Goal: Task Accomplishment & Management: Contribute content

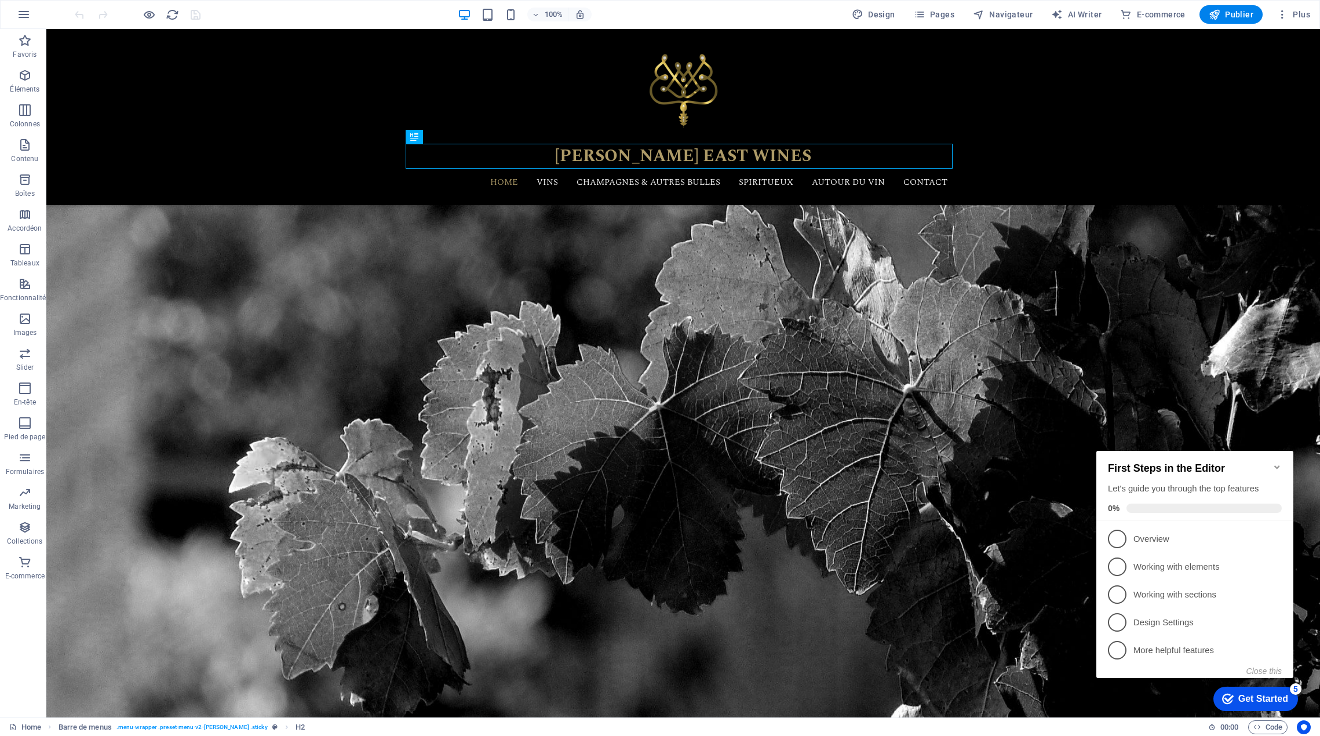
click at [1277, 465] on icon "Minimize checklist" at bounding box center [1276, 466] width 5 height 3
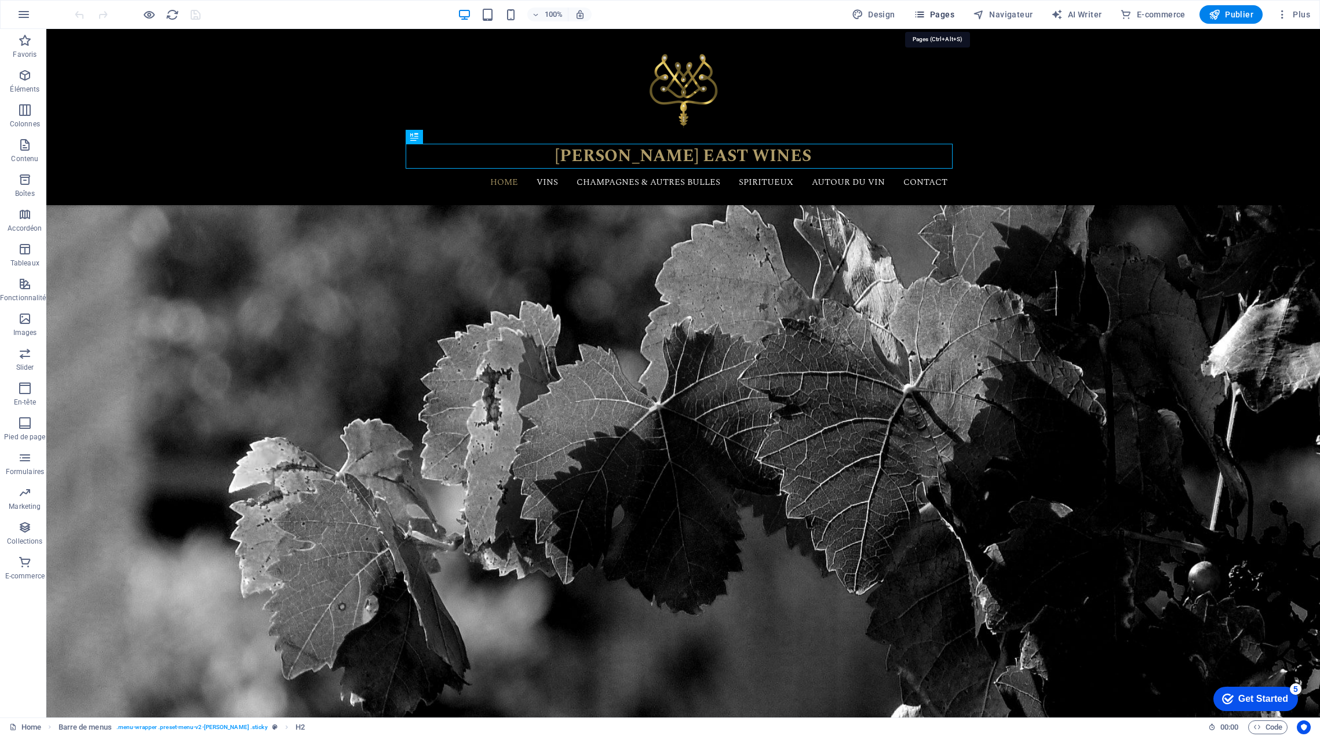
click at [950, 18] on span "Pages" at bounding box center [934, 15] width 41 height 12
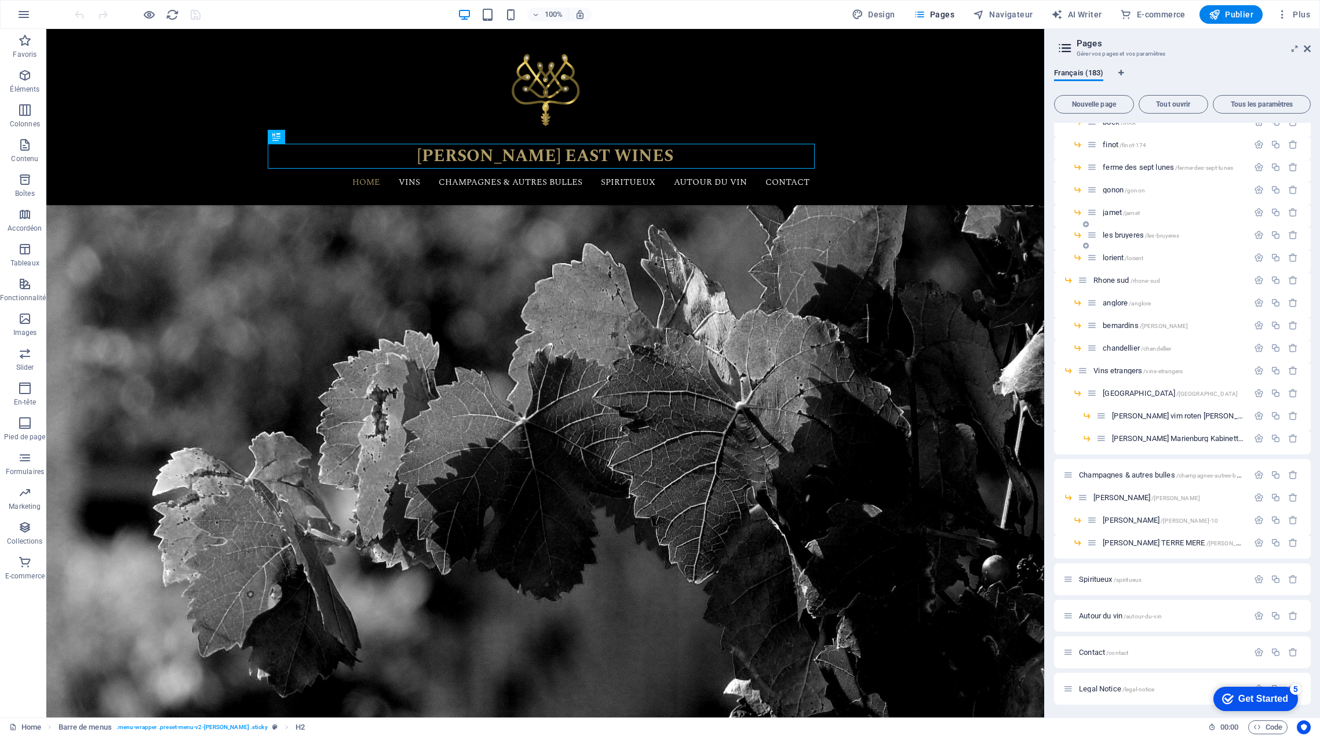
scroll to position [3604, 0]
click at [1125, 367] on span "chandellier /[PERSON_NAME]" at bounding box center [1137, 368] width 68 height 9
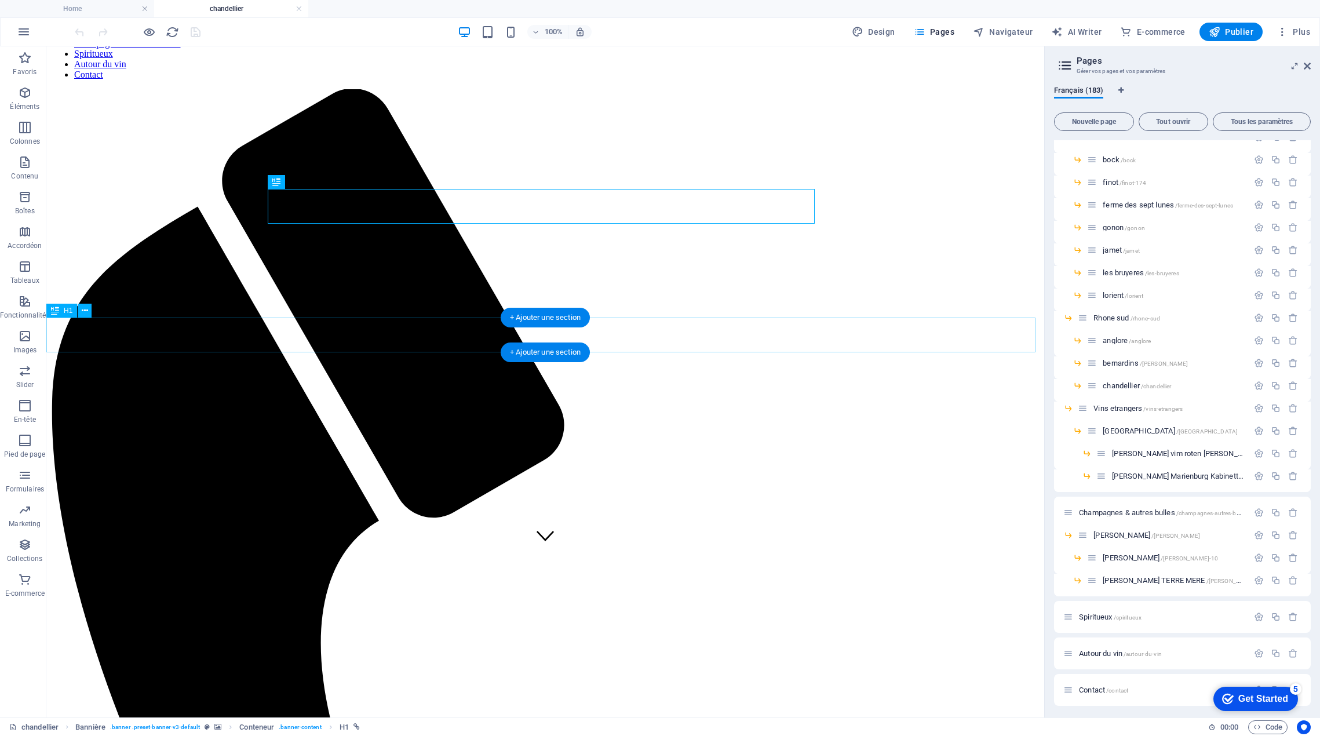
scroll to position [174, 0]
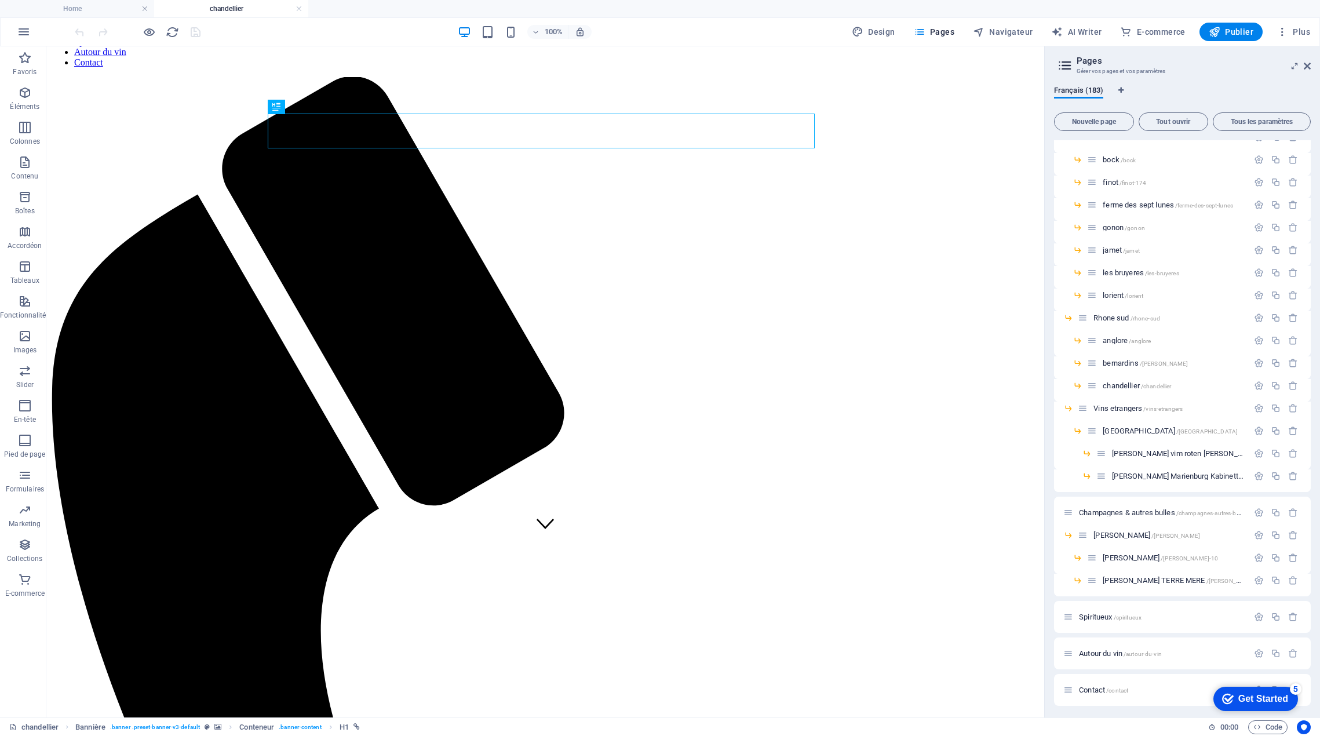
click at [1273, 386] on icon "button" at bounding box center [1276, 386] width 10 height 10
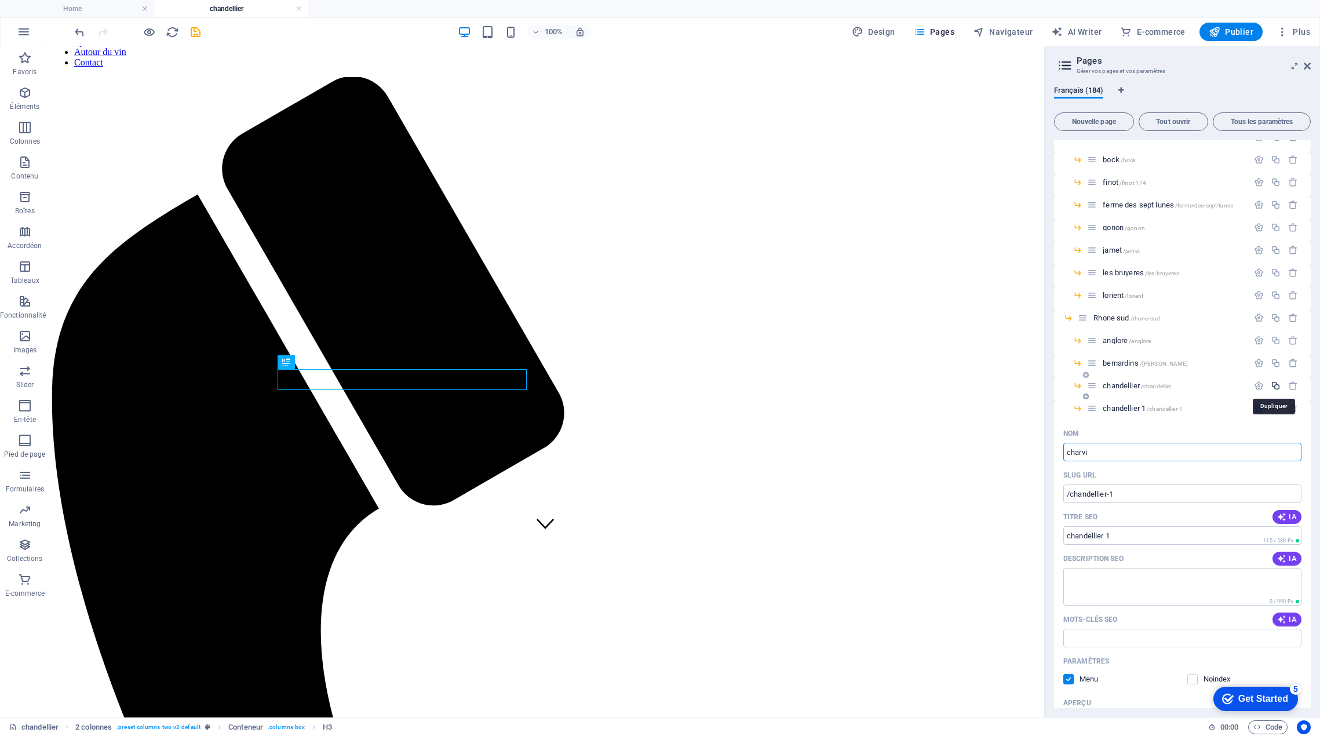
type input "charvin"
type input "/charv"
type input "charv"
type input "charvin"
type input "/charvin"
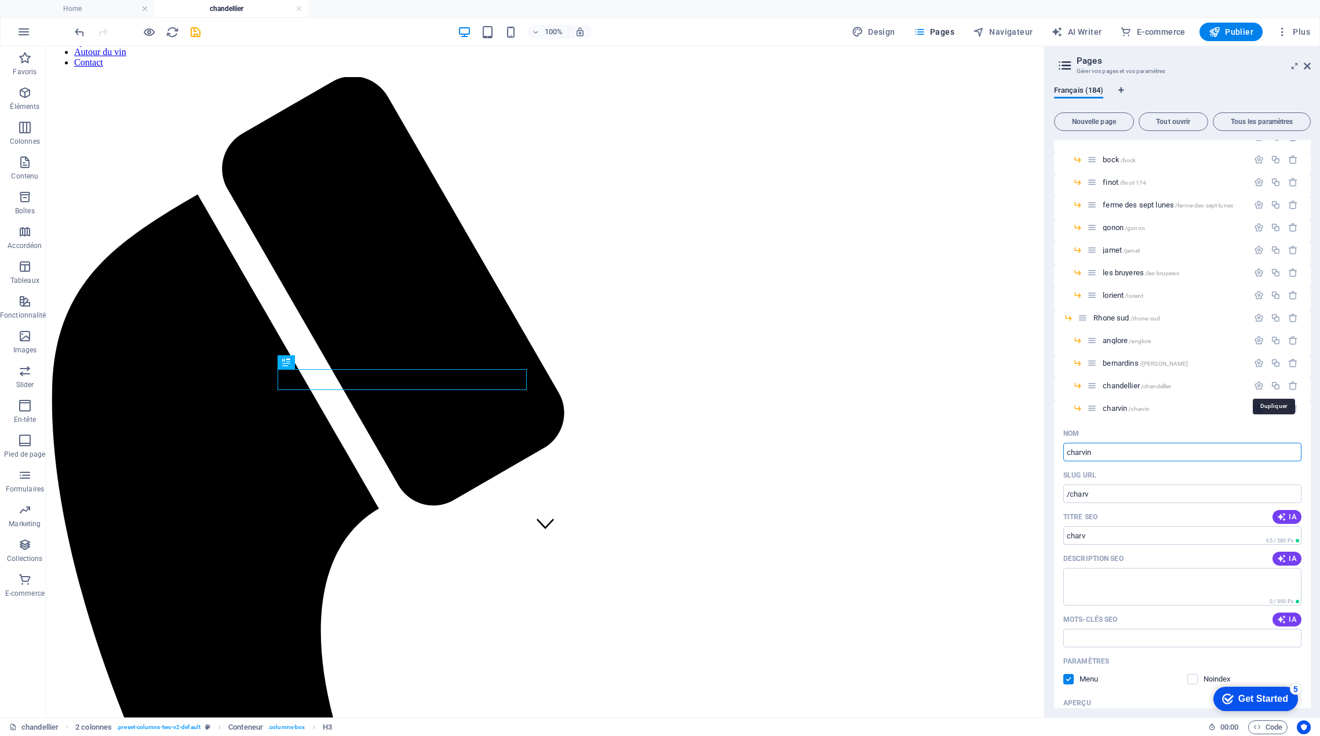
type input "charvin"
click at [198, 34] on icon "save" at bounding box center [195, 31] width 13 height 13
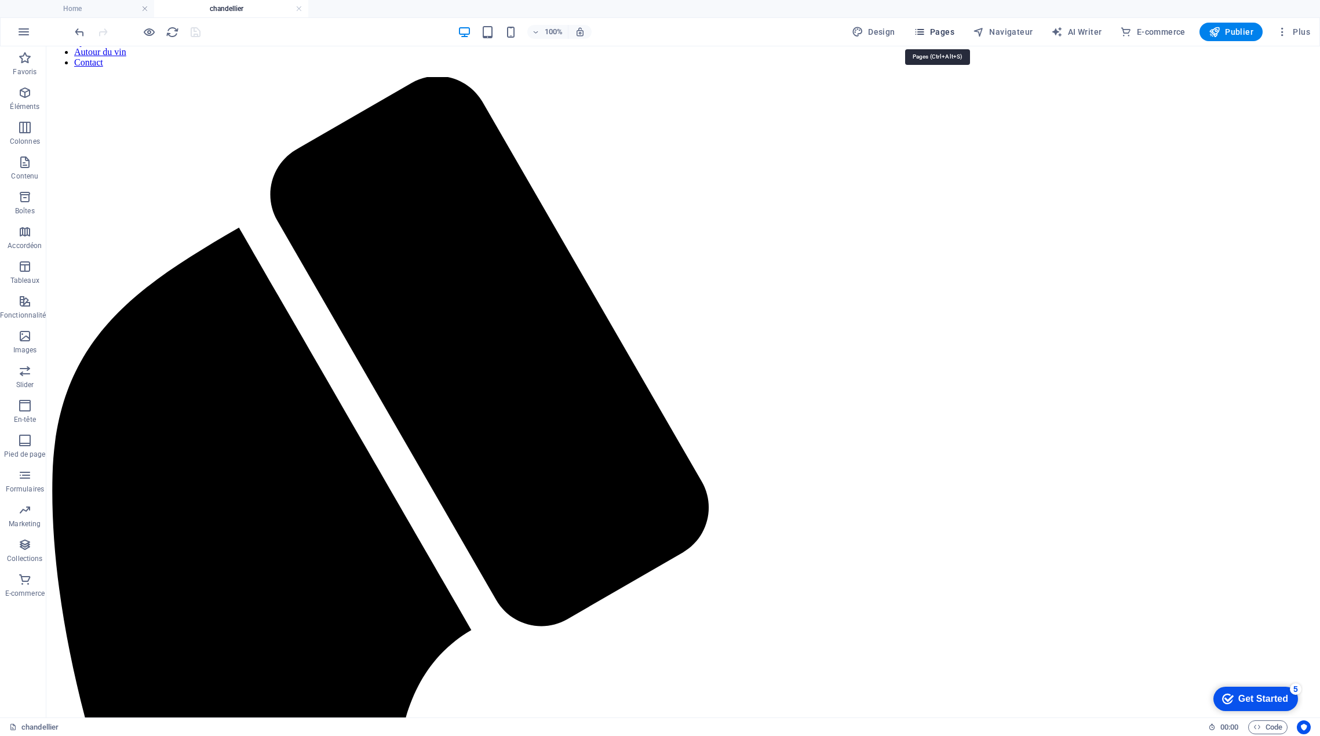
click at [935, 30] on span "Pages" at bounding box center [934, 32] width 41 height 12
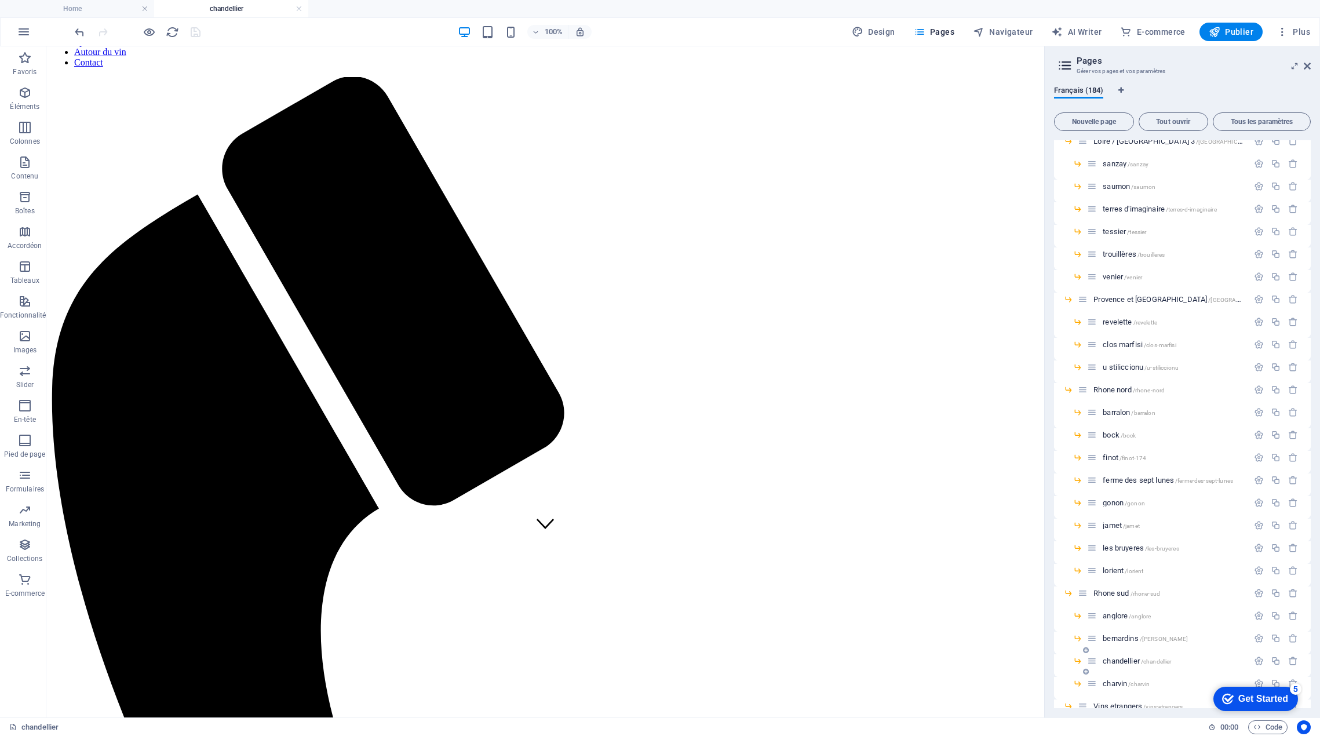
scroll to position [3702, 0]
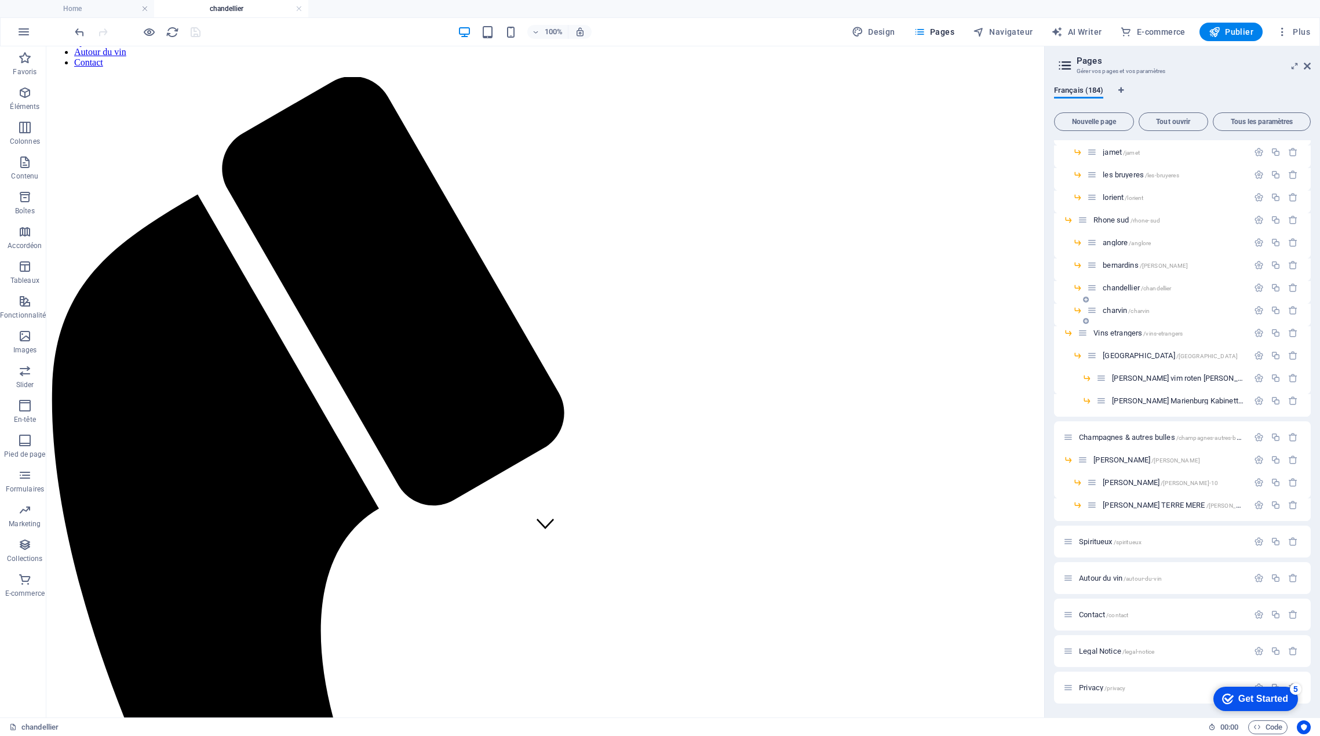
click at [1116, 308] on span "charvin /charvin" at bounding box center [1126, 310] width 47 height 9
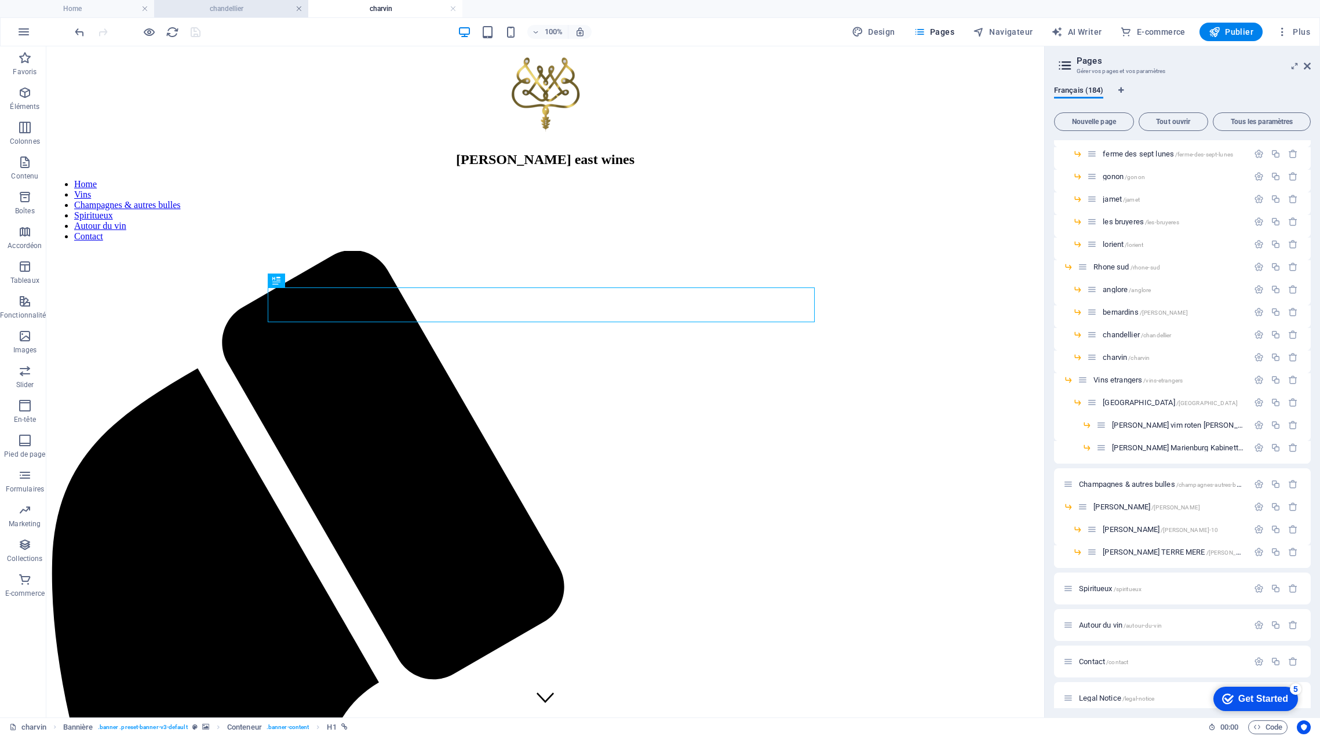
scroll to position [0, 0]
click at [301, 10] on link at bounding box center [299, 8] width 7 height 11
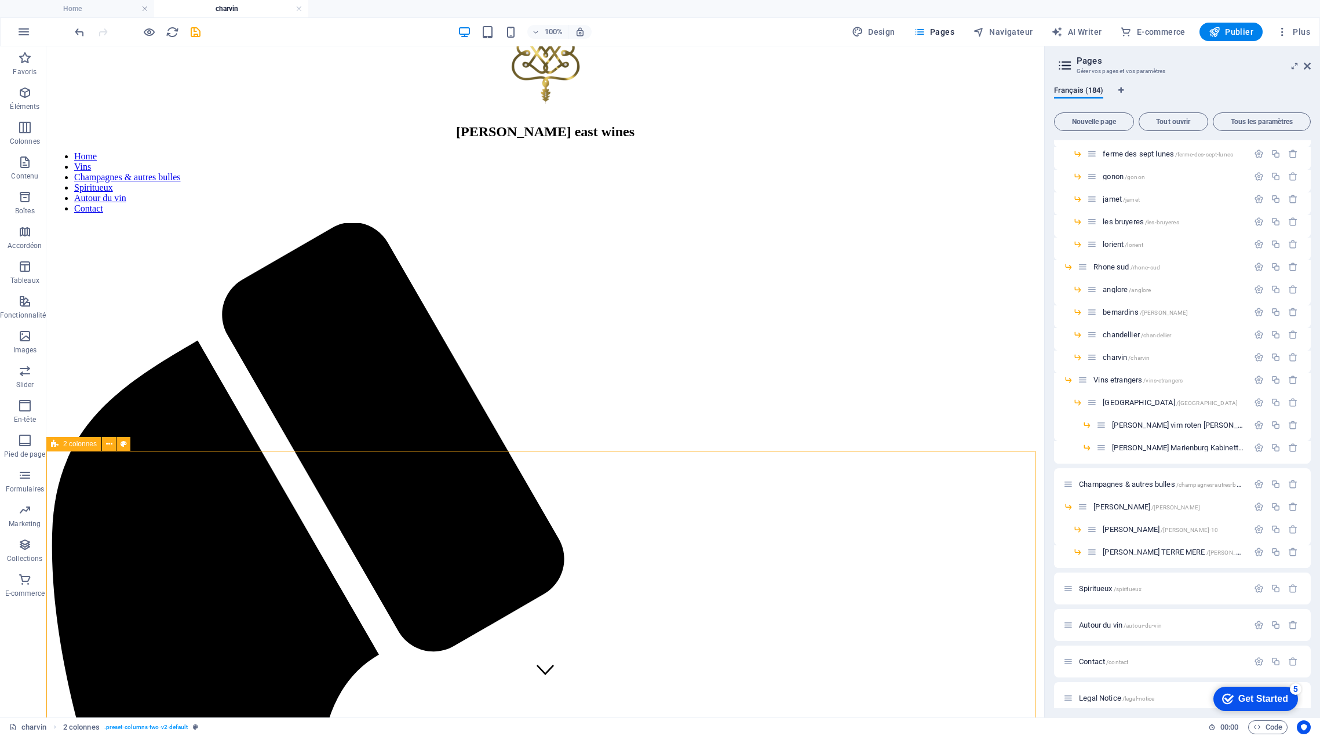
scroll to position [58, 0]
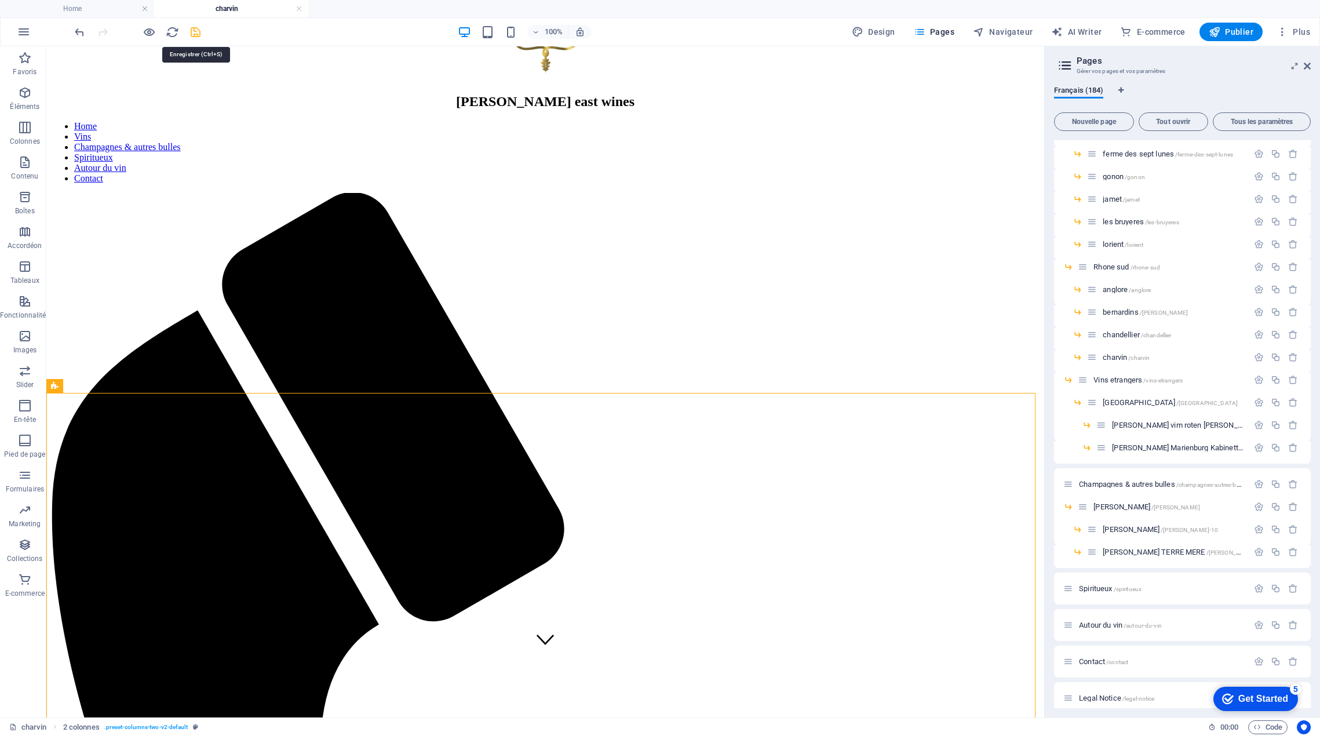
click at [198, 33] on icon "save" at bounding box center [195, 31] width 13 height 13
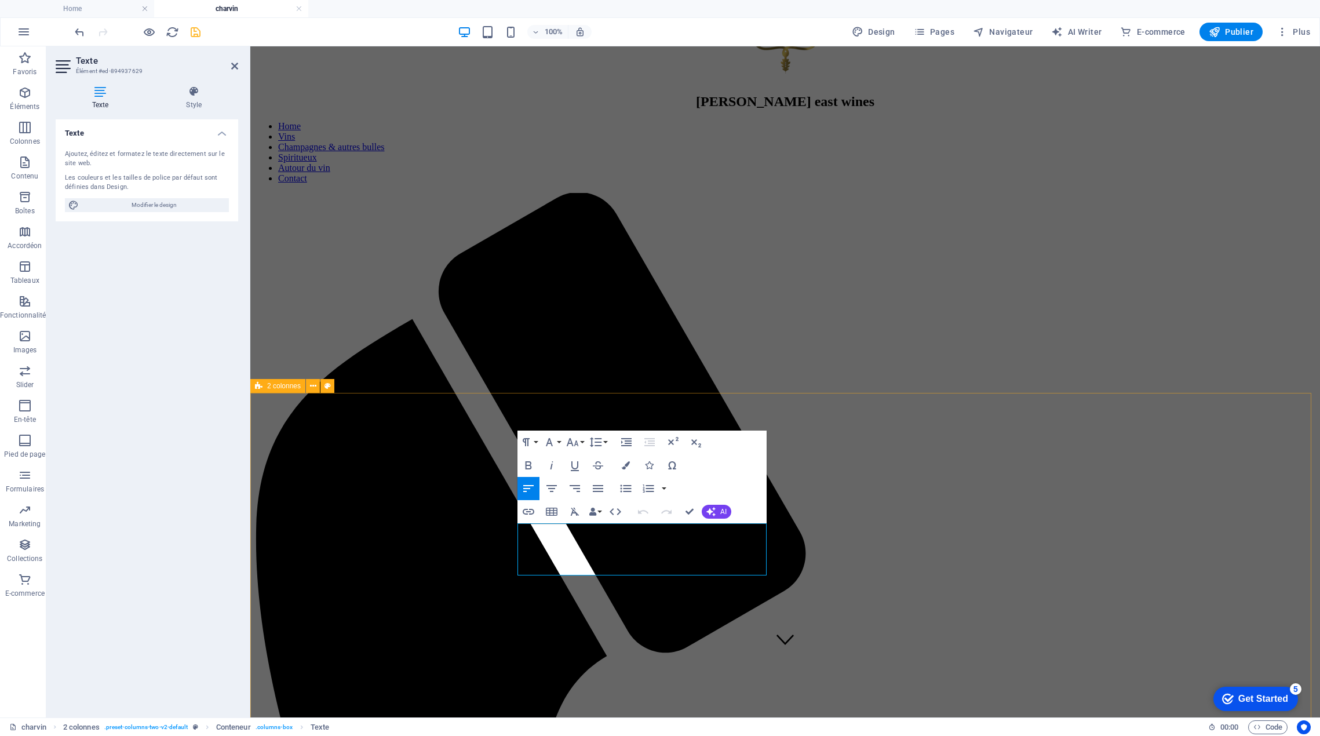
drag, startPoint x: 669, startPoint y: 557, endPoint x: 463, endPoint y: 517, distance: 209.6
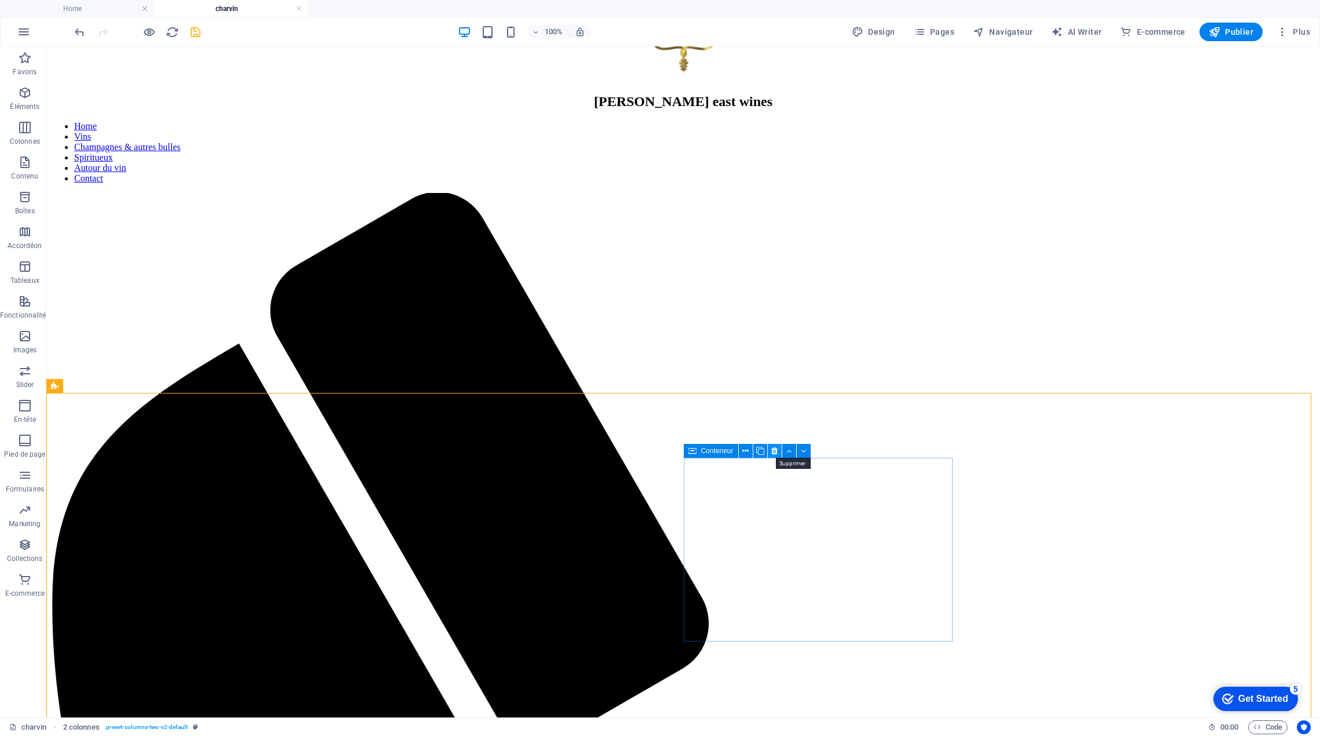
click at [772, 451] on icon at bounding box center [774, 451] width 6 height 12
click at [774, 455] on icon at bounding box center [774, 451] width 6 height 12
click at [775, 454] on icon at bounding box center [774, 451] width 6 height 12
click at [191, 33] on icon "save" at bounding box center [195, 31] width 13 height 13
click at [482, 454] on icon at bounding box center [482, 451] width 8 height 12
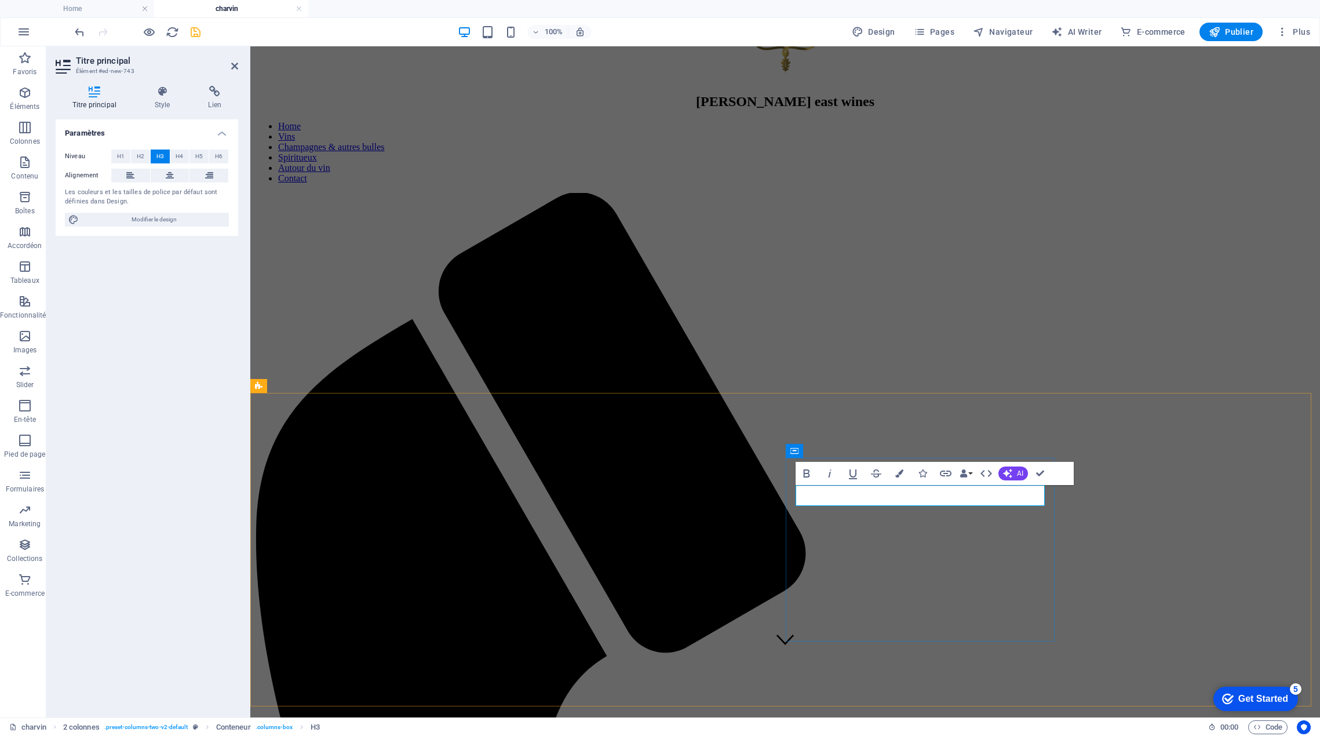
drag, startPoint x: 958, startPoint y: 495, endPoint x: 799, endPoint y: 495, distance: 159.4
copy h3 "côtes du rhône 2022"
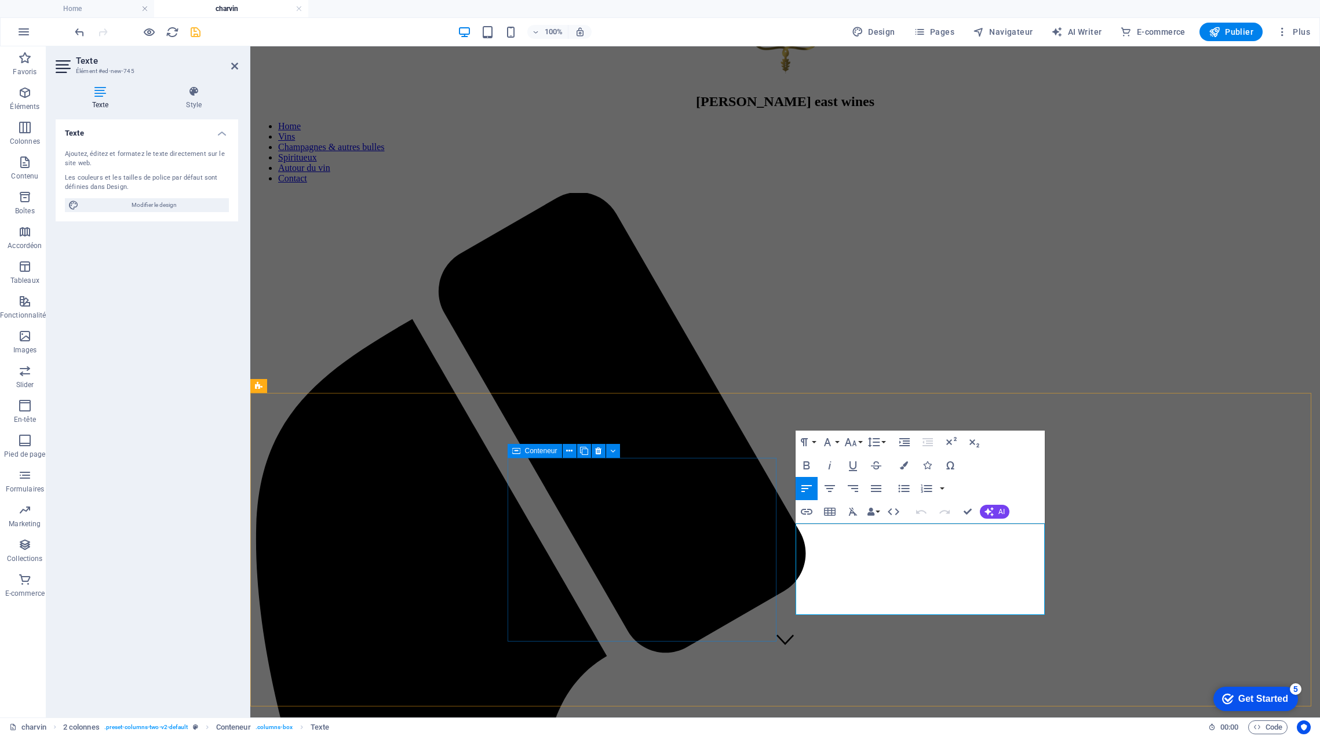
drag, startPoint x: 840, startPoint y: 597, endPoint x: 767, endPoint y: 530, distance: 100.1
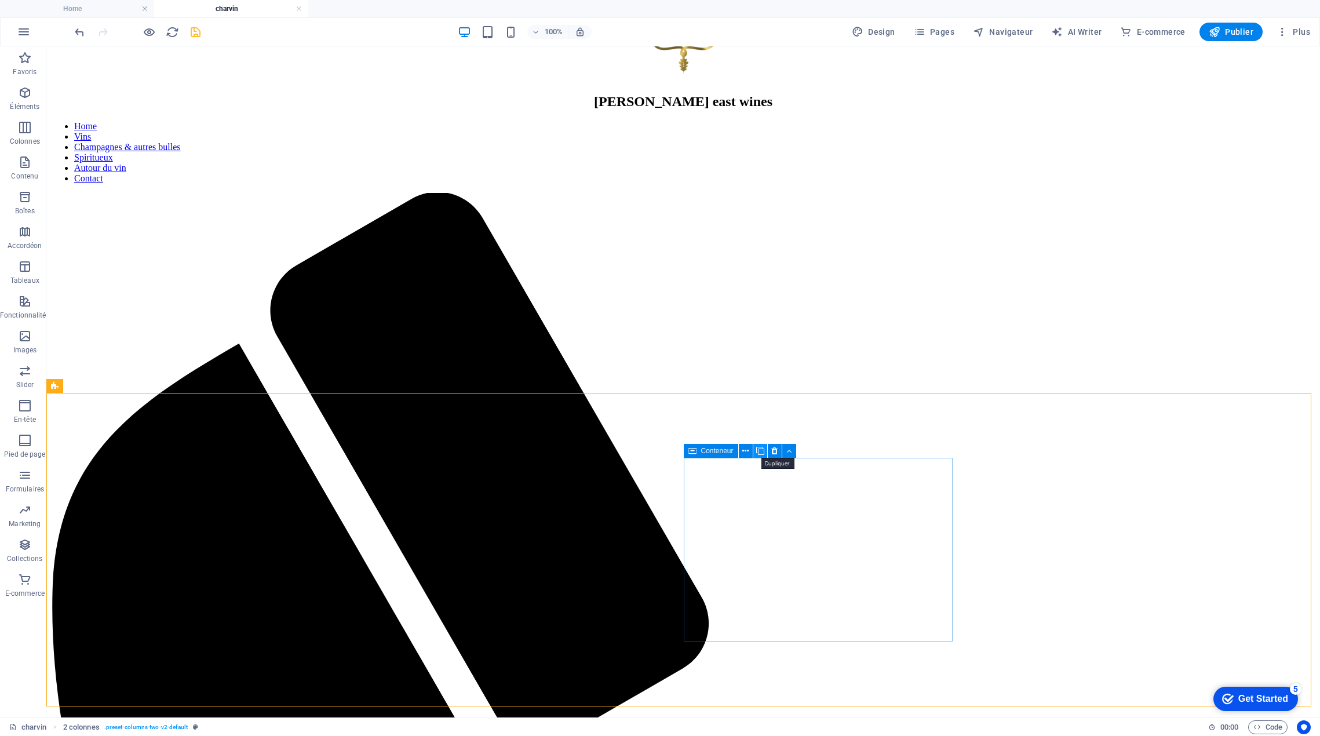
click at [762, 453] on icon at bounding box center [760, 451] width 8 height 12
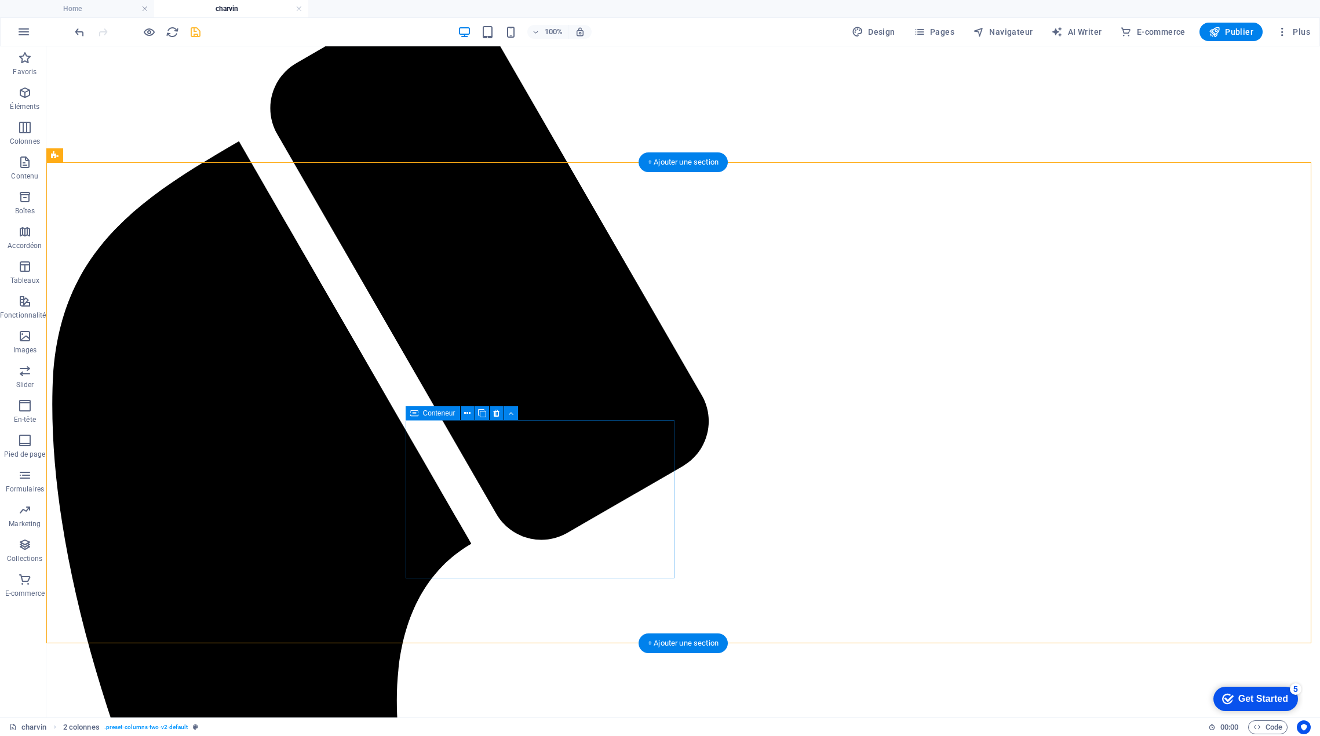
scroll to position [290, 0]
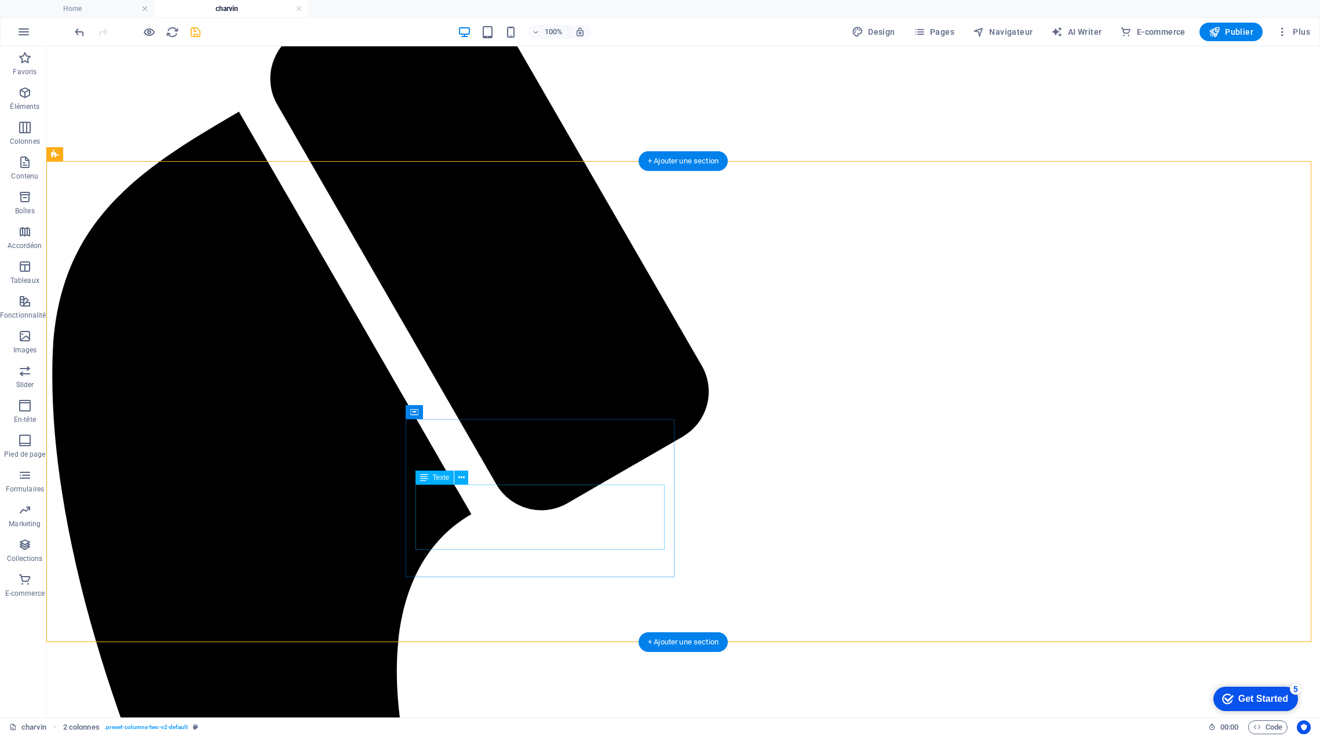
drag, startPoint x: 486, startPoint y: 524, endPoint x: 282, endPoint y: 523, distance: 204.0
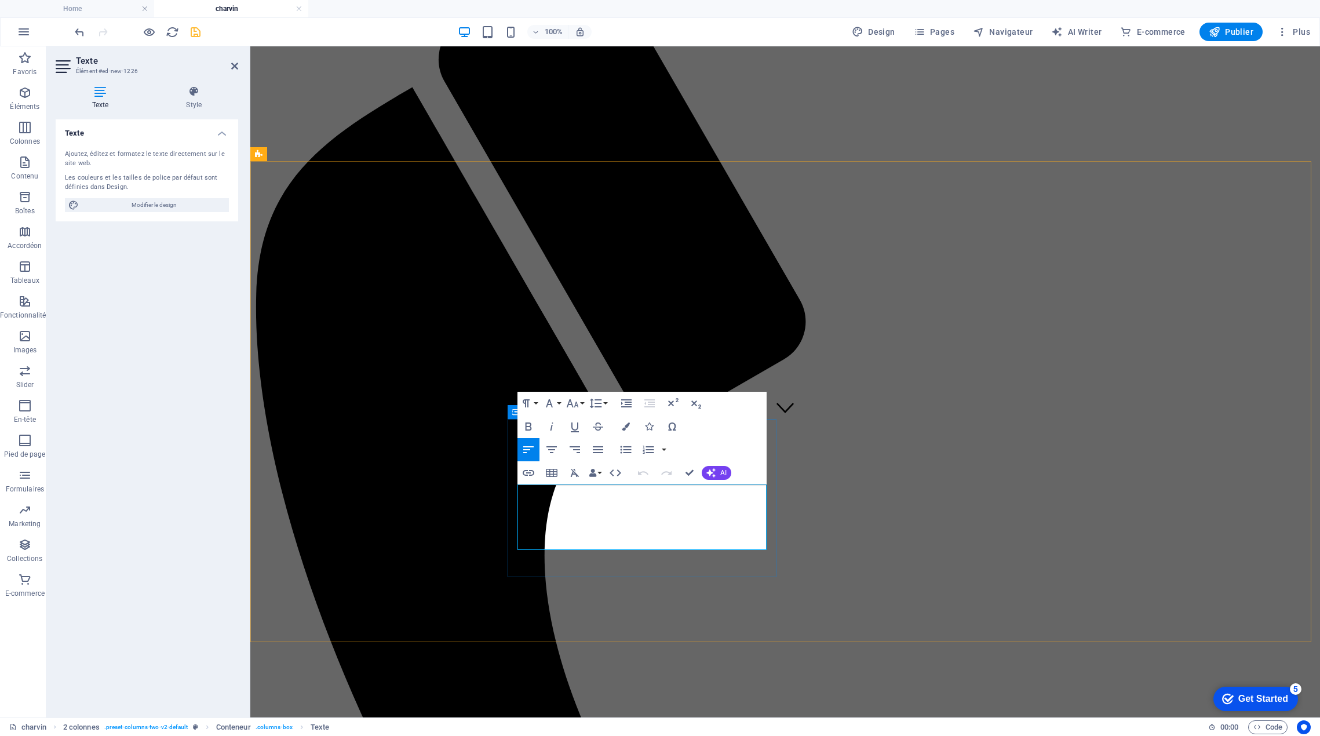
drag, startPoint x: 737, startPoint y: 534, endPoint x: 509, endPoint y: 495, distance: 231.6
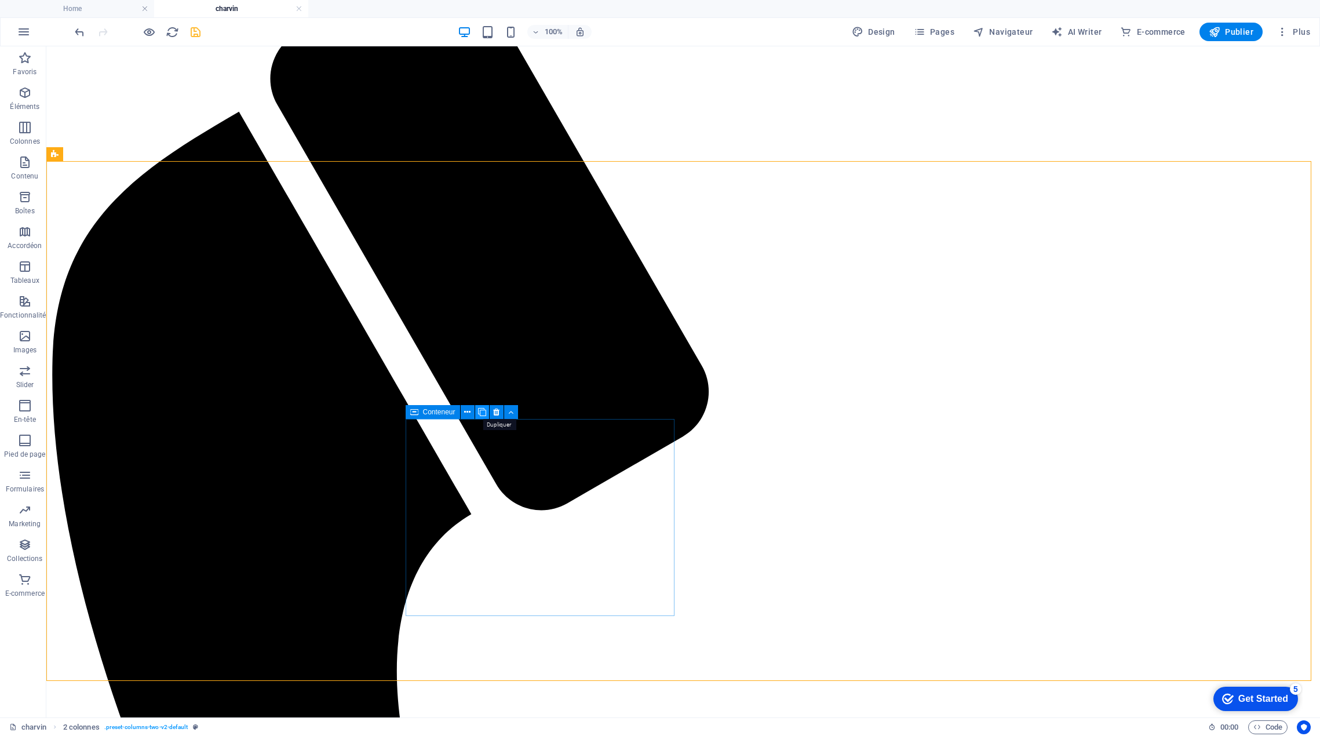
click at [484, 414] on icon at bounding box center [482, 412] width 8 height 12
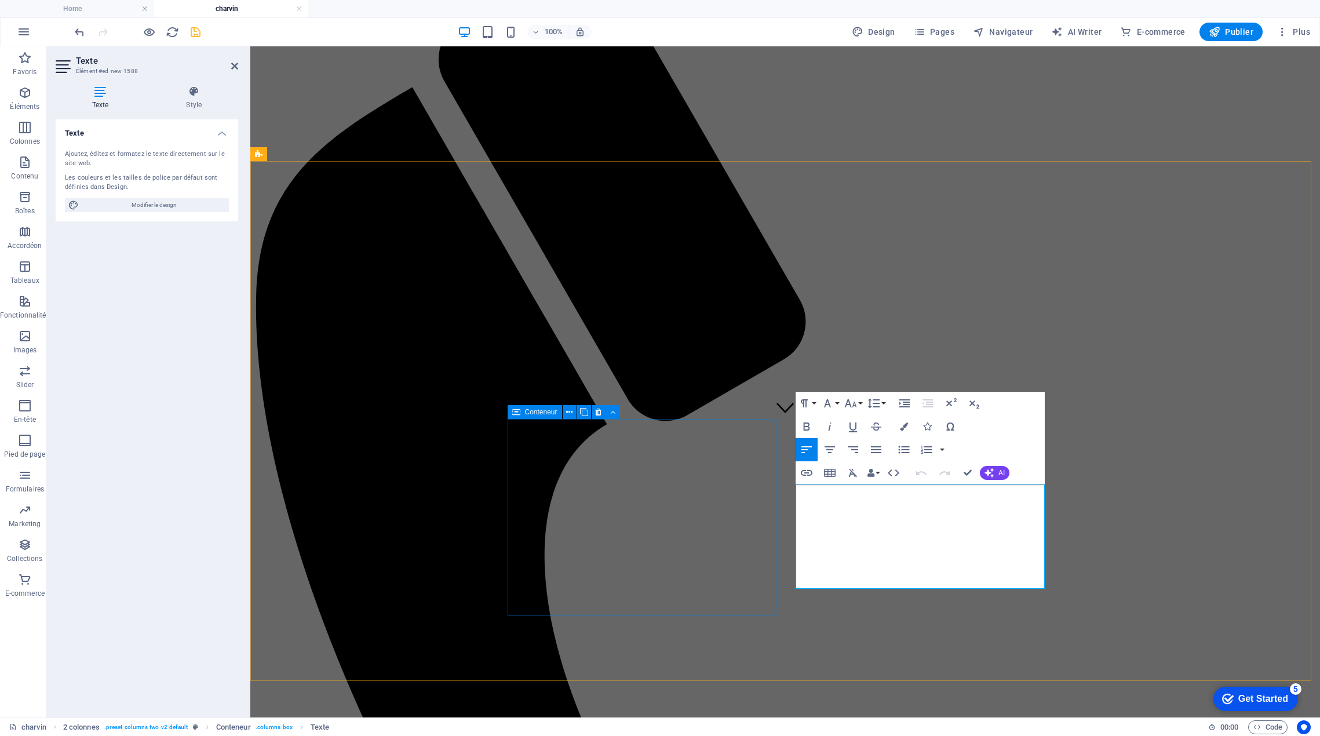
drag, startPoint x: 841, startPoint y: 571, endPoint x: 764, endPoint y: 467, distance: 129.7
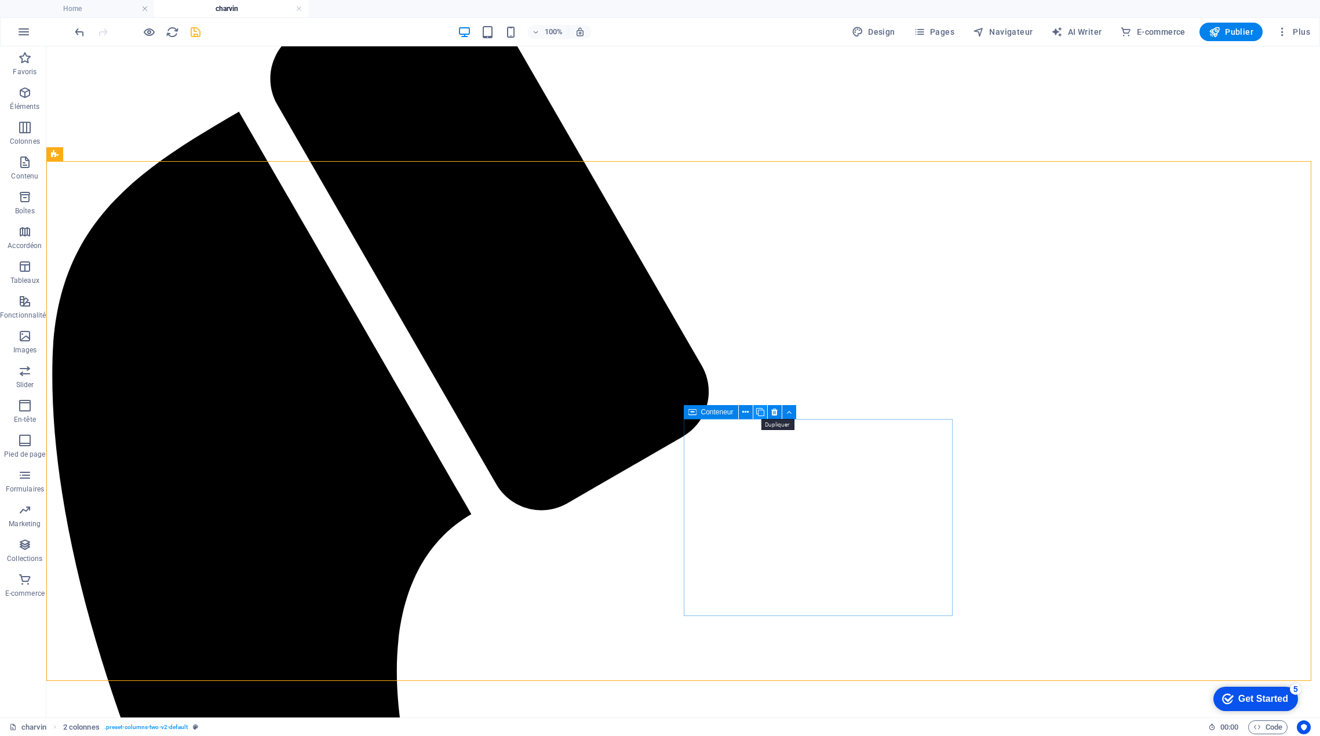
click at [759, 413] on icon at bounding box center [760, 412] width 8 height 12
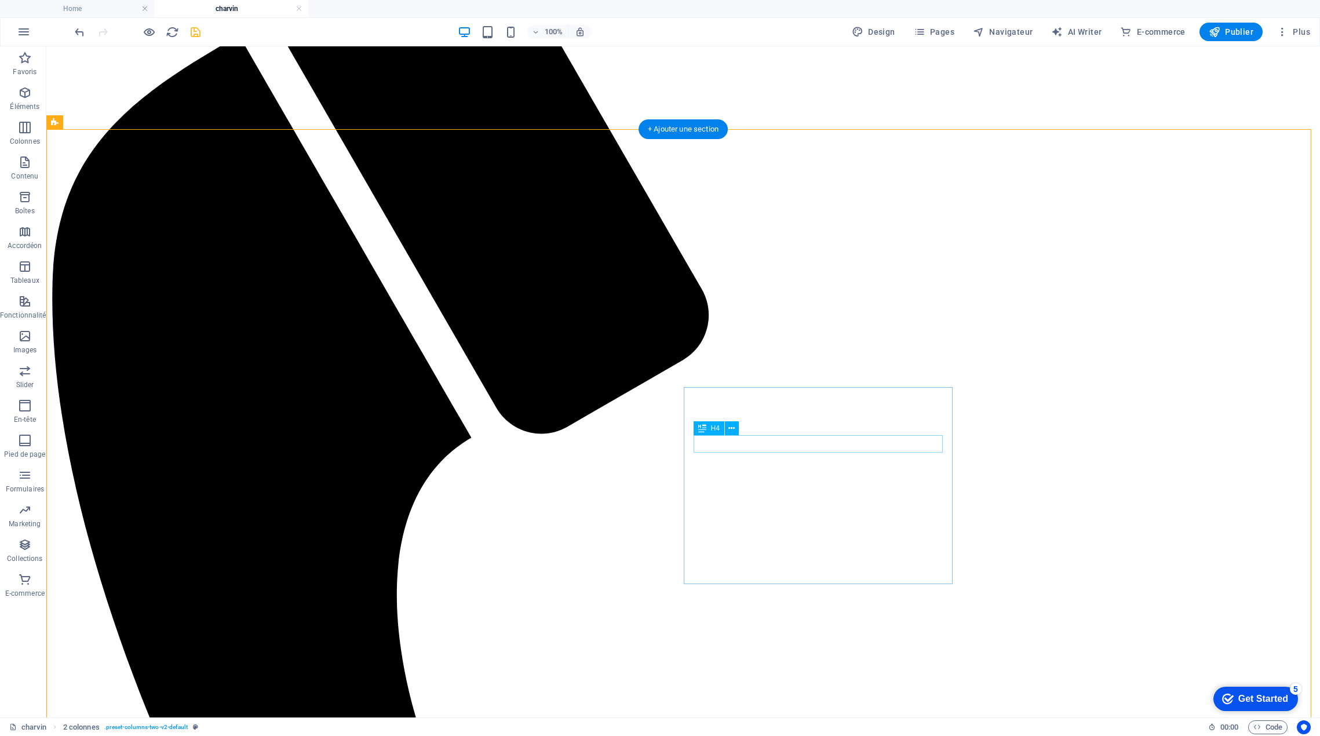
scroll to position [464, 0]
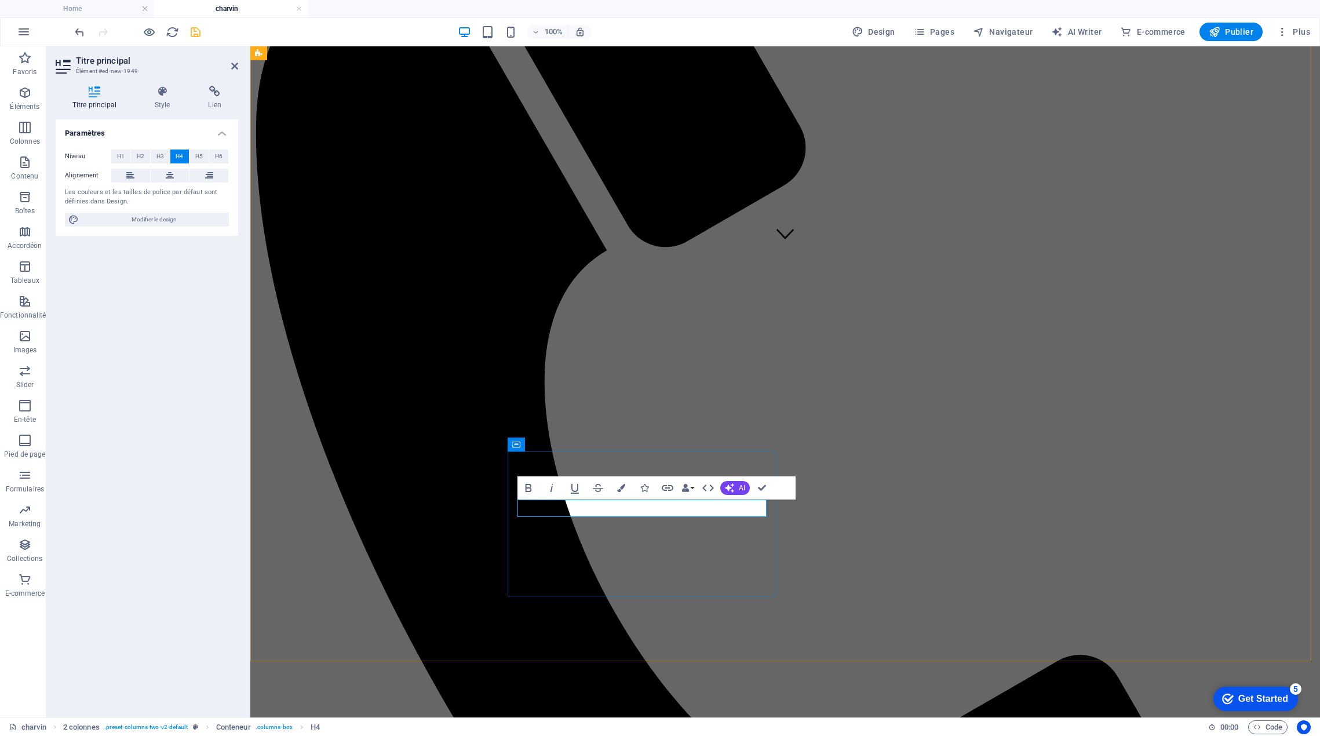
drag, startPoint x: 621, startPoint y: 509, endPoint x: 513, endPoint y: 506, distance: 107.8
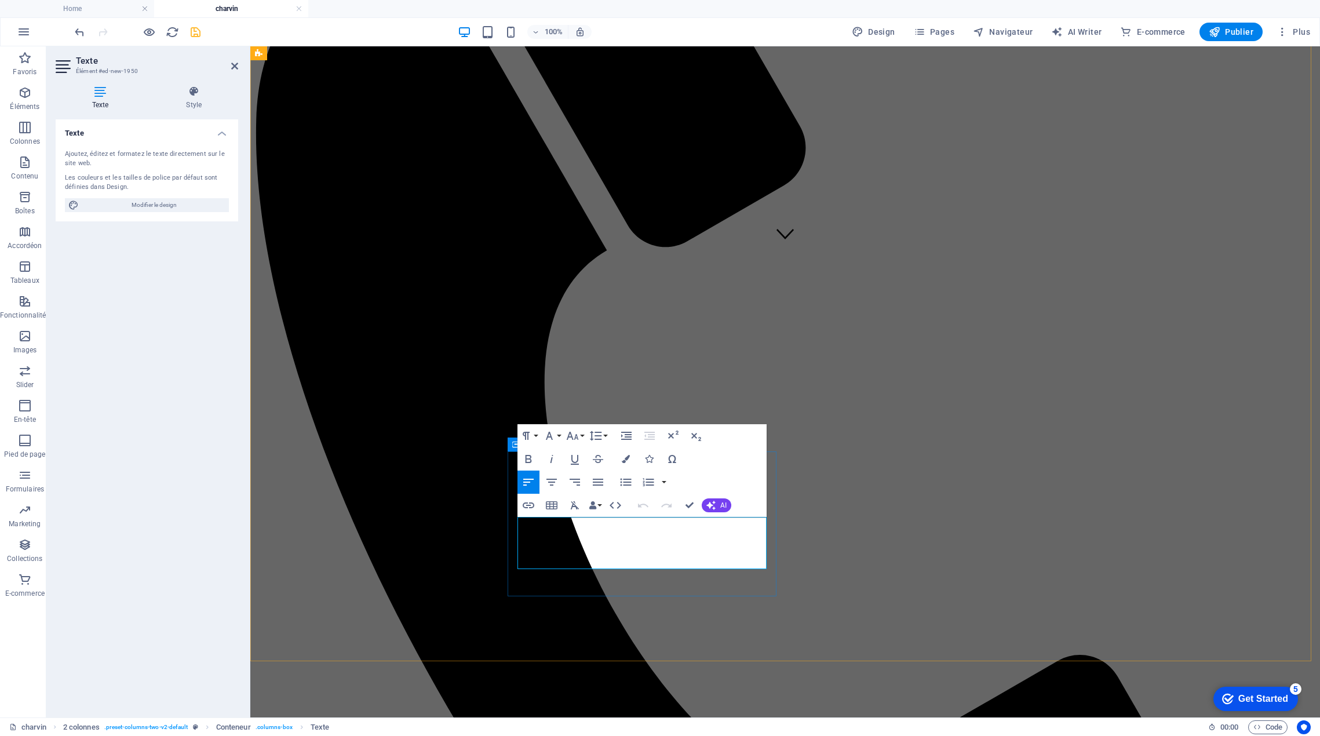
drag, startPoint x: 751, startPoint y: 548, endPoint x: 513, endPoint y: 519, distance: 239.9
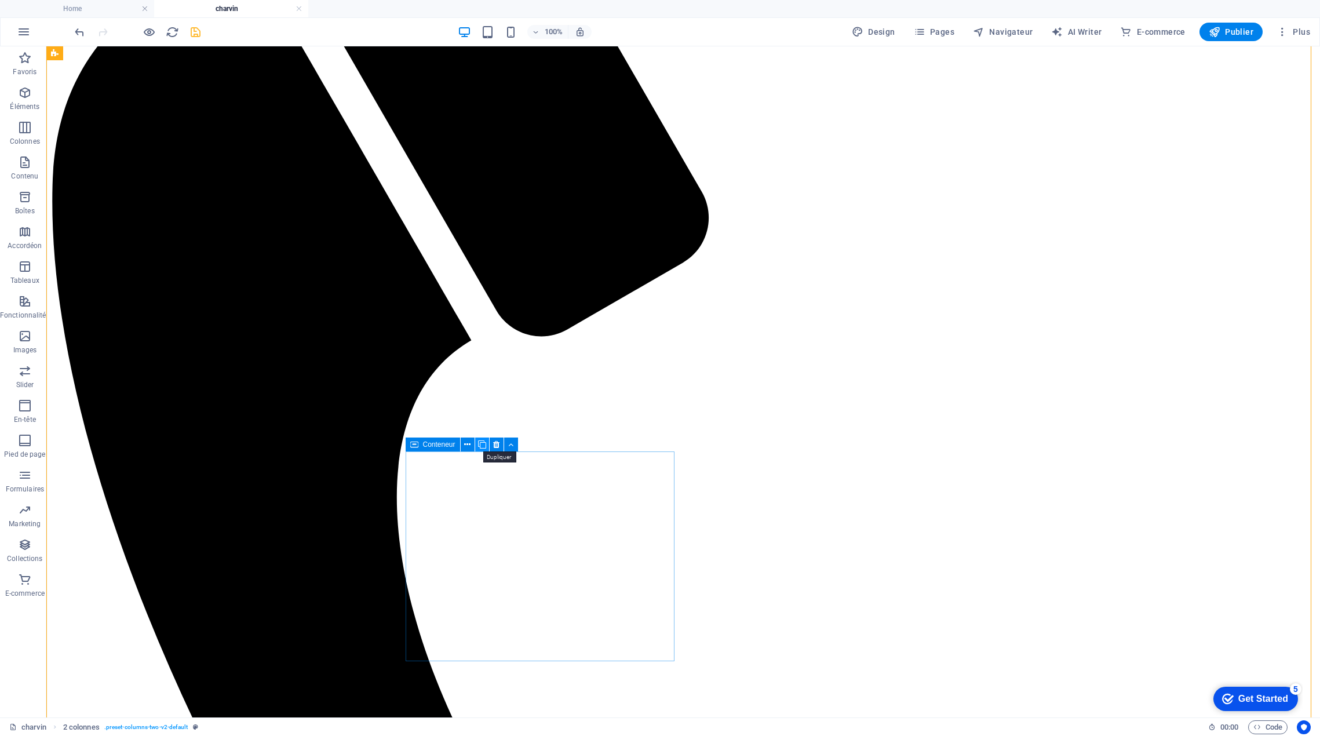
click at [486, 449] on icon at bounding box center [482, 445] width 8 height 12
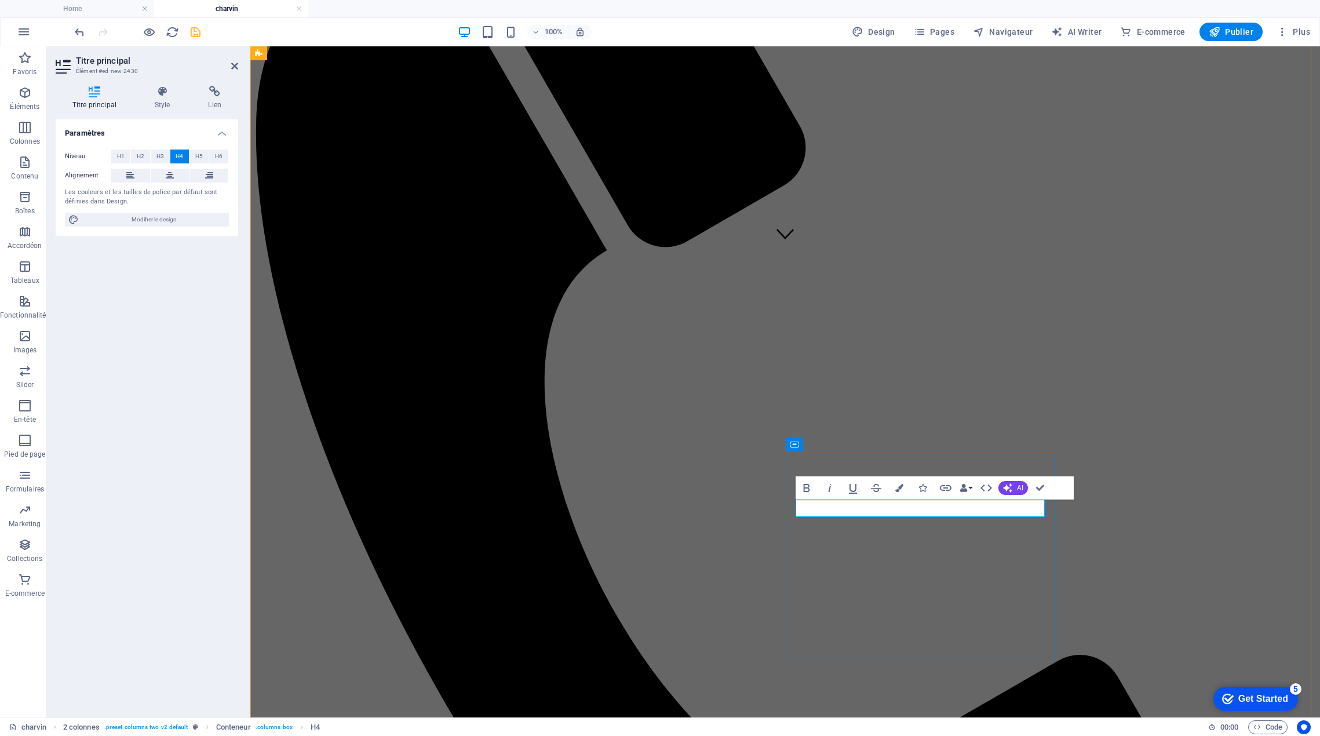
drag, startPoint x: 990, startPoint y: 508, endPoint x: 945, endPoint y: 513, distance: 46.0
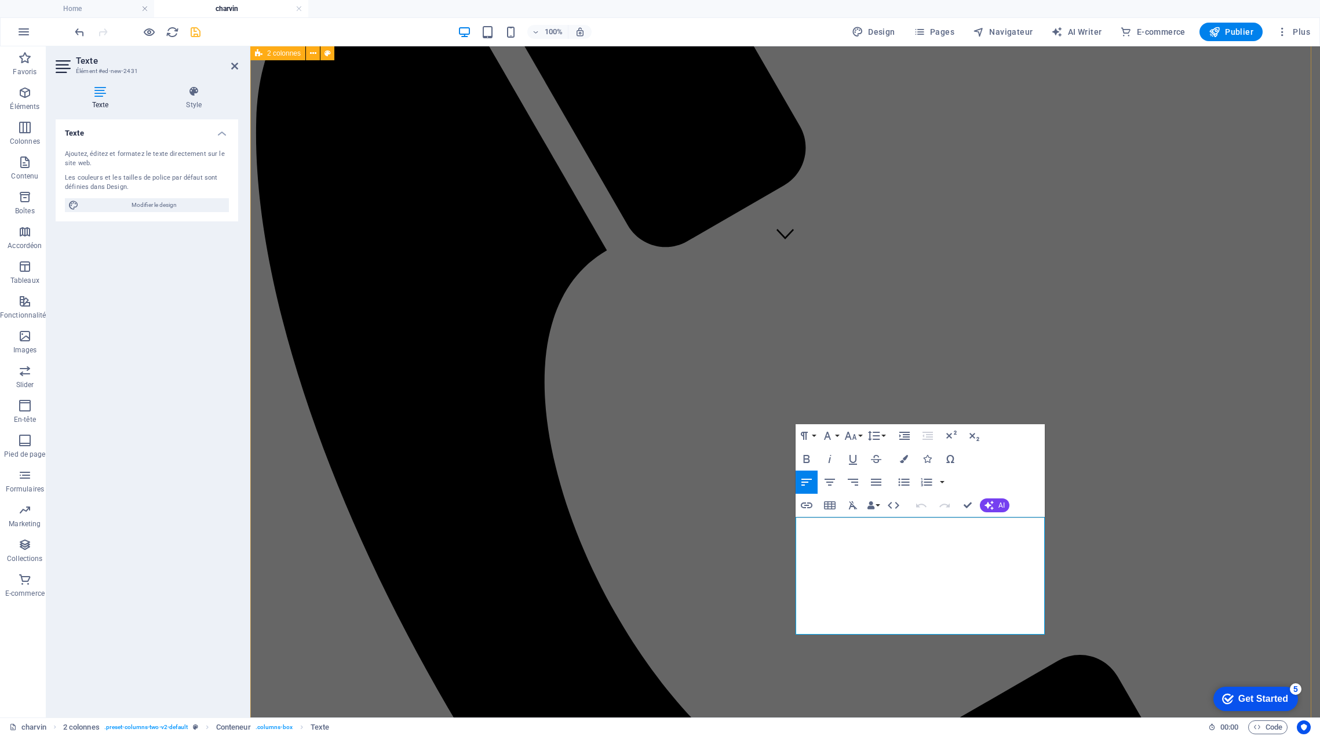
drag, startPoint x: 914, startPoint y: 615, endPoint x: 784, endPoint y: 515, distance: 164.0
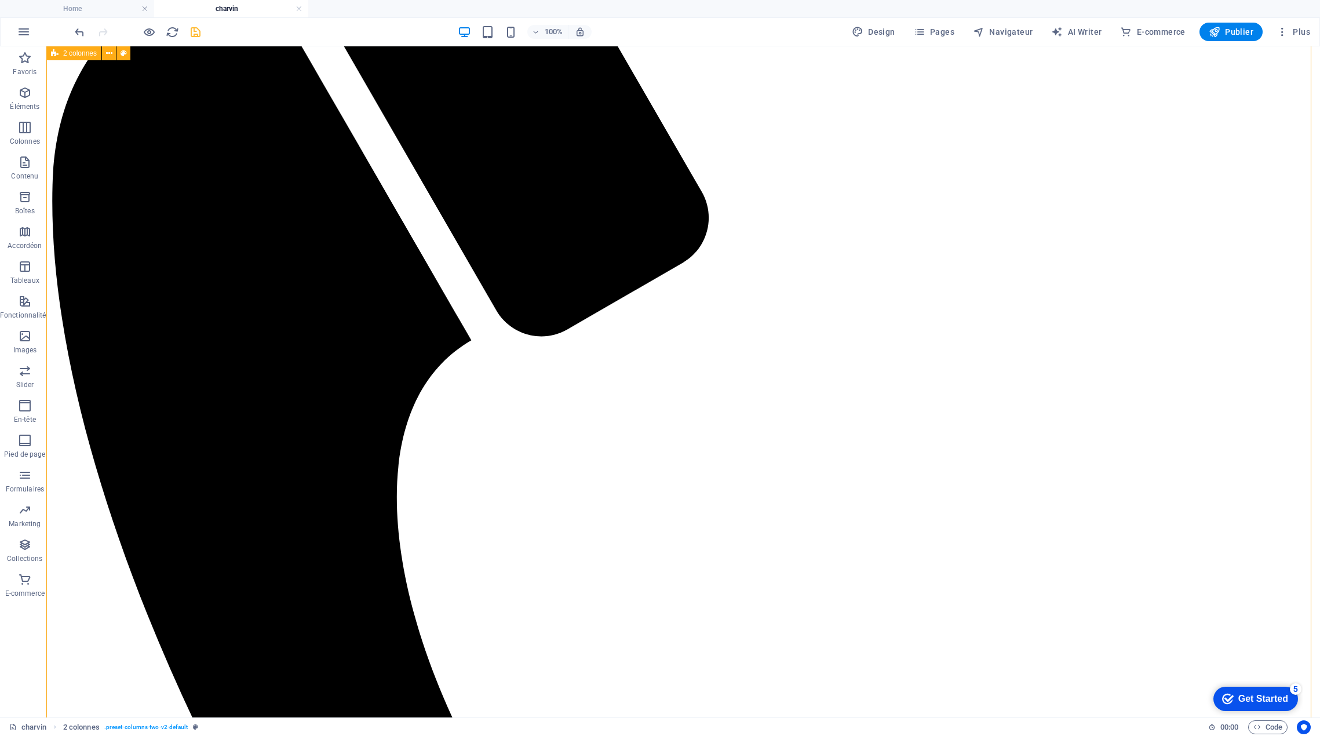
click at [760, 445] on icon at bounding box center [760, 445] width 8 height 12
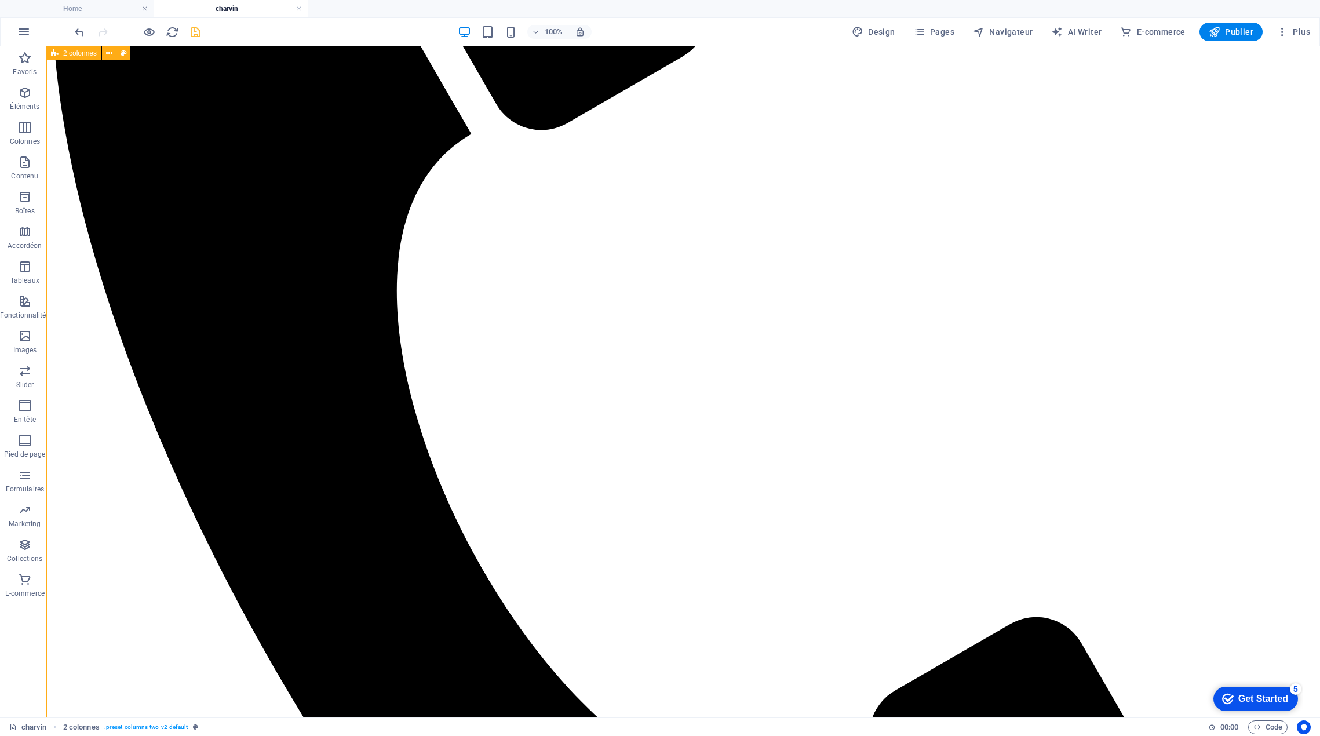
scroll to position [695, 0]
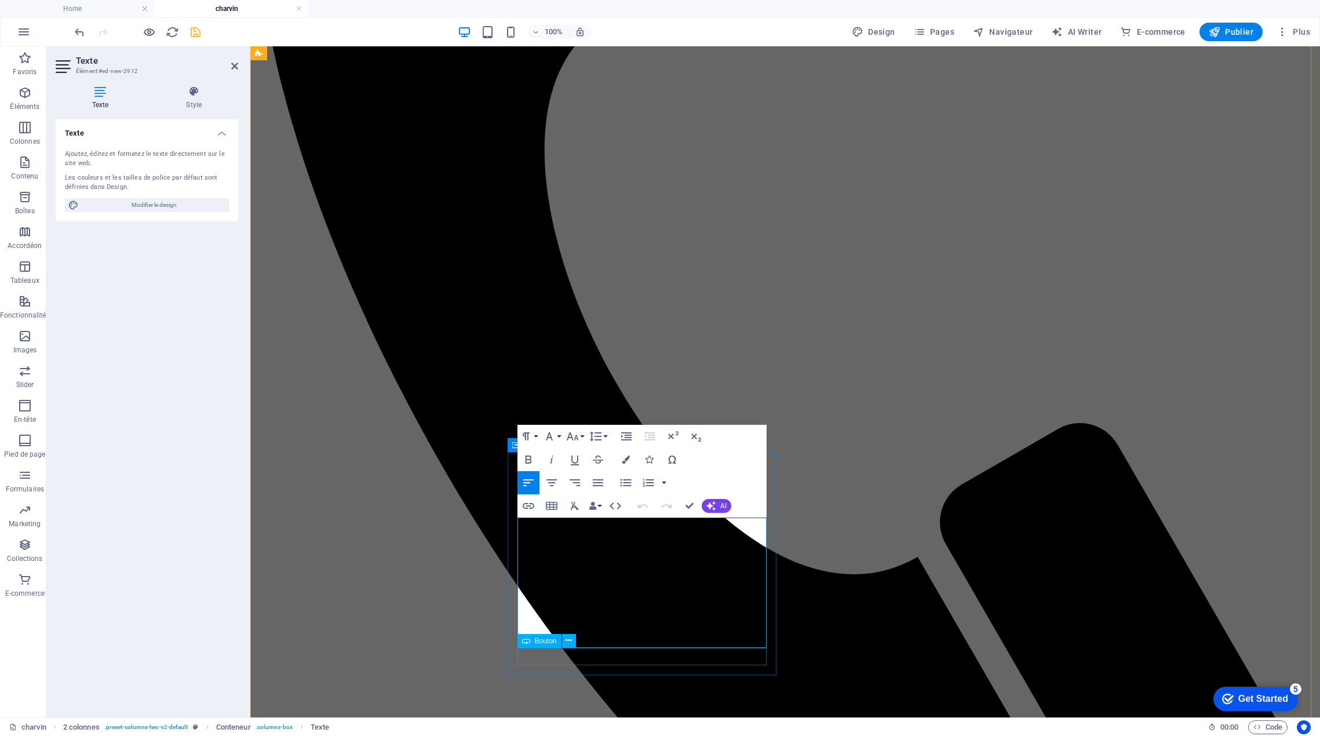
click at [583, 639] on div "Bouton" at bounding box center [550, 641] width 66 height 14
drag, startPoint x: 595, startPoint y: 637, endPoint x: 526, endPoint y: 519, distance: 136.6
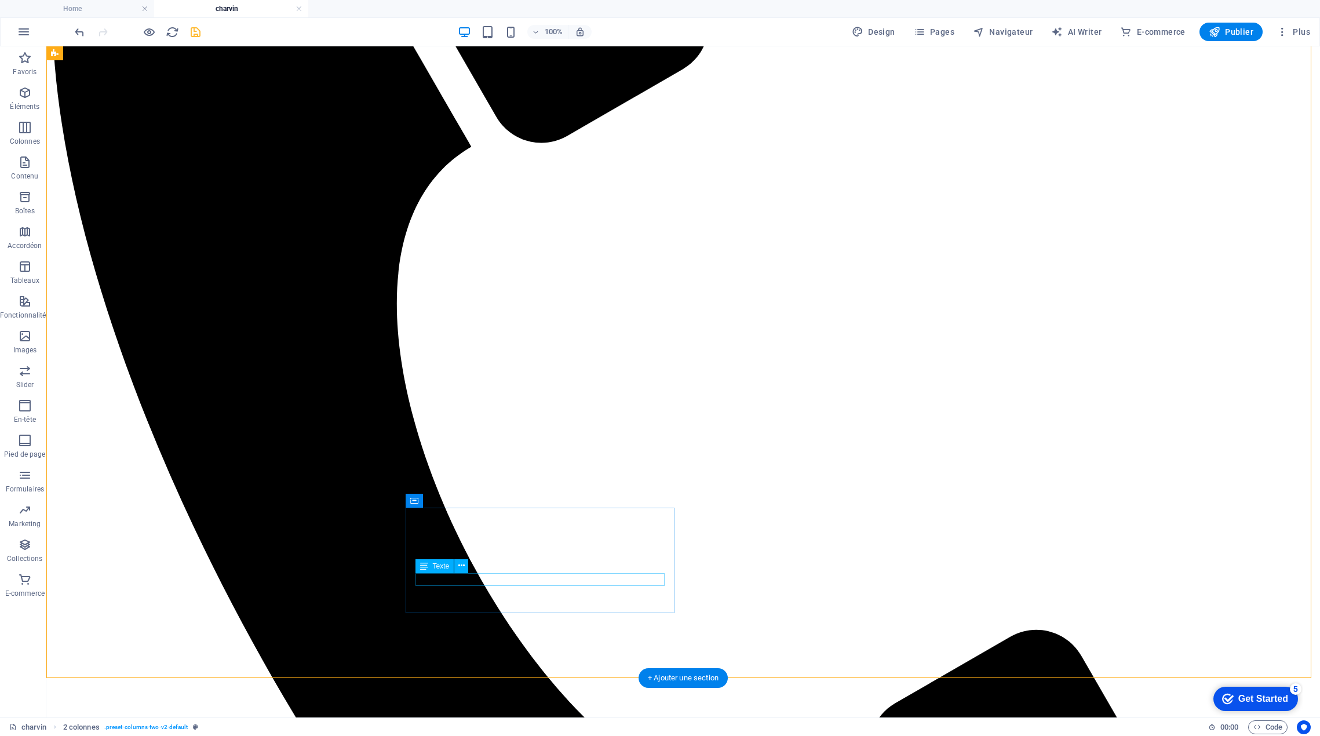
scroll to position [637, 0]
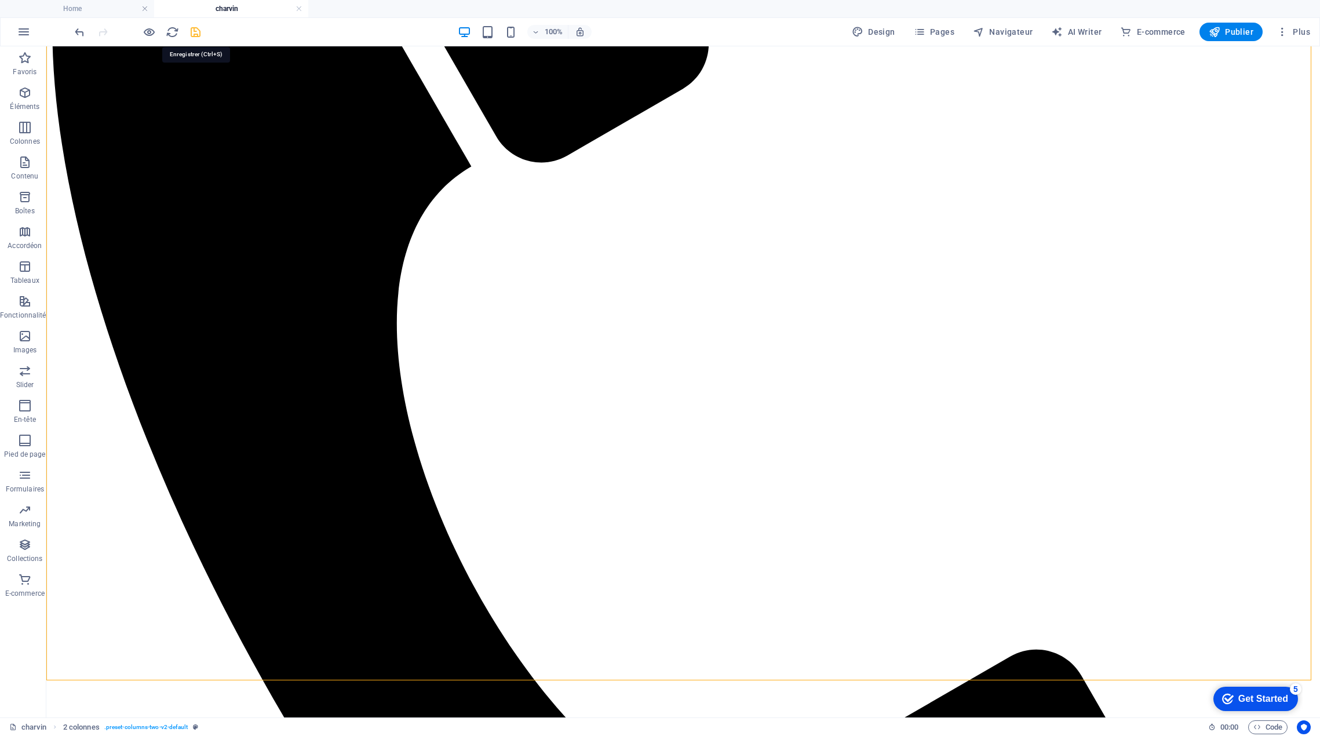
click at [196, 35] on icon "save" at bounding box center [195, 31] width 13 height 13
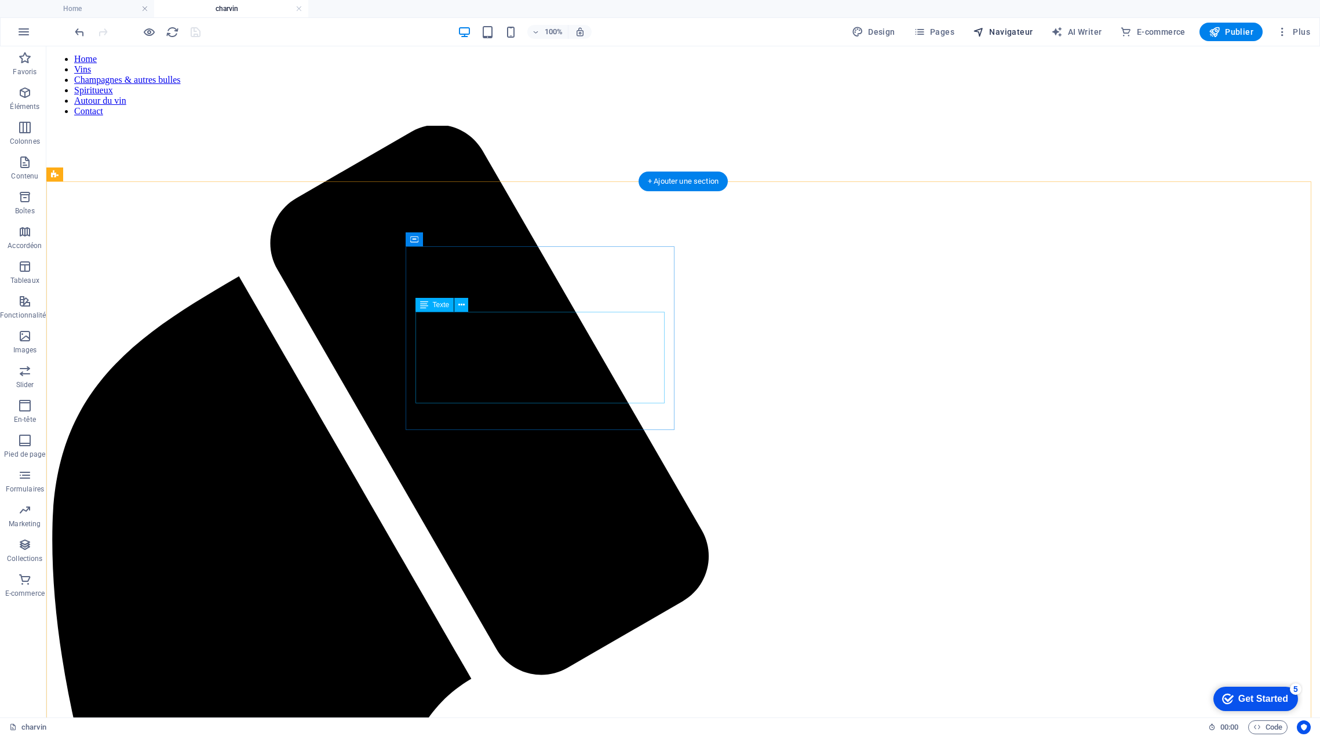
scroll to position [116, 0]
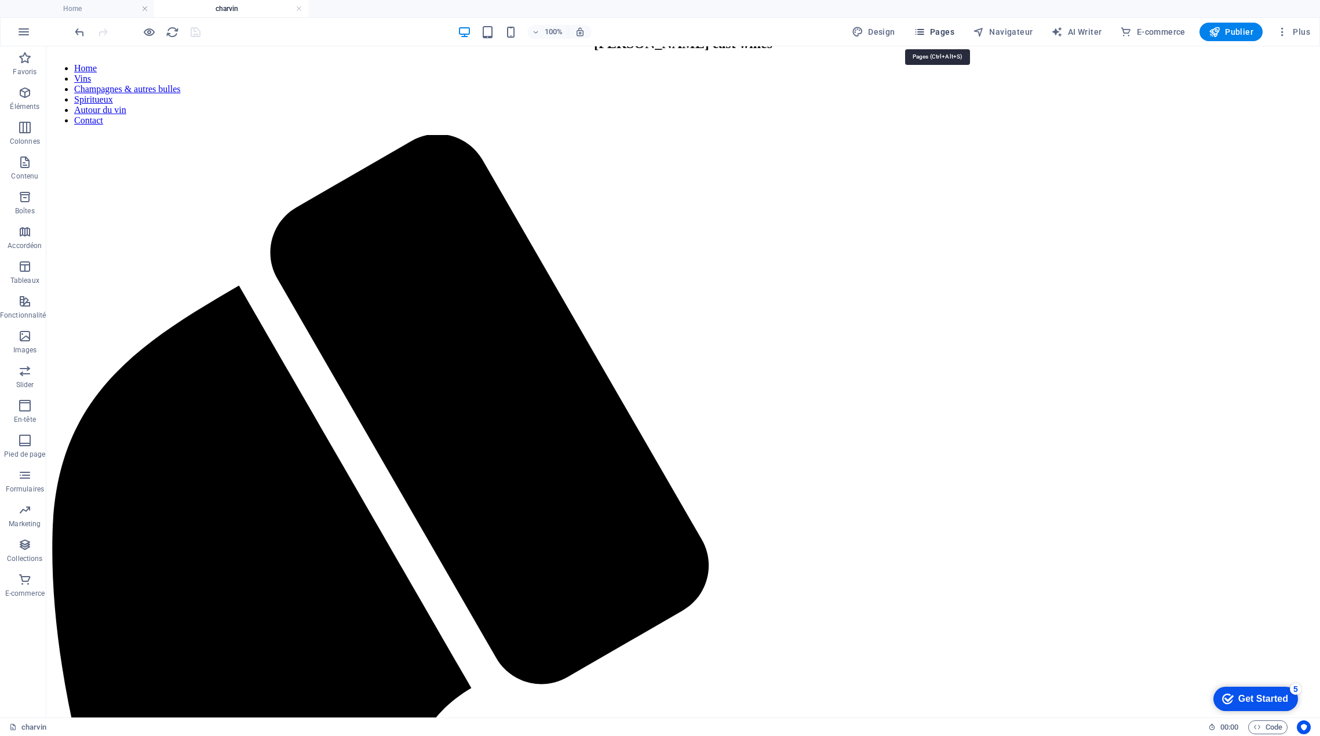
click at [952, 35] on span "Pages" at bounding box center [934, 32] width 41 height 12
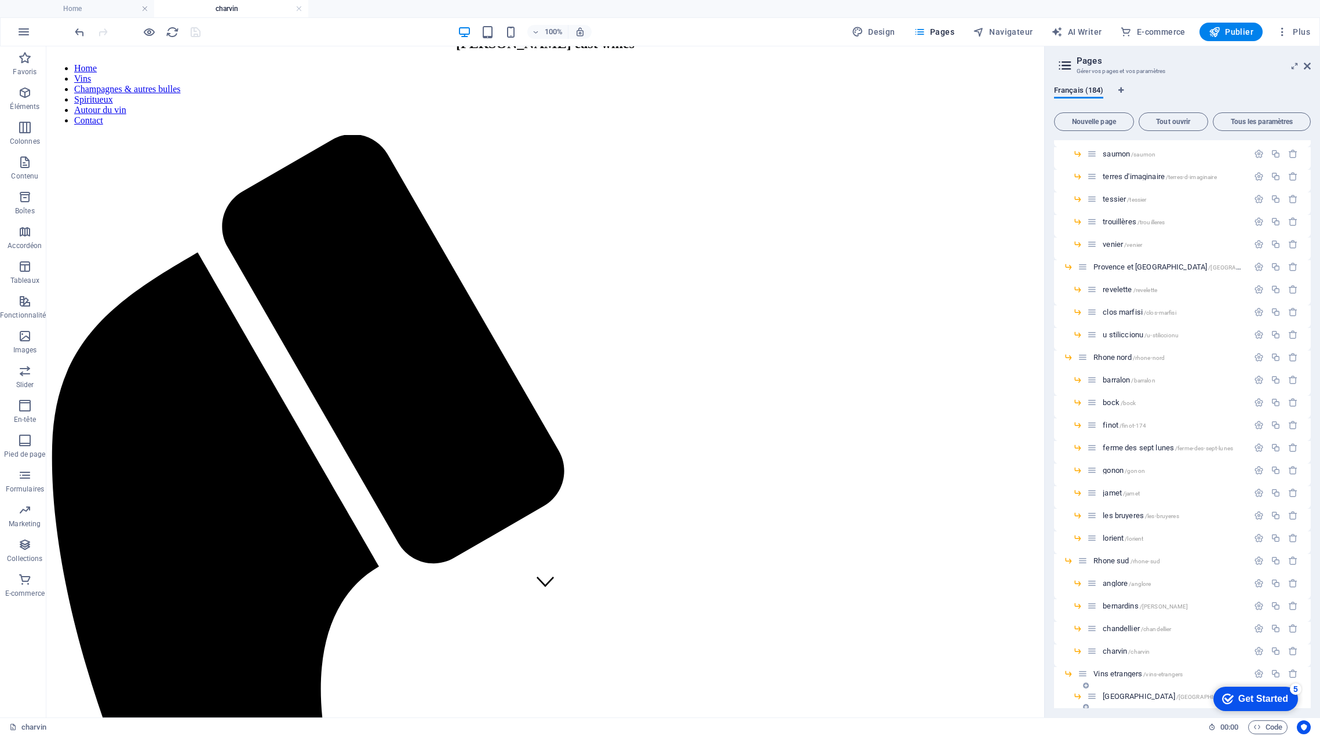
scroll to position [3702, 0]
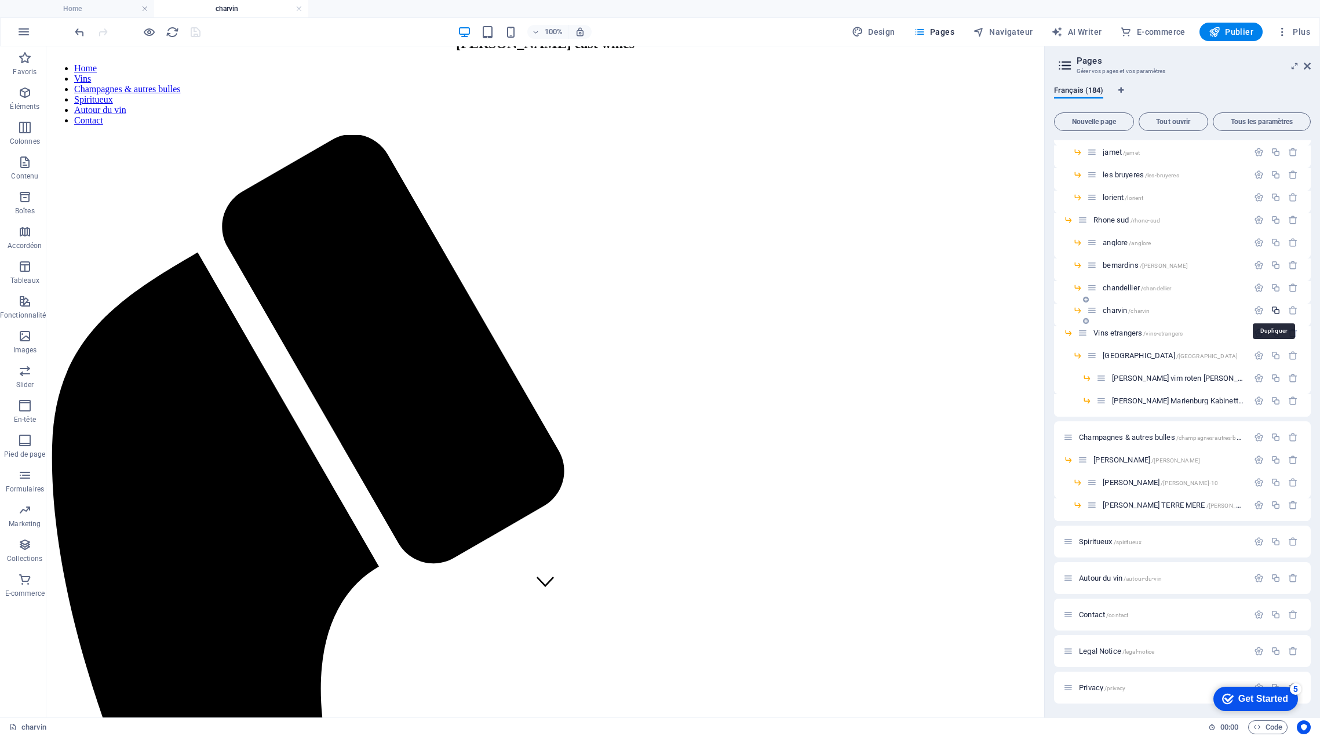
click at [1275, 310] on icon "button" at bounding box center [1276, 310] width 10 height 10
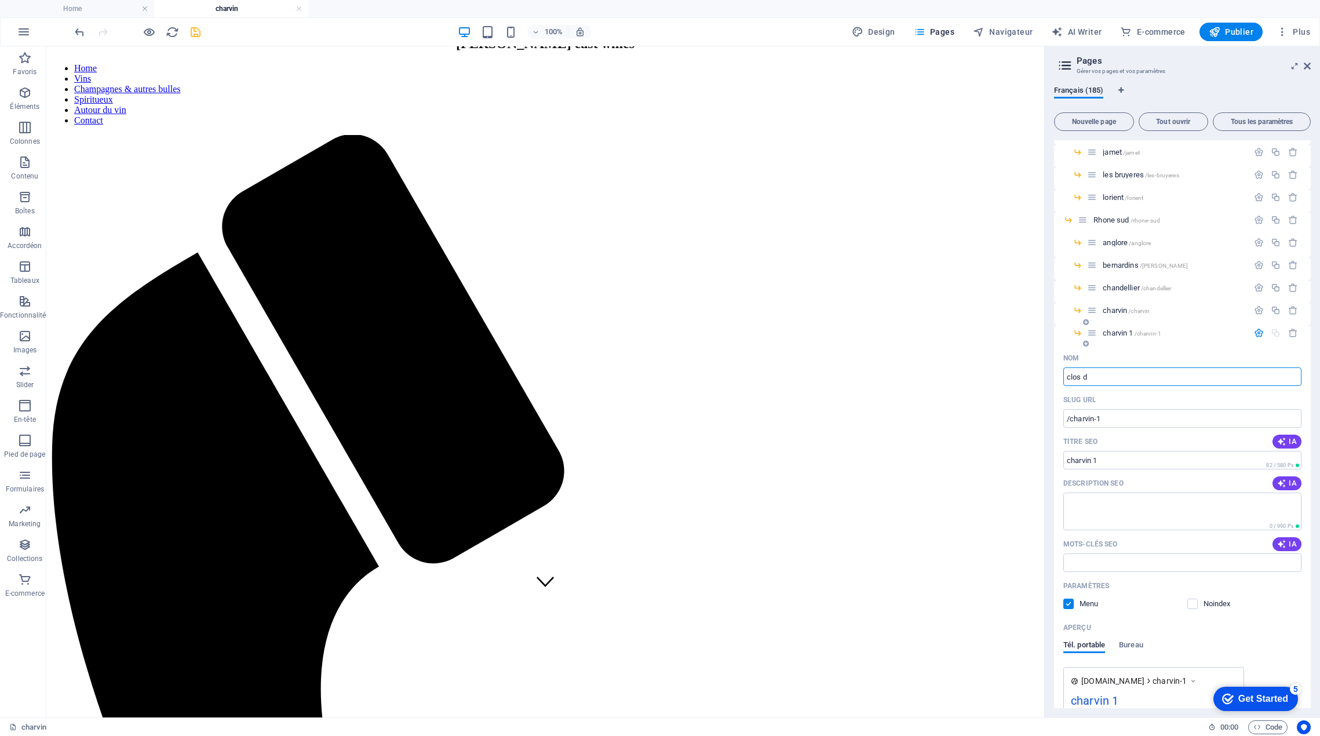
type input "clos de"
type input "/clos"
type input "clos"
type input "clos des grillons"
type input "/clos-des-grill"
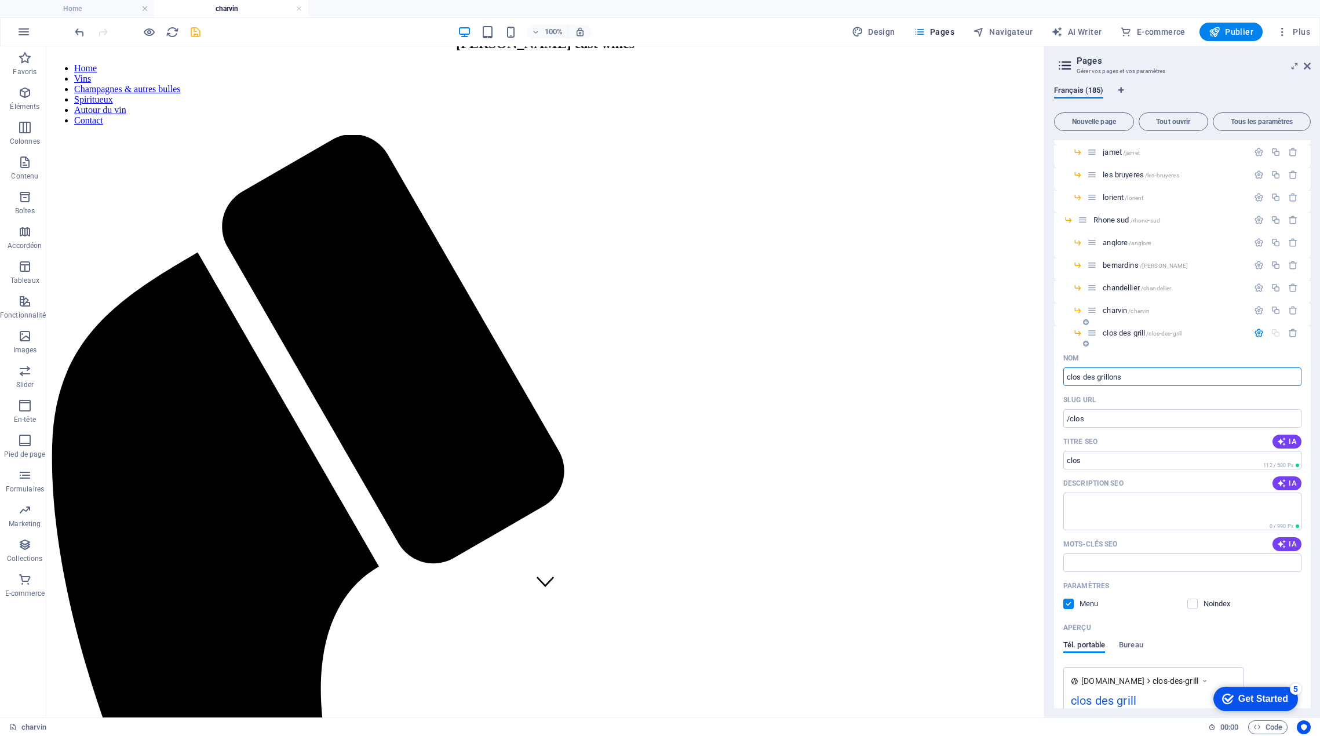
type input "clos des grill"
type input "clos des grillons"
type input "/clos-des-grillons"
type input "clos des grillons"
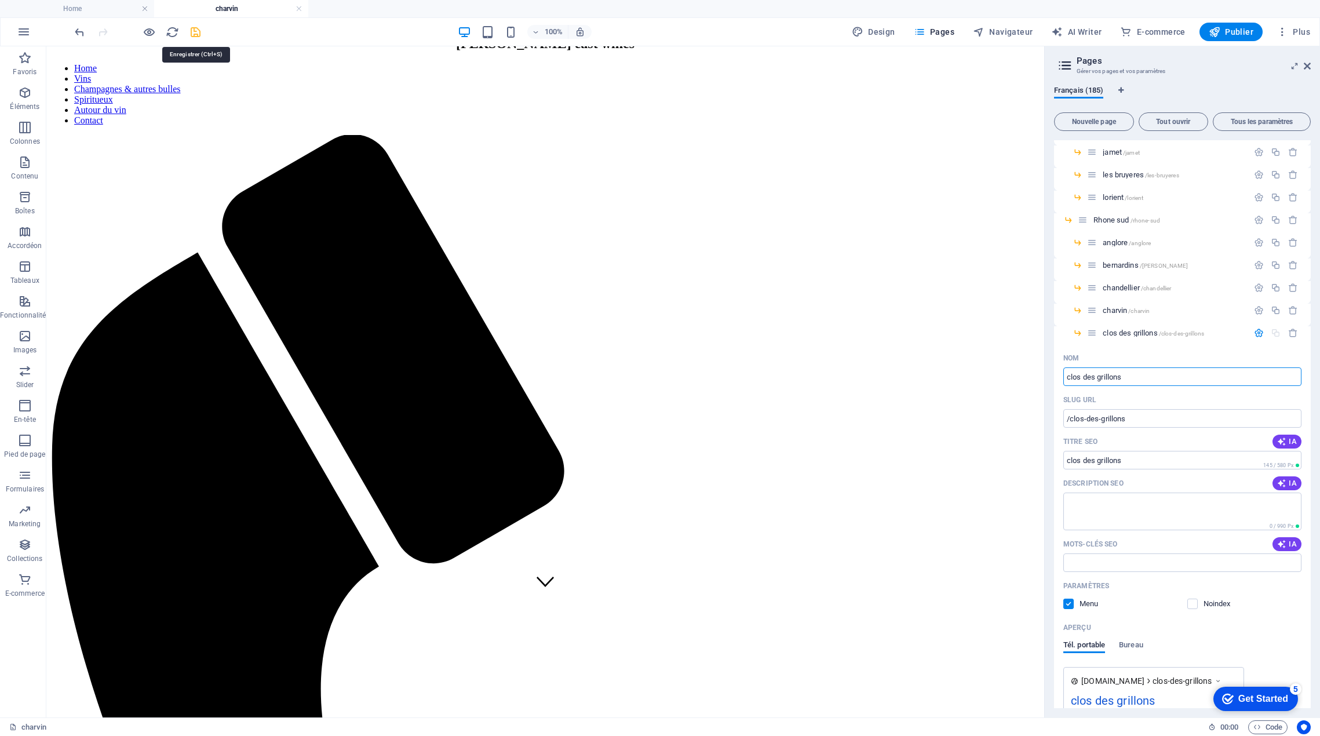
click at [199, 31] on icon "save" at bounding box center [195, 31] width 13 height 13
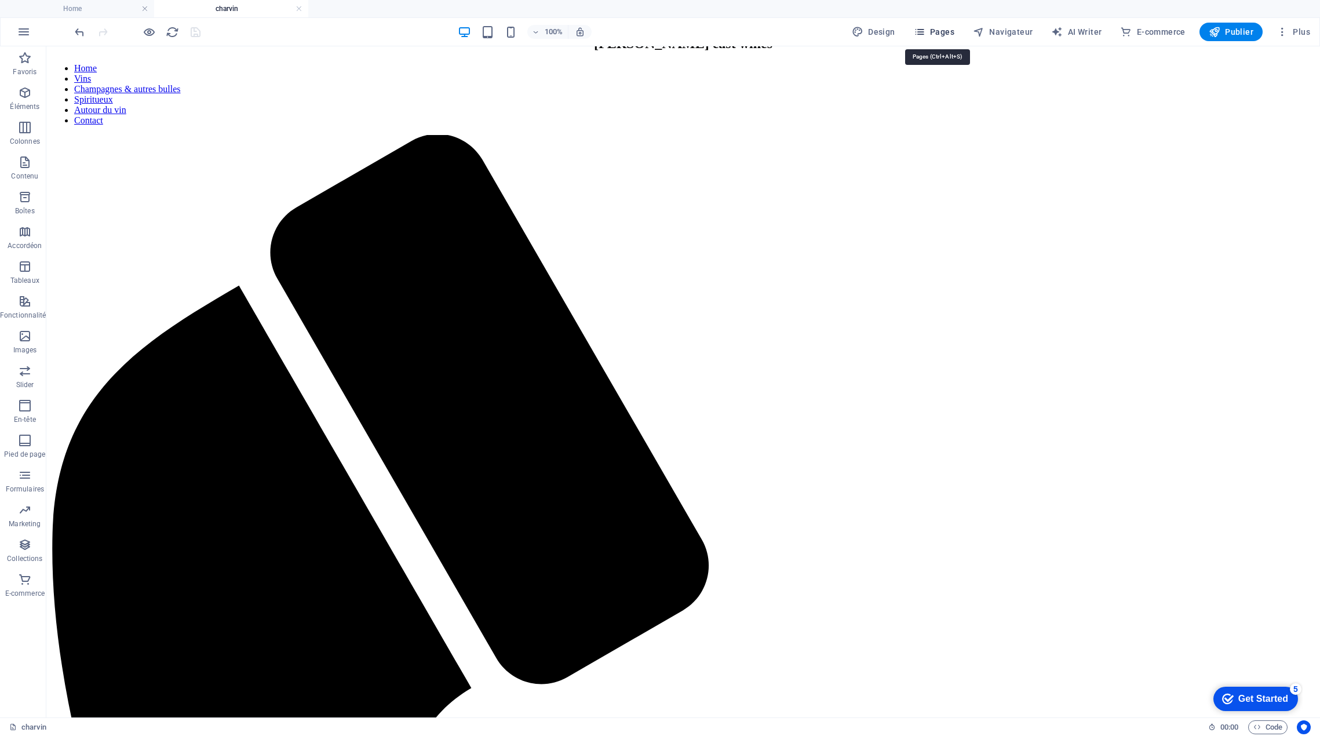
click at [945, 31] on span "Pages" at bounding box center [934, 32] width 41 height 12
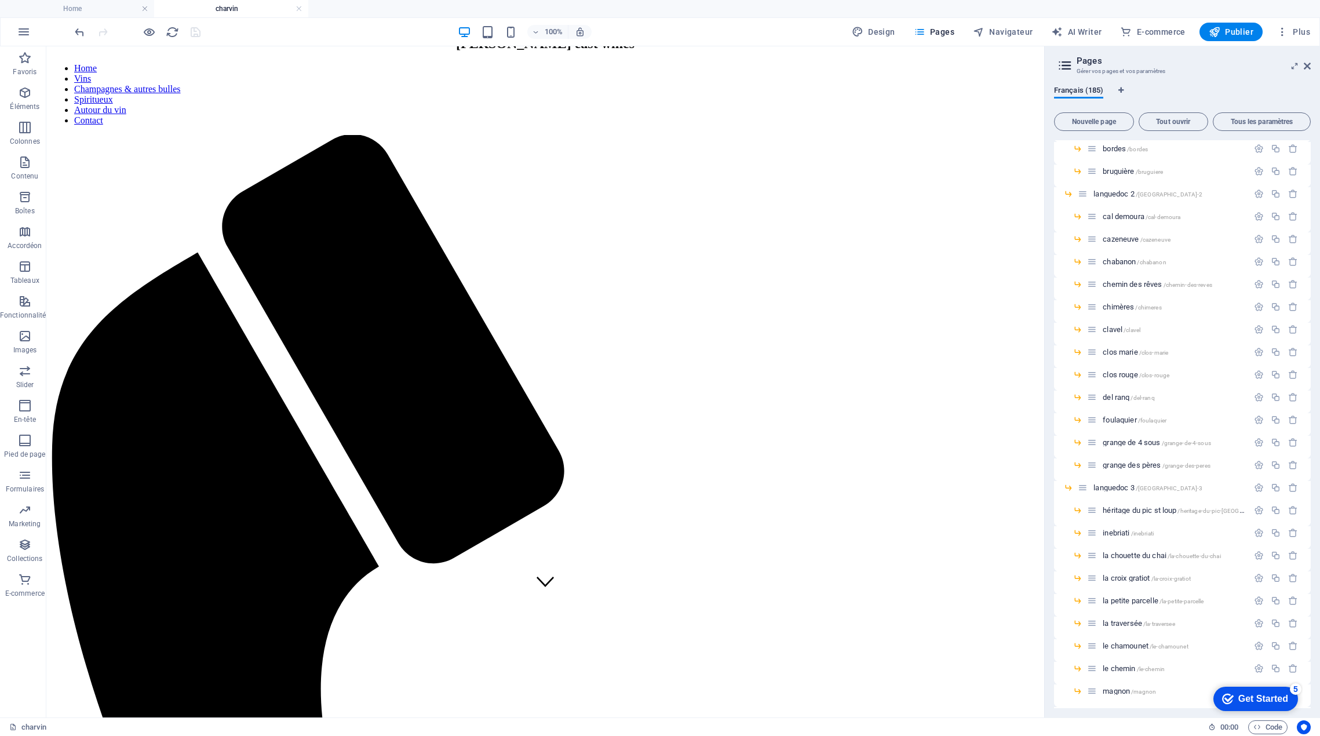
scroll to position [3724, 0]
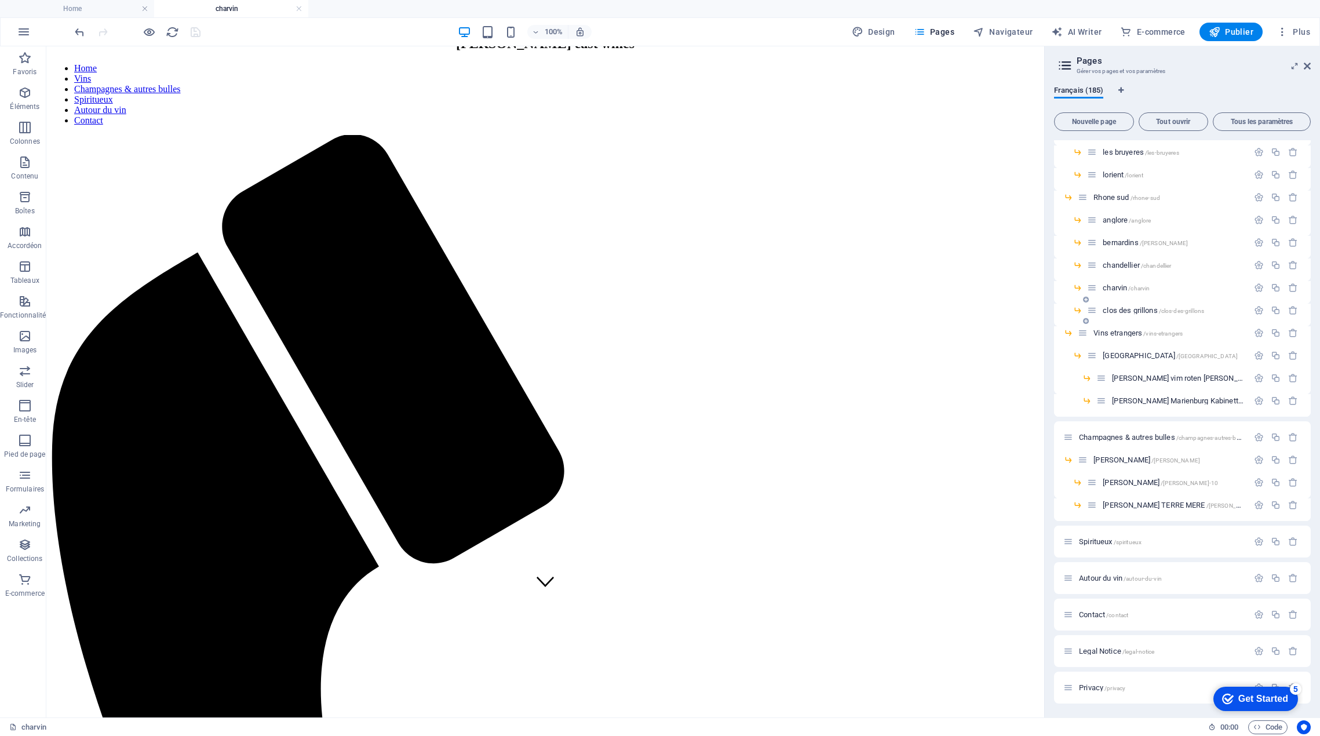
click at [1132, 308] on span "clos des grillons /clos-des-grillons" at bounding box center [1153, 310] width 101 height 9
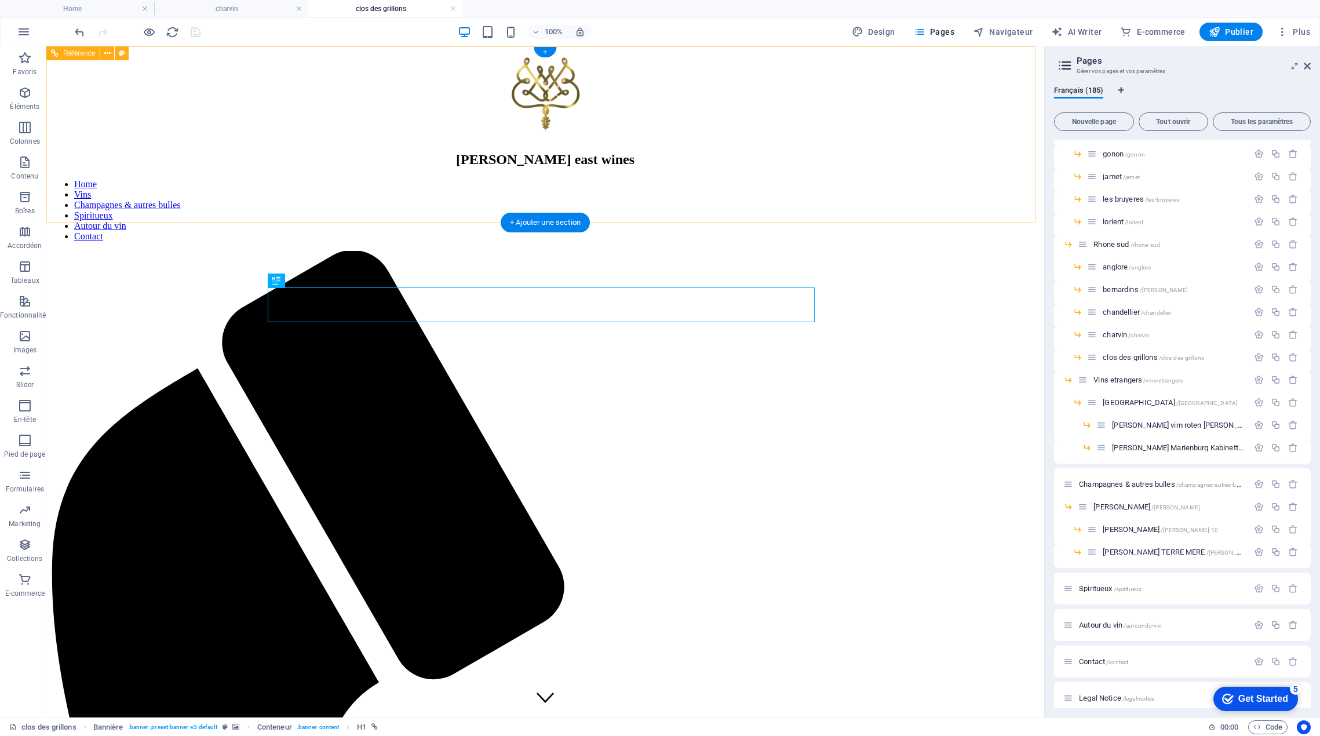
scroll to position [0, 0]
click at [297, 8] on link at bounding box center [299, 8] width 7 height 11
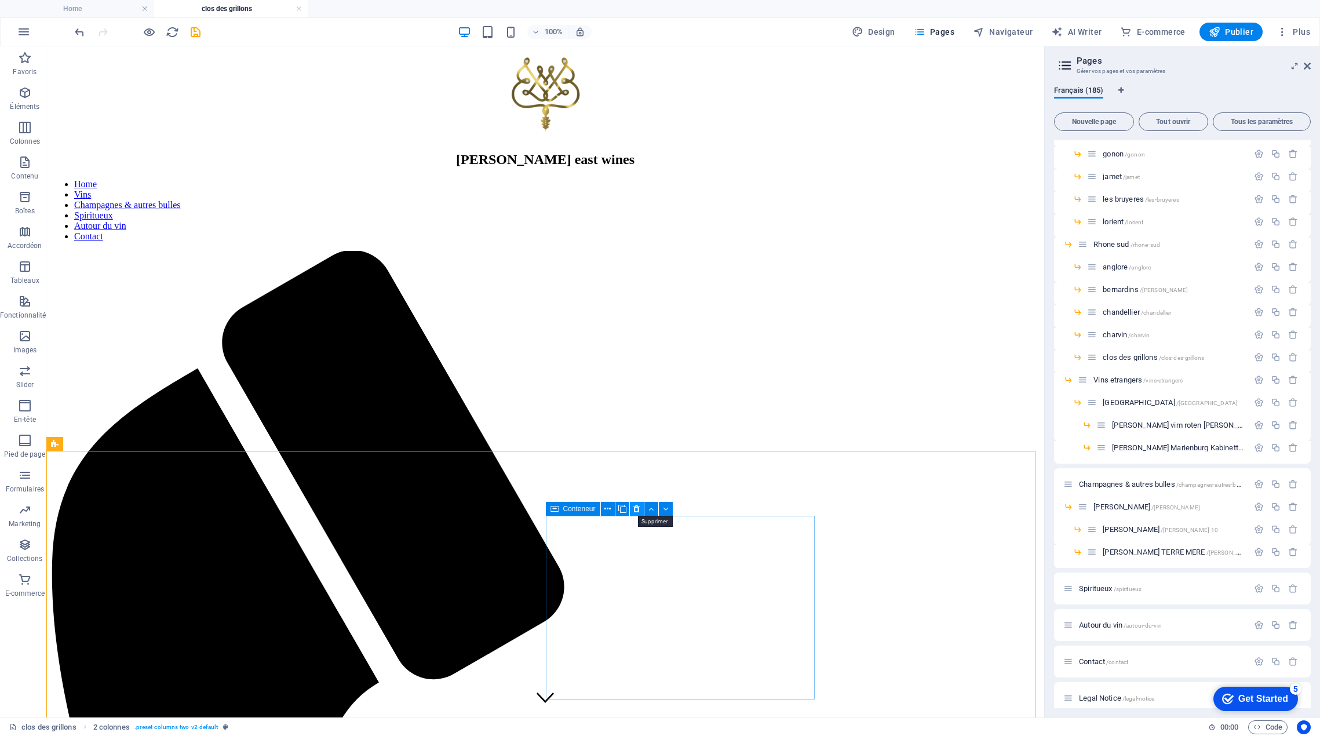
drag, startPoint x: 636, startPoint y: 509, endPoint x: 592, endPoint y: 470, distance: 59.1
click at [636, 509] on icon at bounding box center [636, 509] width 6 height 12
click at [636, 511] on icon at bounding box center [636, 509] width 6 height 12
click at [637, 511] on icon at bounding box center [636, 509] width 6 height 12
drag, startPoint x: 636, startPoint y: 511, endPoint x: 591, endPoint y: 473, distance: 59.2
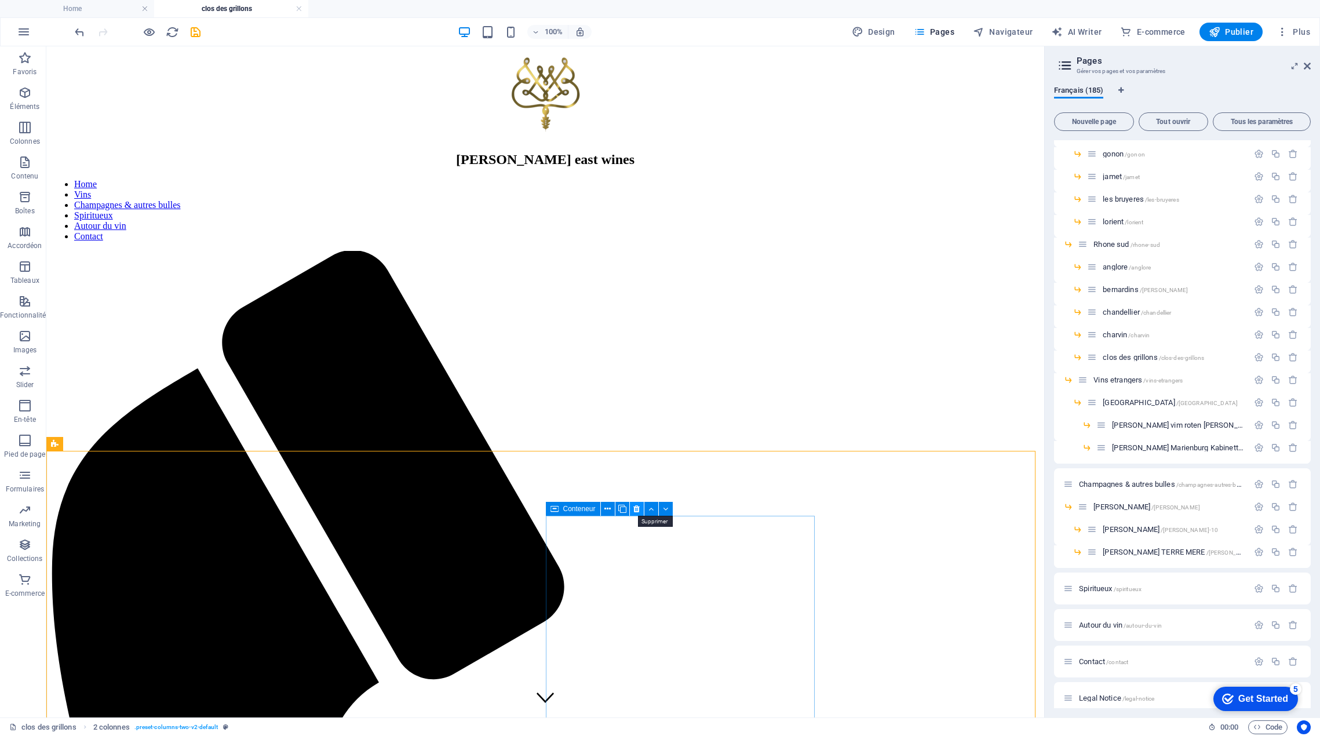
click at [636, 511] on icon at bounding box center [636, 509] width 6 height 12
drag, startPoint x: 636, startPoint y: 507, endPoint x: 592, endPoint y: 475, distance: 54.7
click at [636, 507] on icon at bounding box center [636, 509] width 6 height 12
click at [637, 509] on icon at bounding box center [636, 509] width 6 height 12
click at [374, 512] on icon at bounding box center [372, 509] width 5 height 12
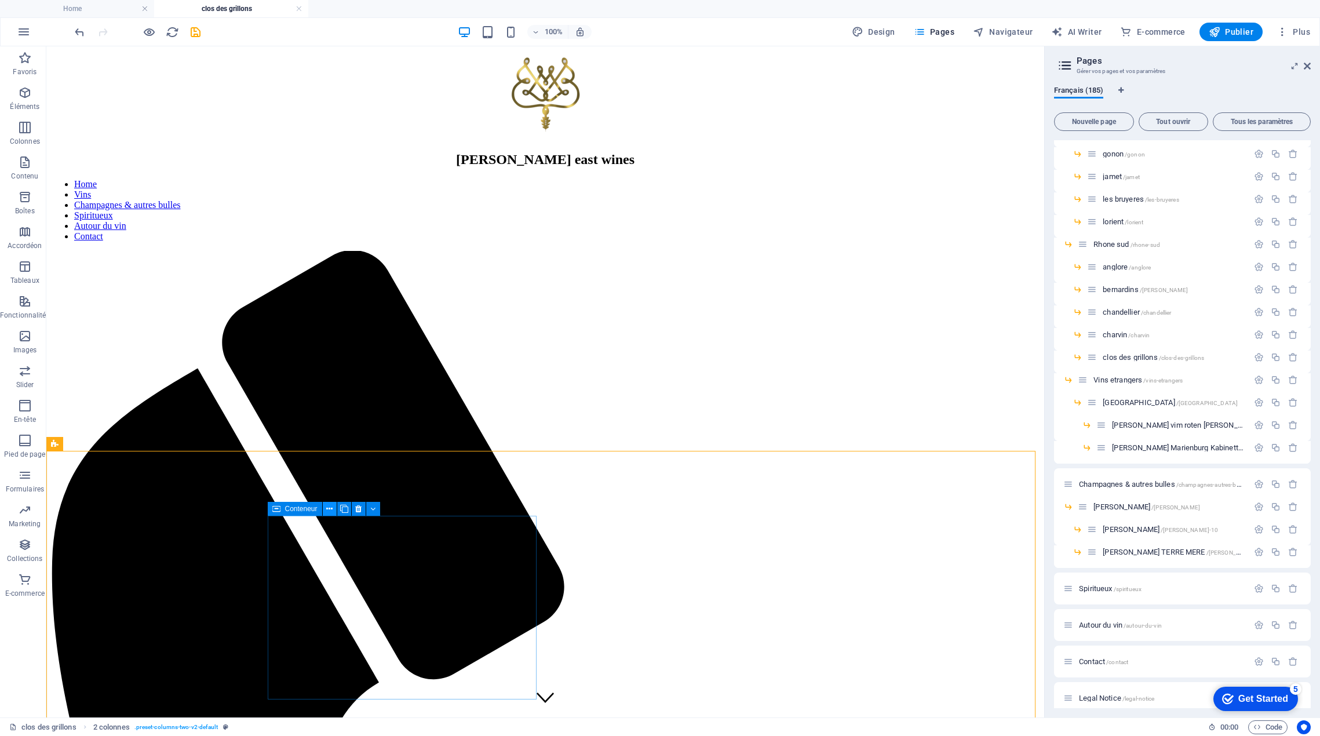
click at [330, 508] on icon at bounding box center [329, 509] width 6 height 12
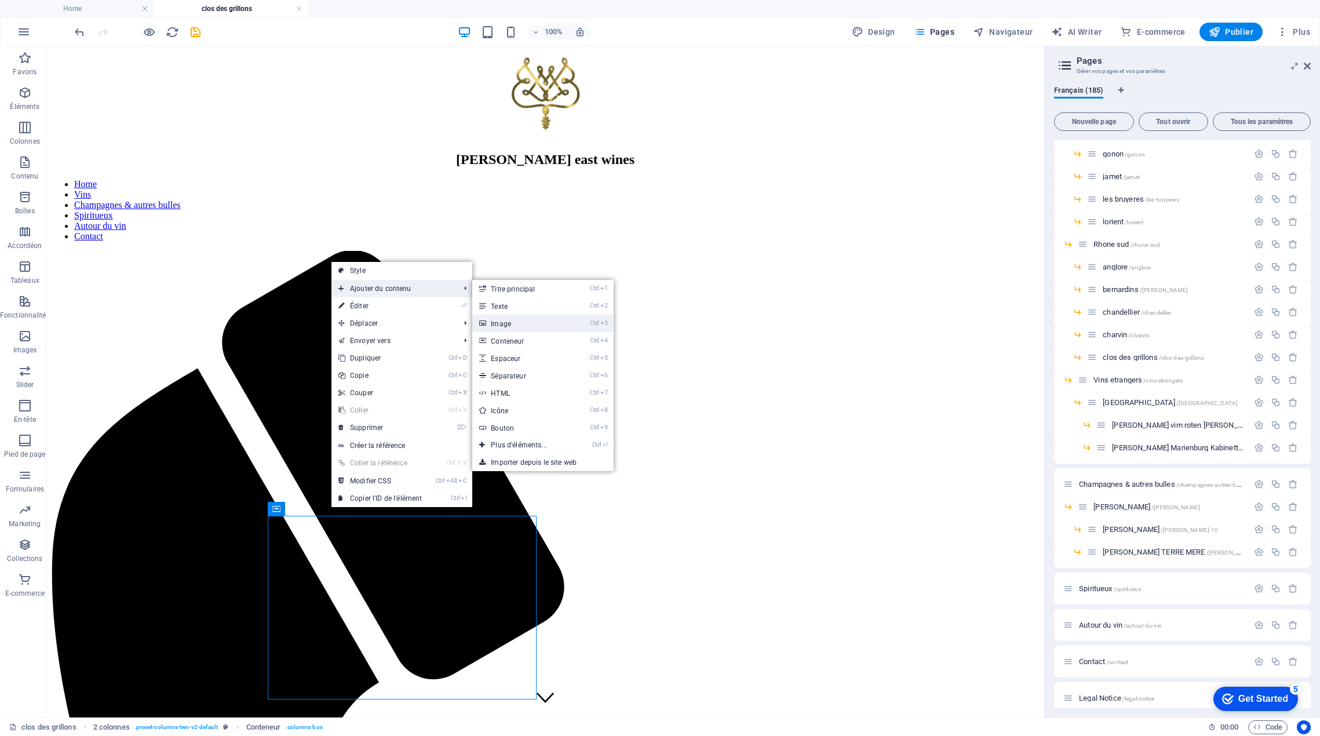
click at [516, 328] on link "Ctrl 3 Image" at bounding box center [521, 323] width 98 height 17
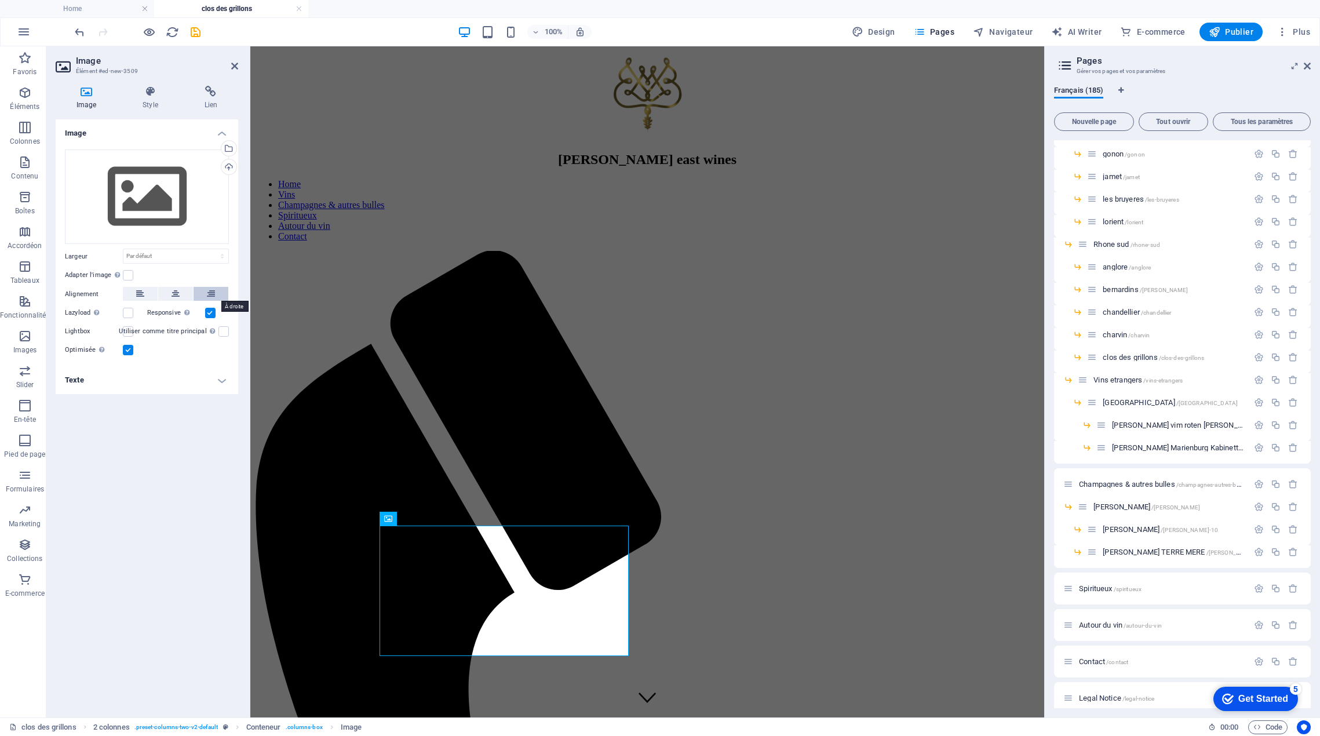
drag, startPoint x: 207, startPoint y: 298, endPoint x: 41, endPoint y: 446, distance: 222.9
click at [207, 298] on icon at bounding box center [211, 294] width 8 height 14
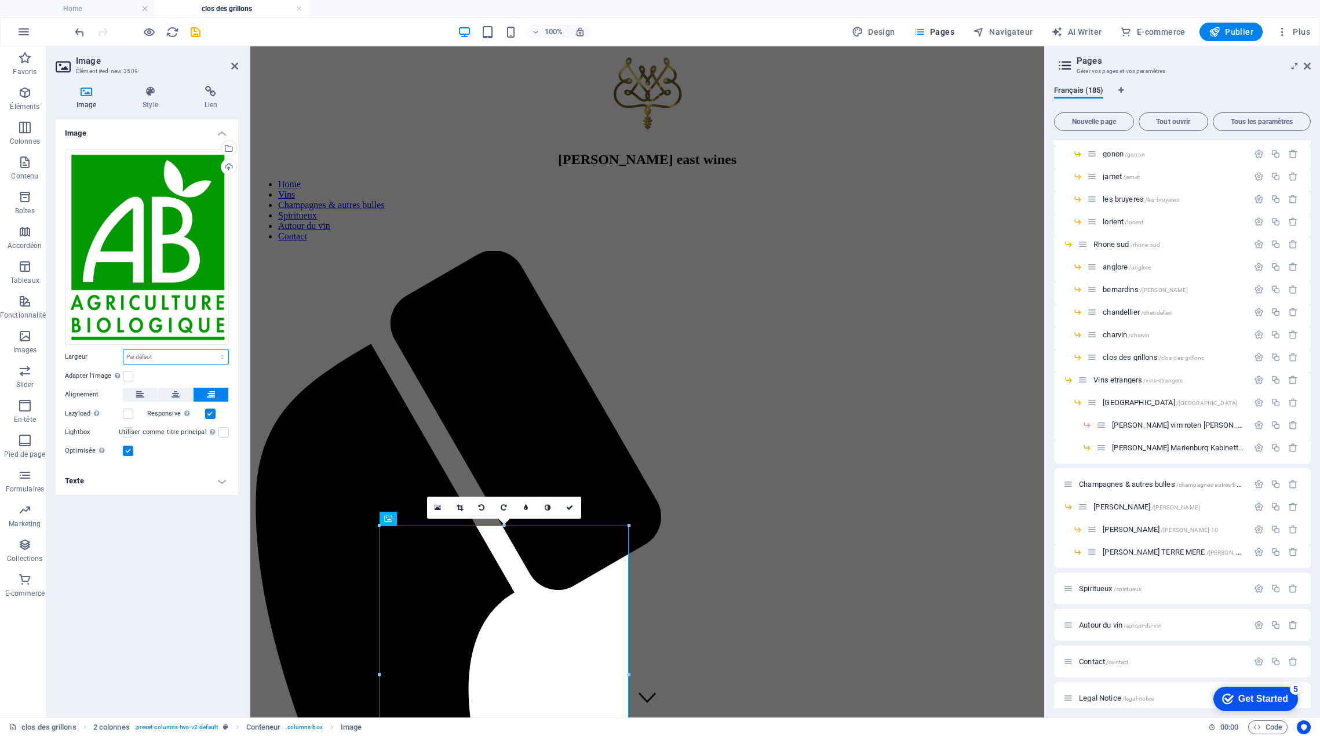
click at [216, 356] on select "Par défaut auto px rem % em vh vw" at bounding box center [175, 357] width 105 height 14
select select "px"
click at [212, 350] on select "Par défaut auto px rem % em vh vw" at bounding box center [175, 357] width 105 height 14
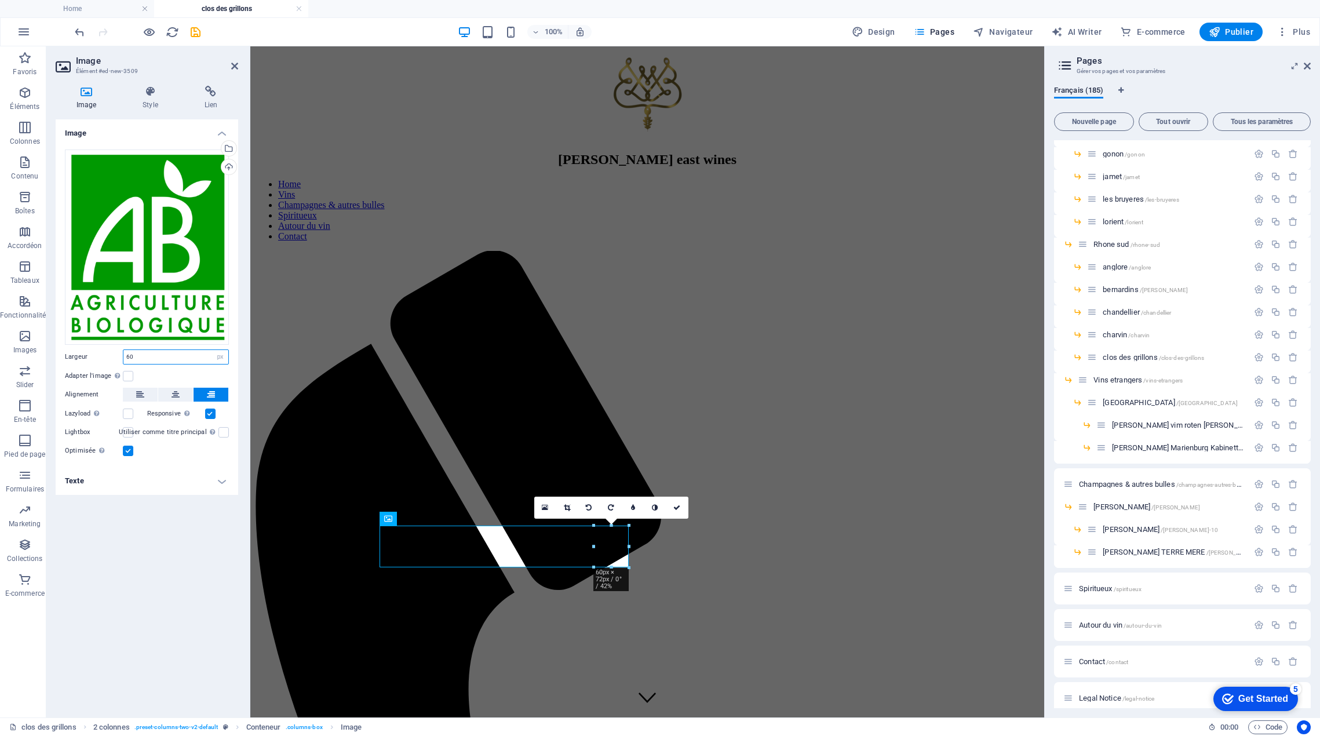
drag, startPoint x: 138, startPoint y: 353, endPoint x: 119, endPoint y: 355, distance: 18.6
click at [119, 355] on div "Largeur 60 Par défaut auto px rem % em vh vw" at bounding box center [147, 356] width 164 height 15
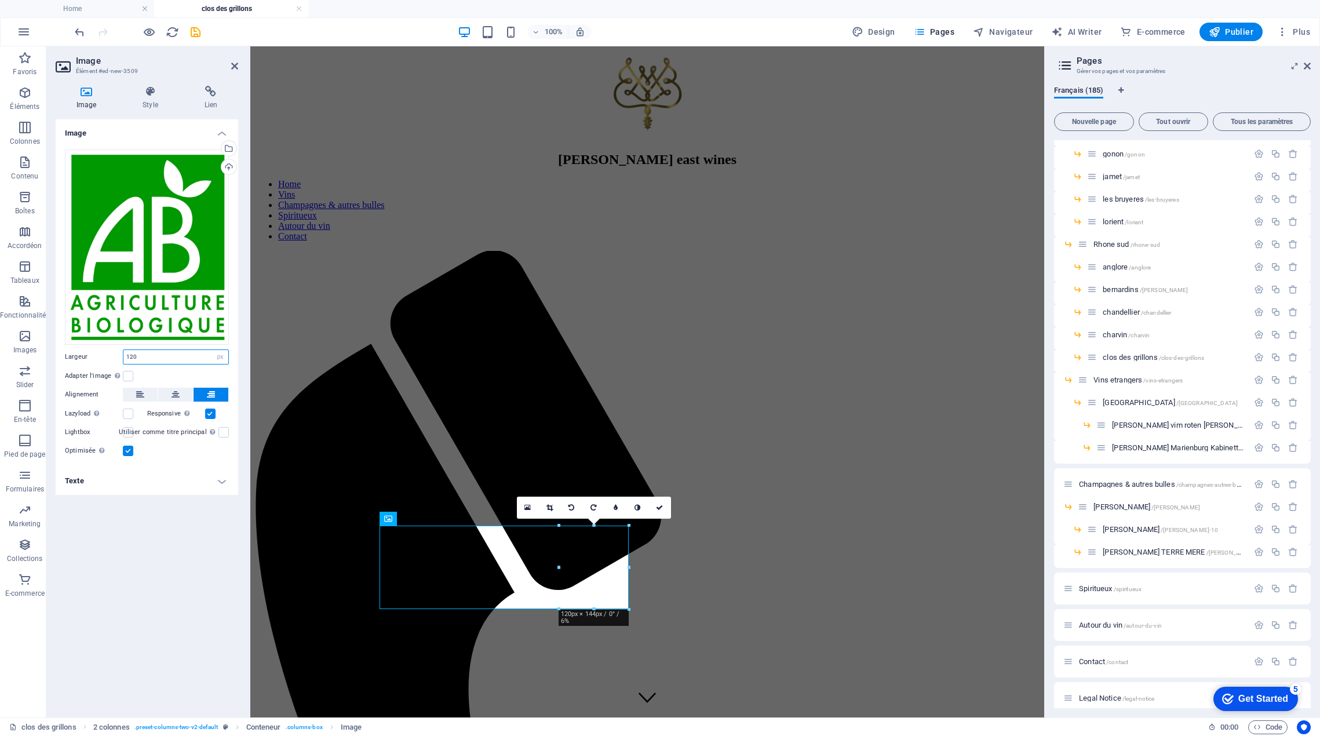
drag, startPoint x: 139, startPoint y: 356, endPoint x: 118, endPoint y: 359, distance: 21.6
click at [118, 359] on div "Largeur 120 Par défaut auto px rem % em vh vw" at bounding box center [147, 356] width 164 height 15
type input "60"
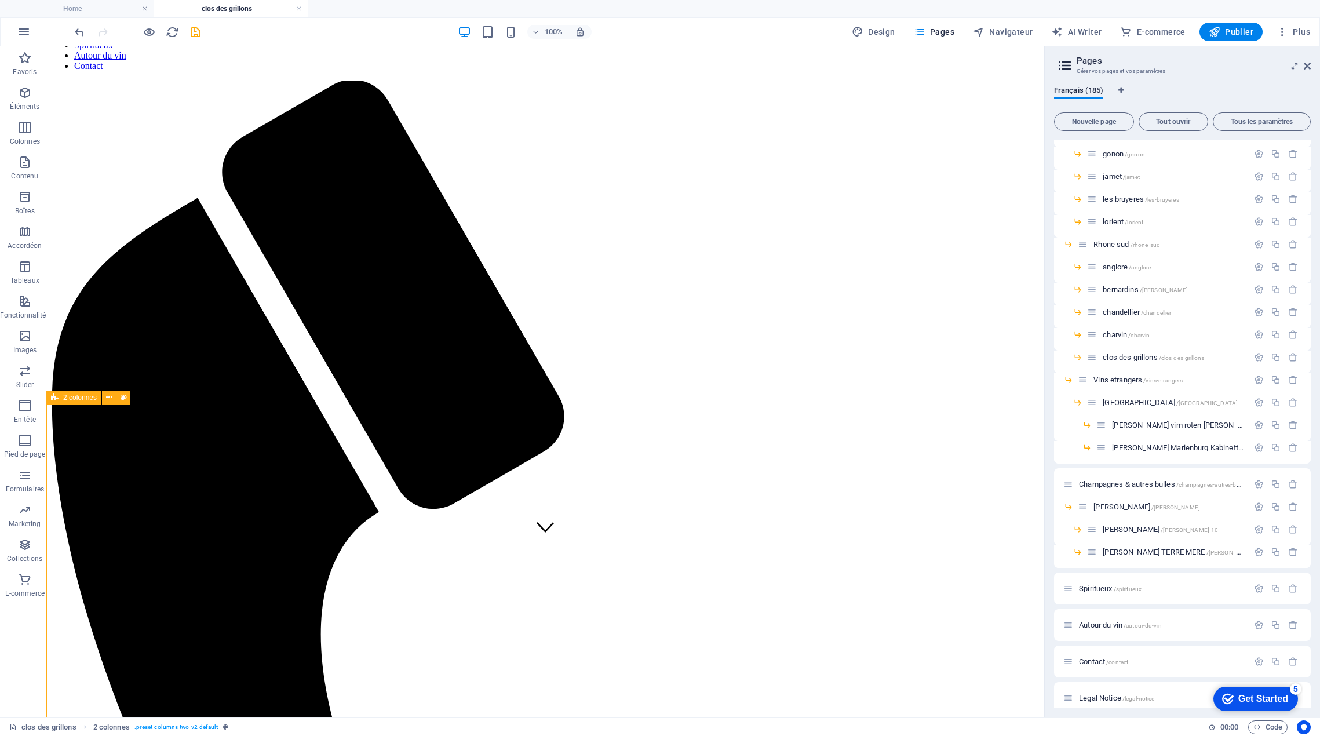
scroll to position [174, 0]
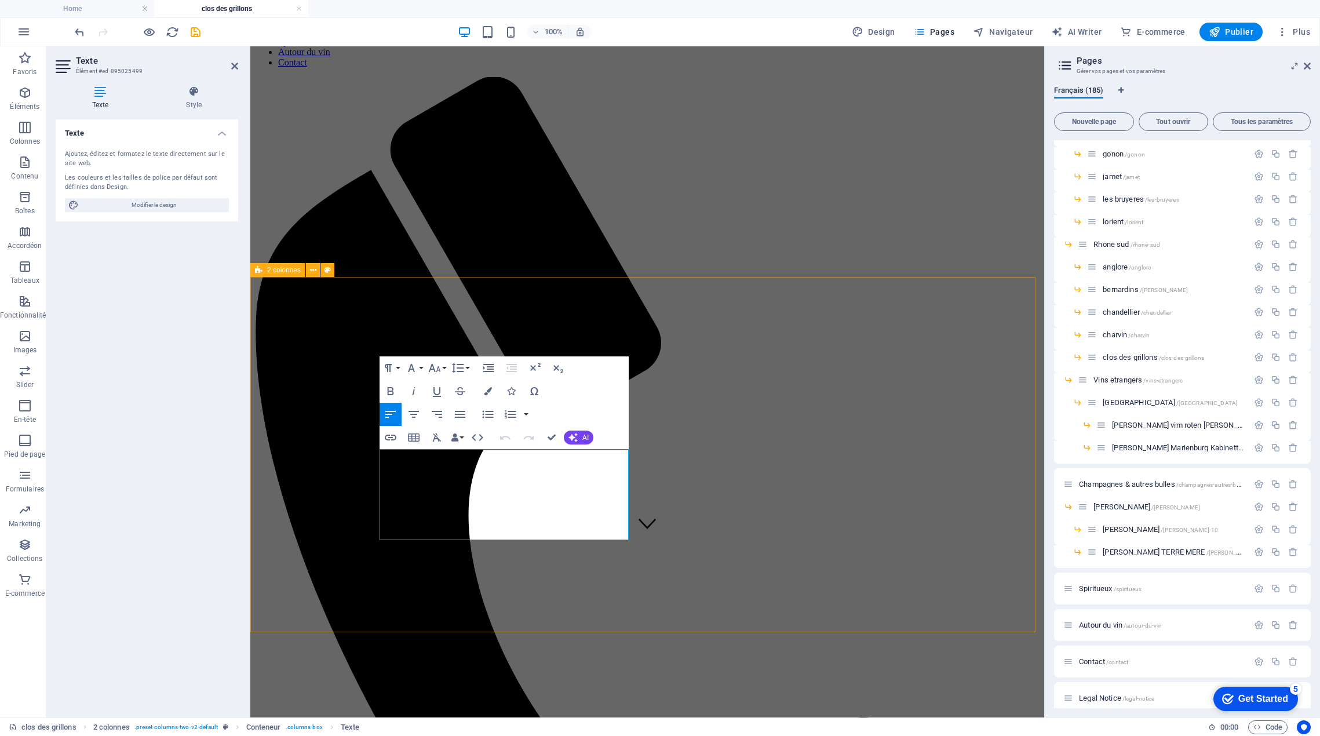
drag, startPoint x: 425, startPoint y: 518, endPoint x: 363, endPoint y: 444, distance: 96.2
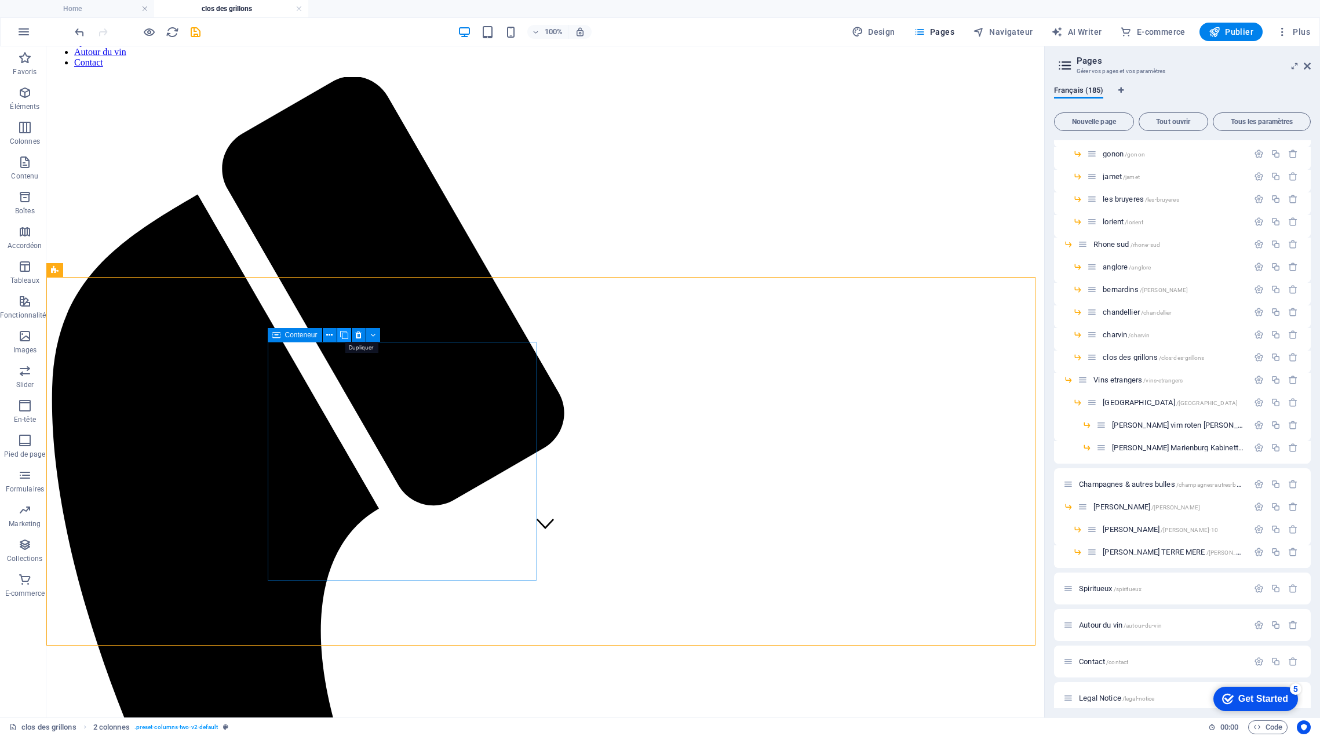
click at [342, 337] on icon at bounding box center [344, 335] width 8 height 12
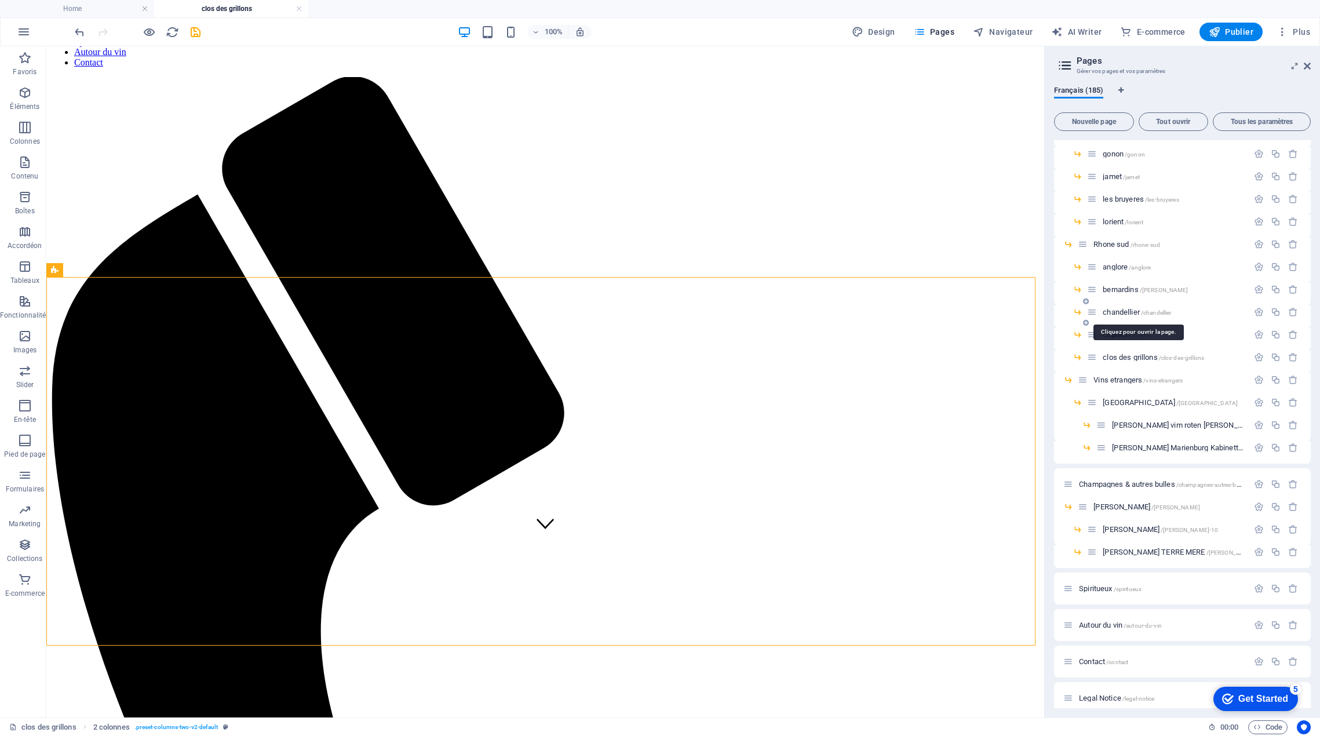
click at [1131, 312] on span "chandellier /[PERSON_NAME]" at bounding box center [1137, 312] width 68 height 9
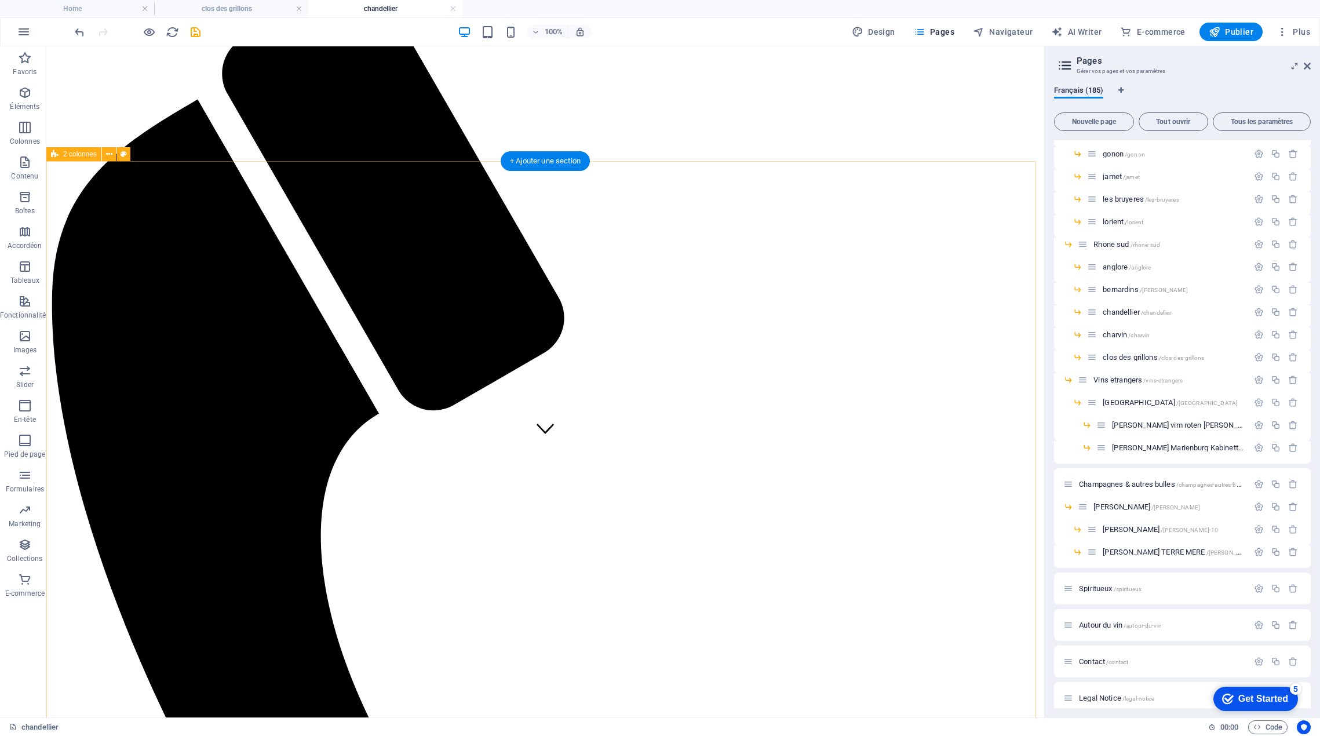
scroll to position [290, 0]
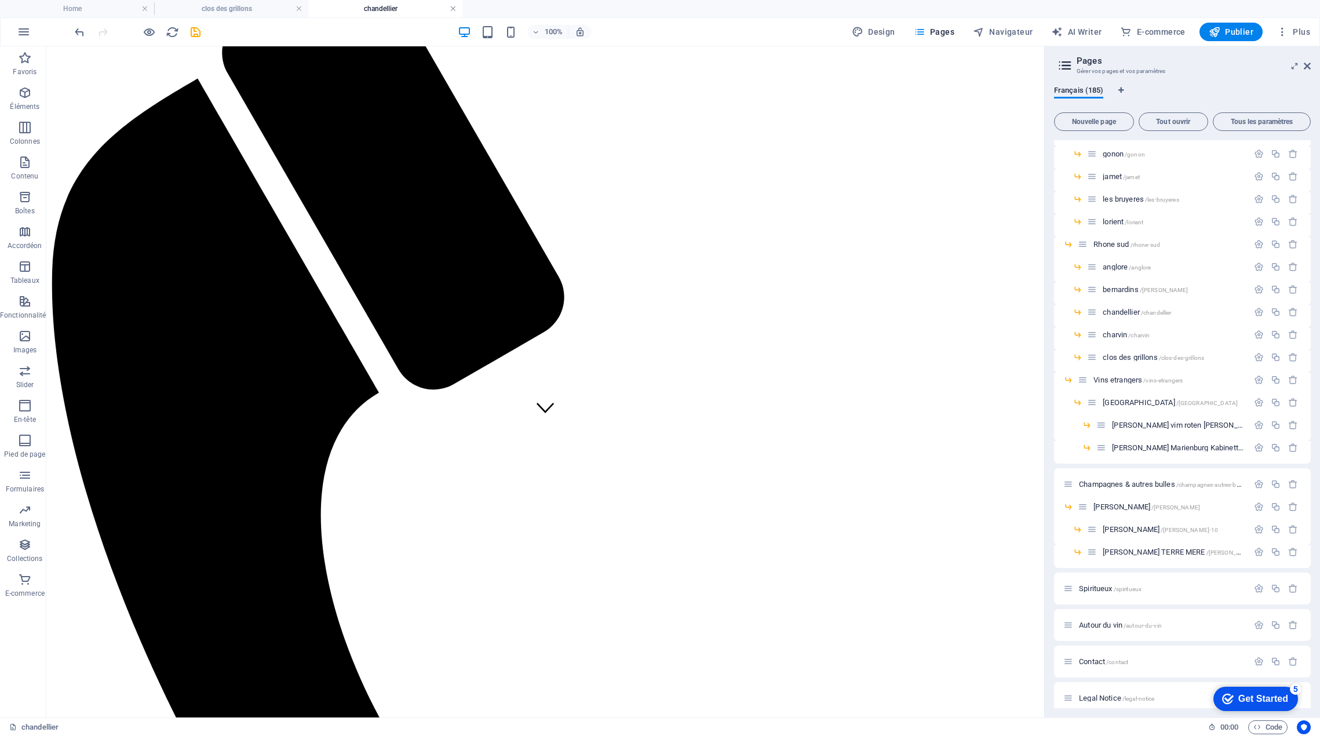
click at [455, 8] on link at bounding box center [453, 8] width 7 height 11
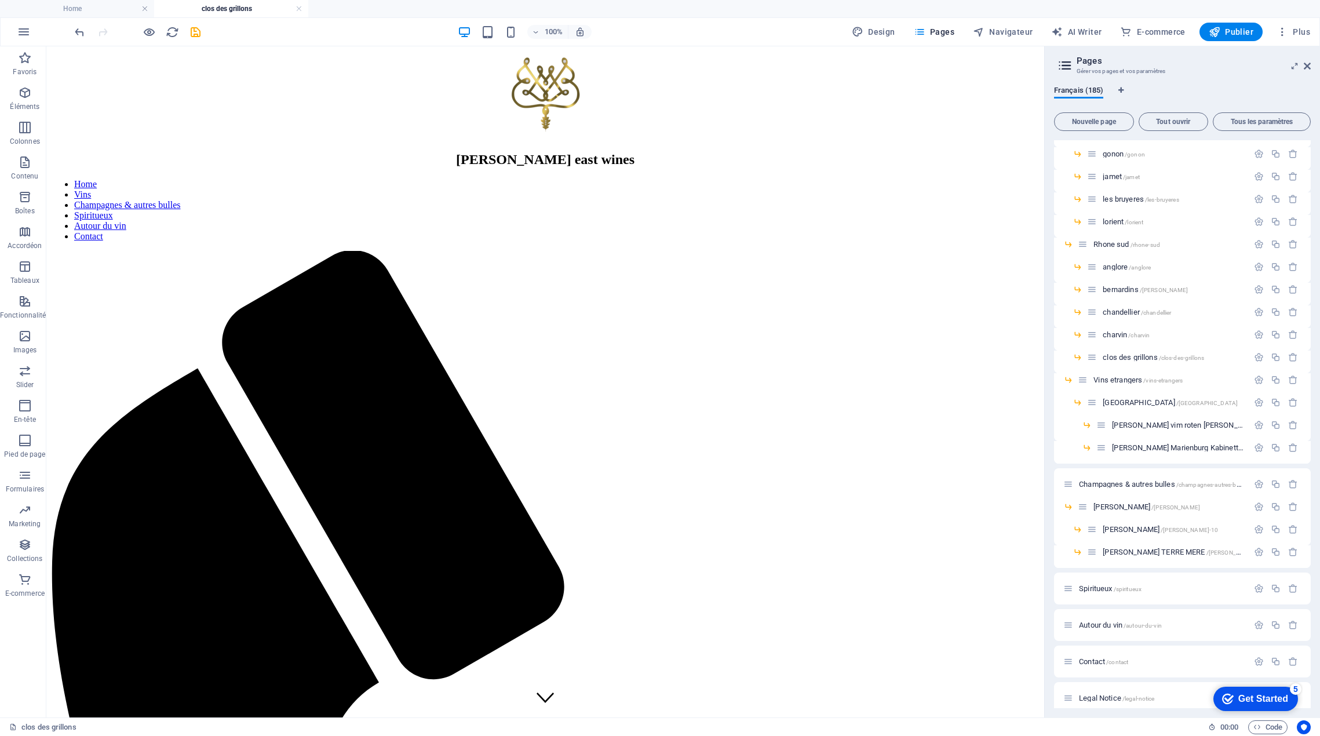
scroll to position [174, 0]
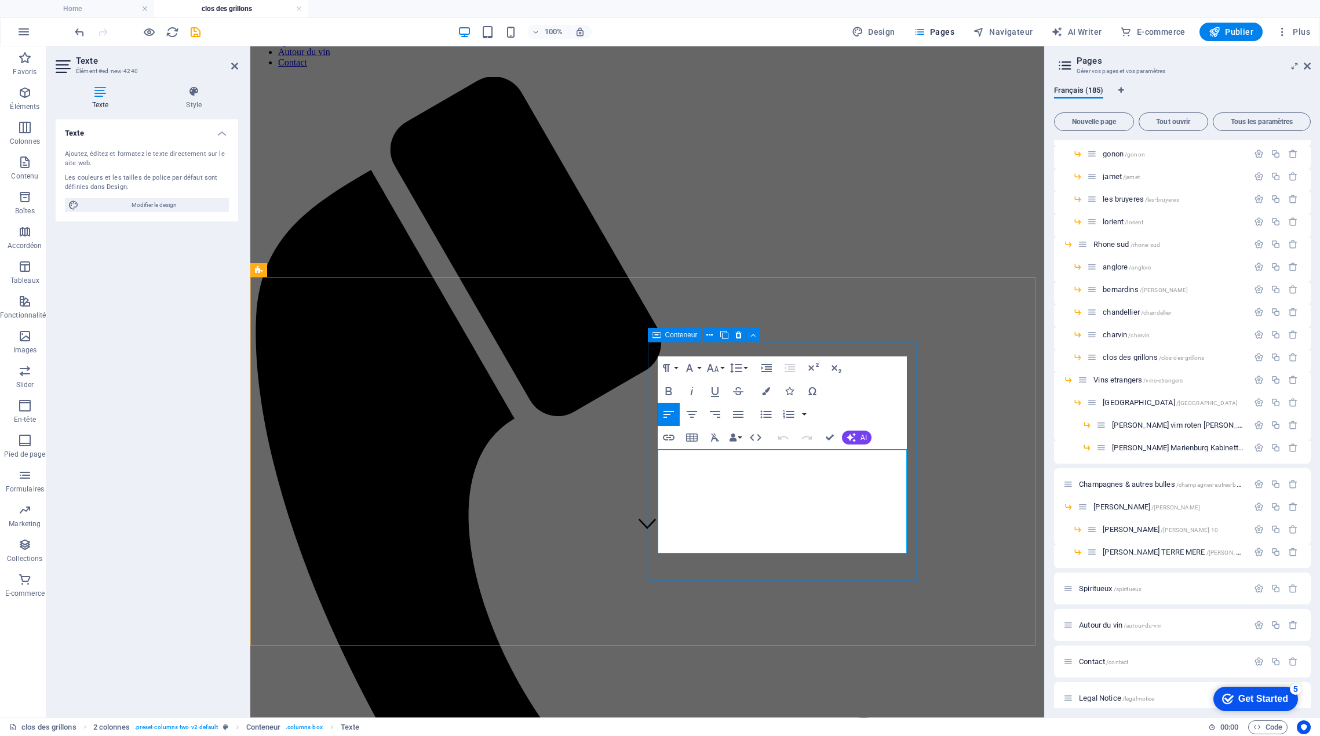
drag, startPoint x: 695, startPoint y: 534, endPoint x: 654, endPoint y: 435, distance: 107.1
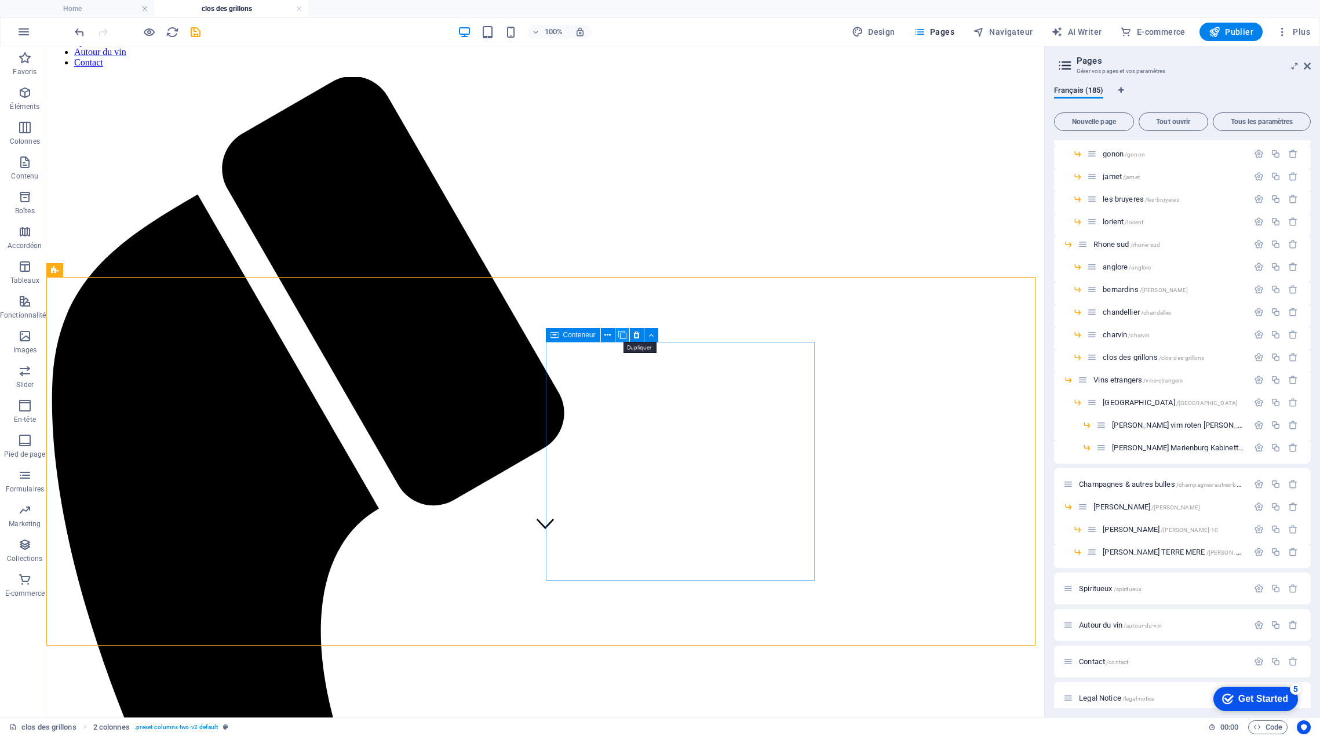
click at [624, 336] on icon at bounding box center [622, 335] width 8 height 12
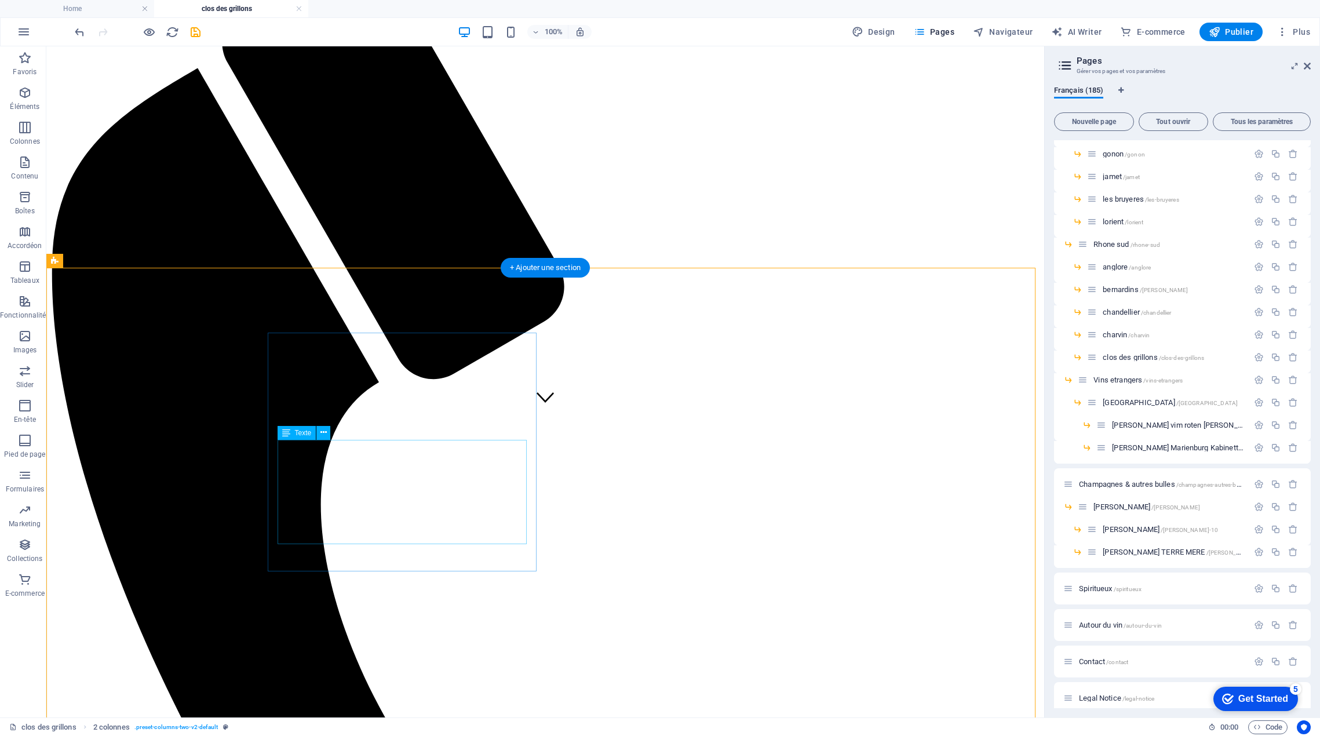
scroll to position [406, 0]
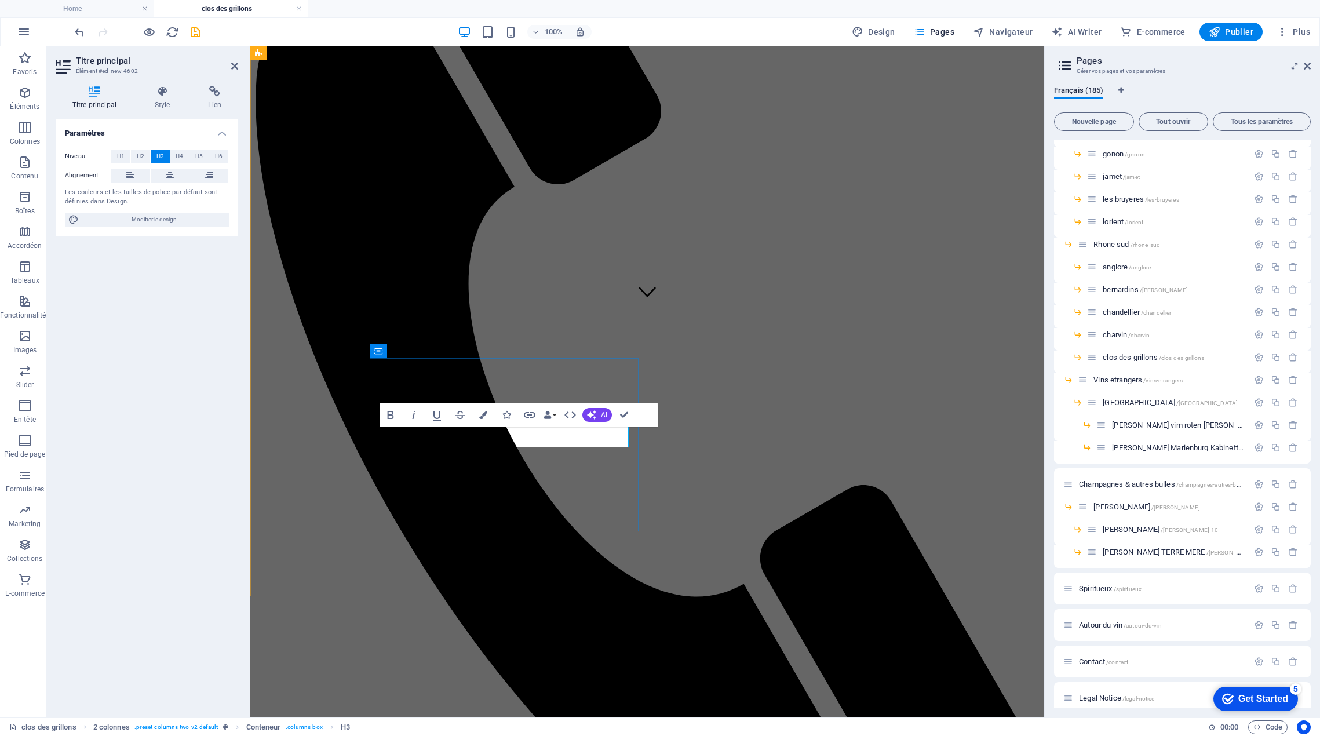
drag, startPoint x: 704, startPoint y: 504, endPoint x: 931, endPoint y: 509, distance: 226.7
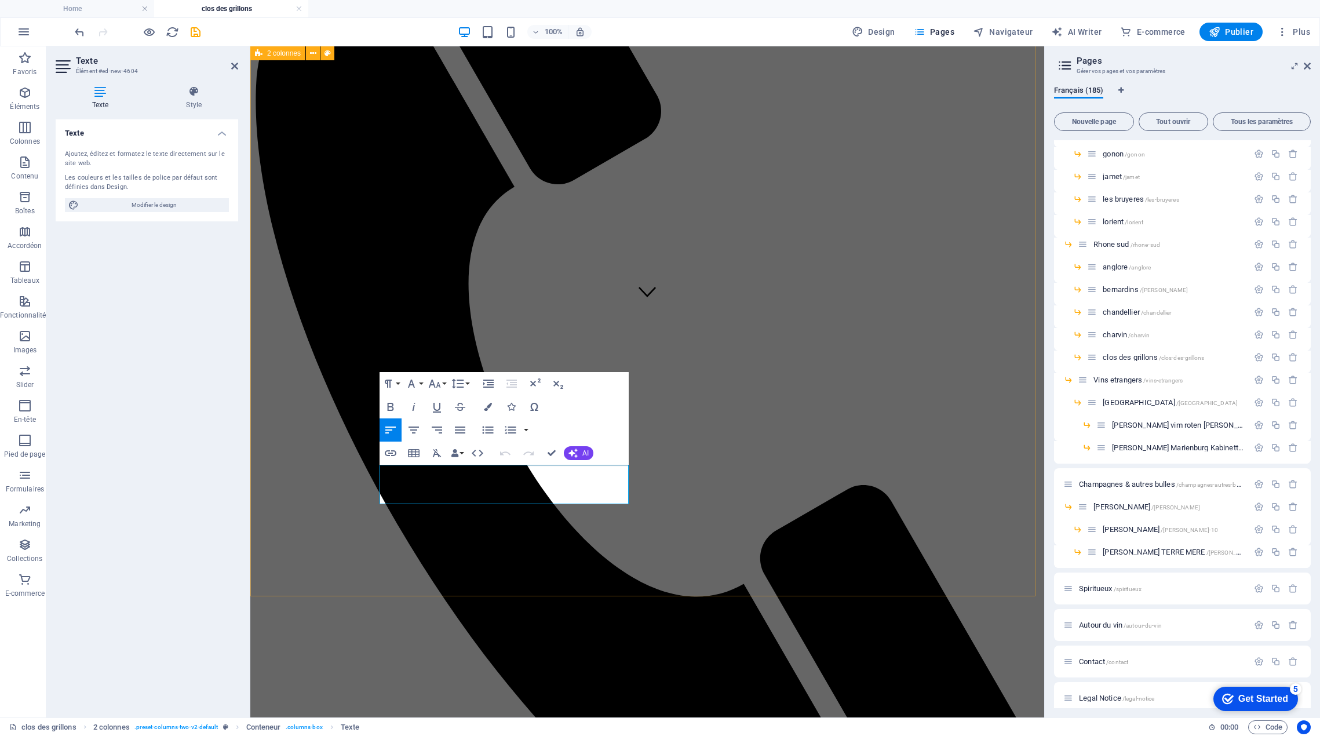
drag, startPoint x: 513, startPoint y: 484, endPoint x: 351, endPoint y: 468, distance: 162.5
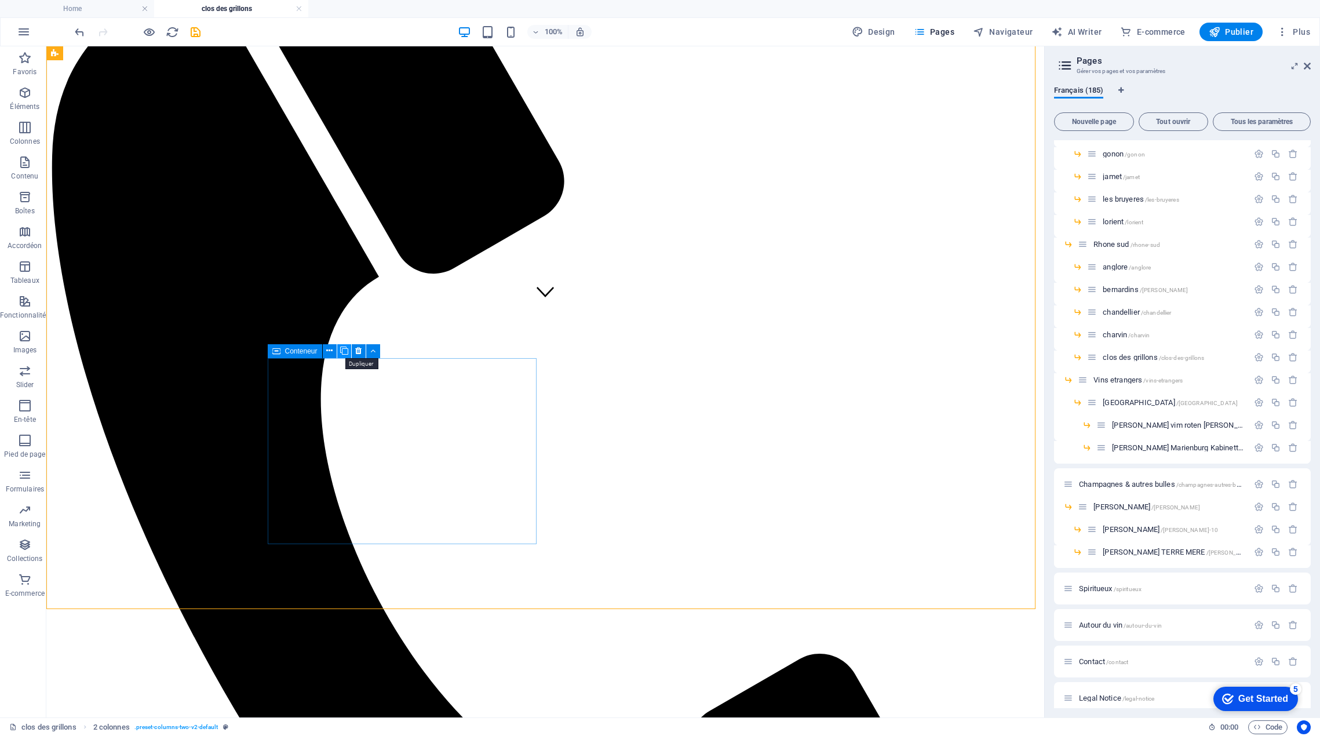
click at [344, 355] on icon at bounding box center [344, 351] width 8 height 12
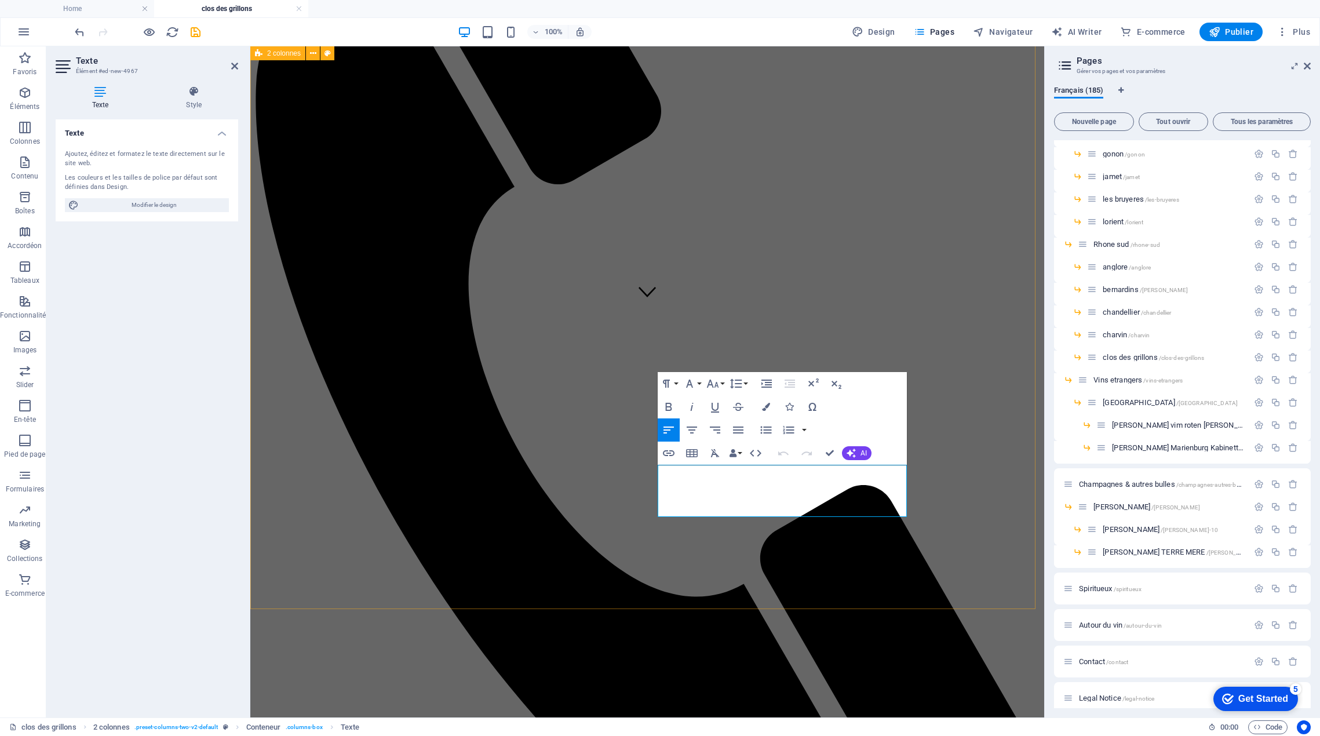
drag, startPoint x: 869, startPoint y: 497, endPoint x: 640, endPoint y: 465, distance: 230.4
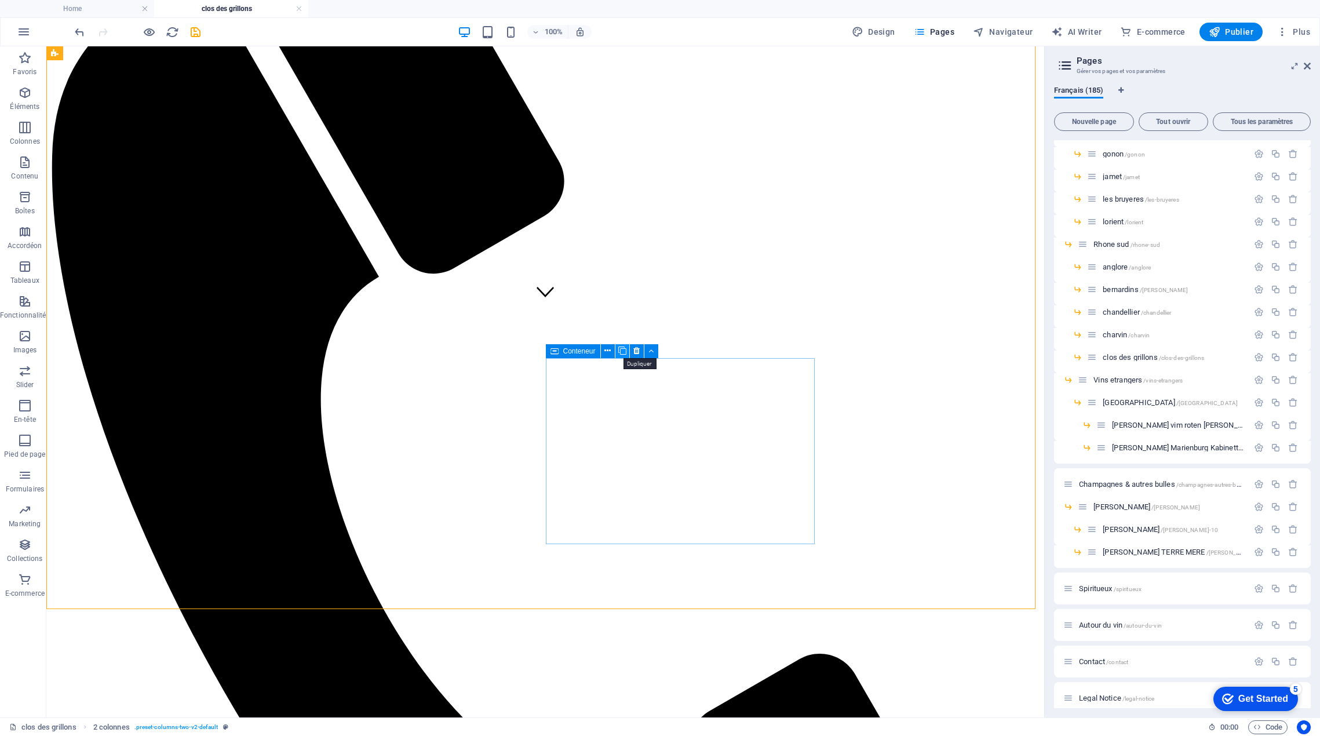
click at [622, 355] on icon at bounding box center [622, 351] width 8 height 12
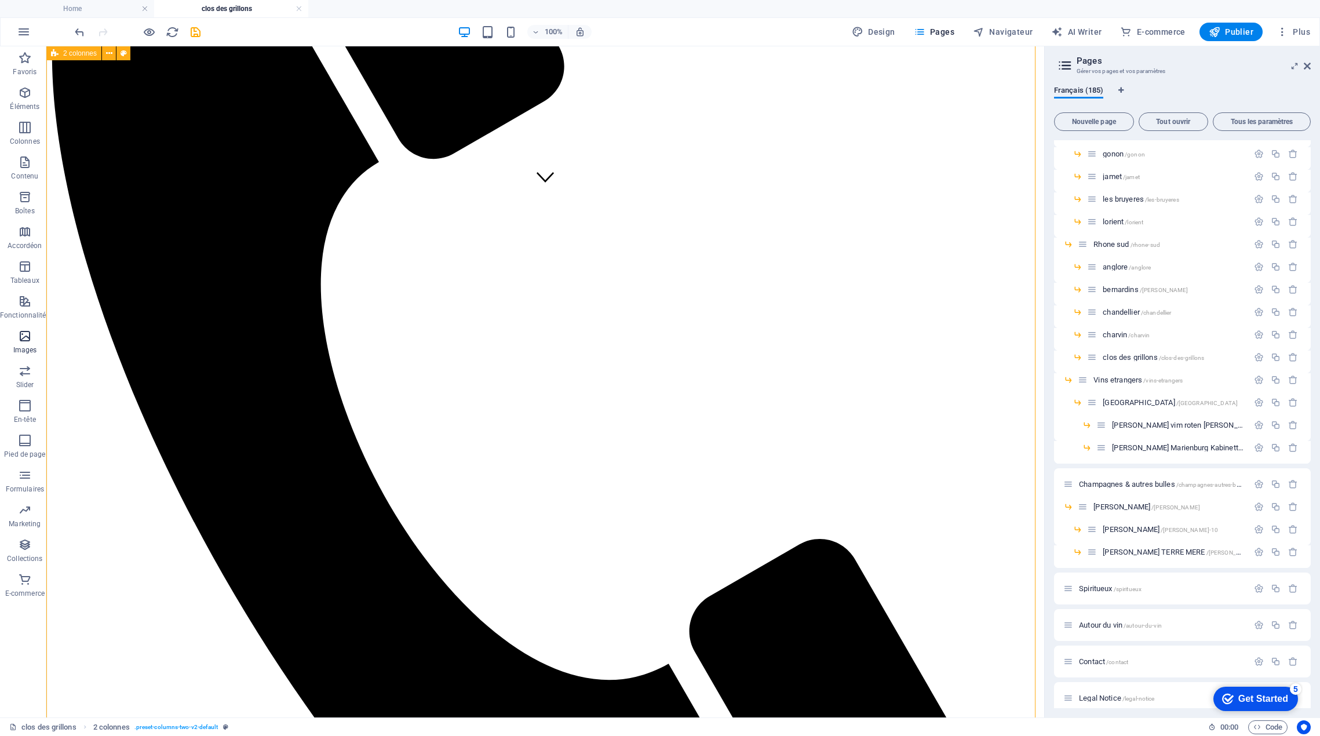
scroll to position [522, 0]
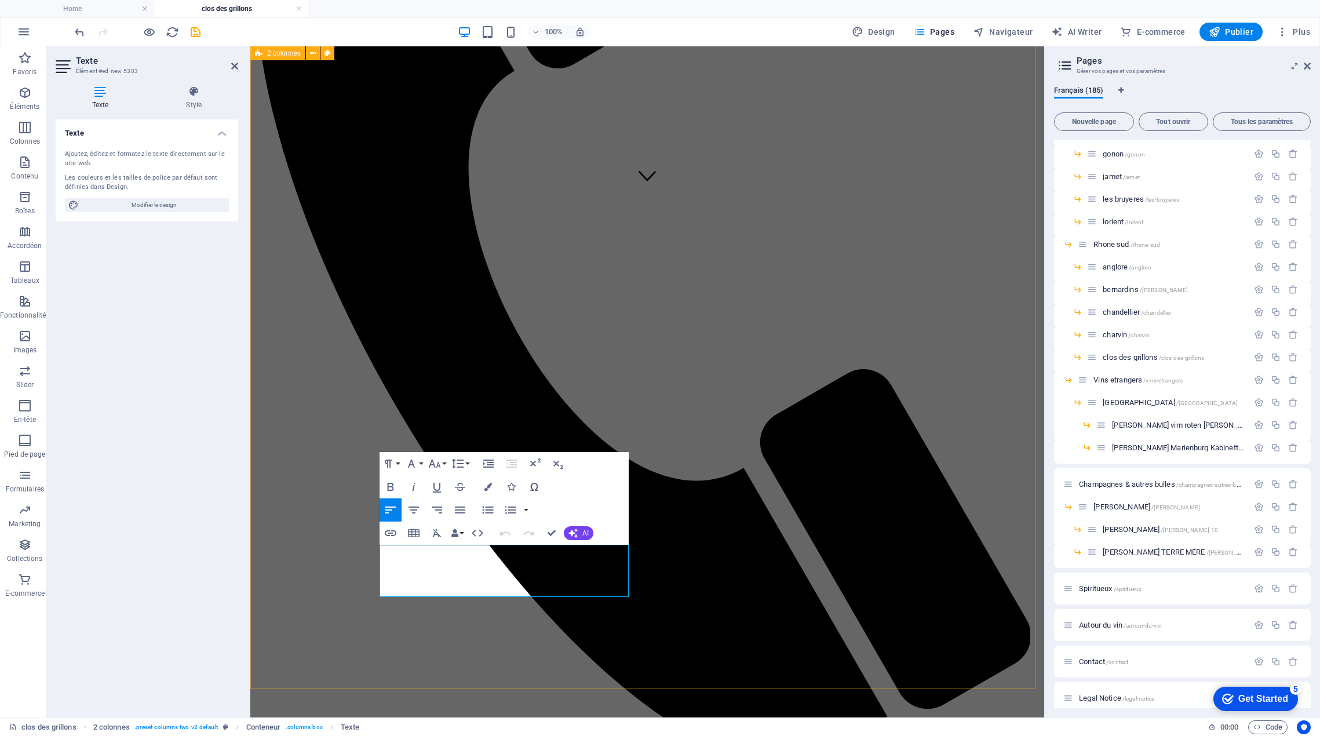
drag, startPoint x: 449, startPoint y: 553, endPoint x: 348, endPoint y: 534, distance: 102.2
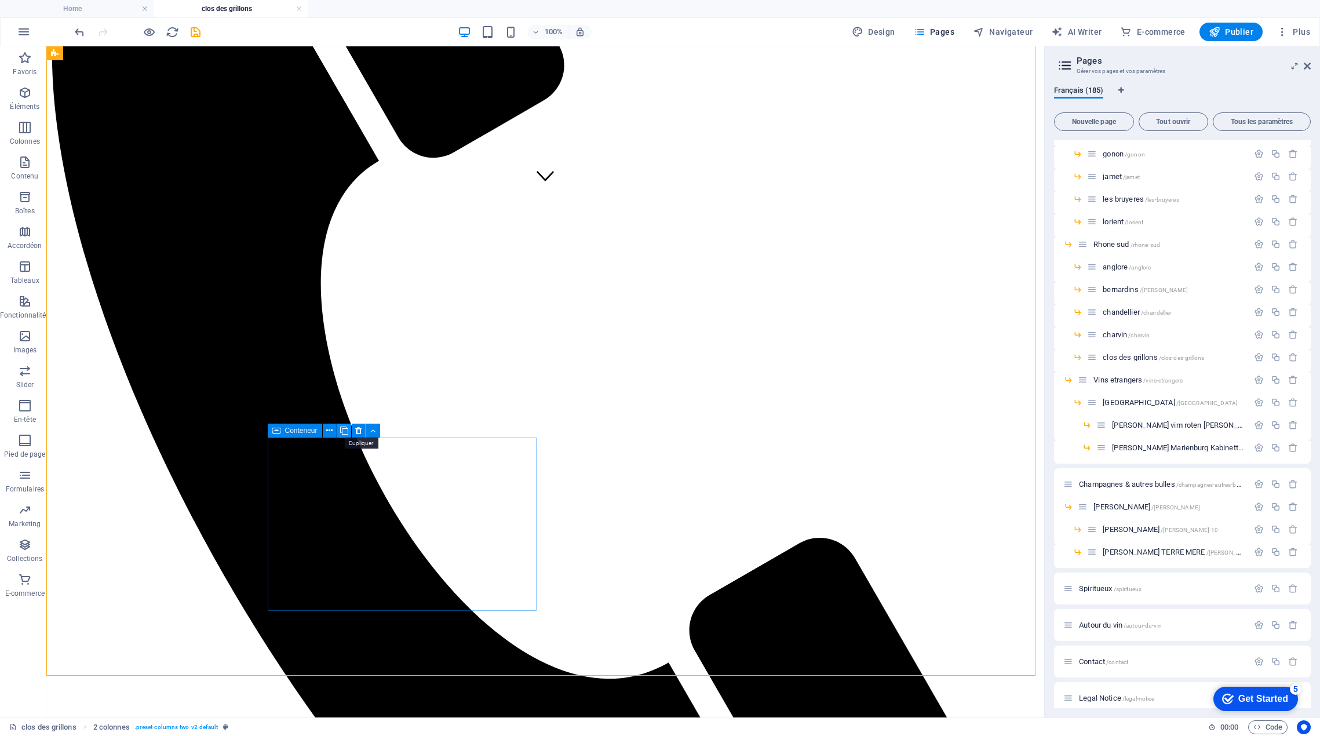
click at [346, 434] on icon at bounding box center [344, 431] width 8 height 12
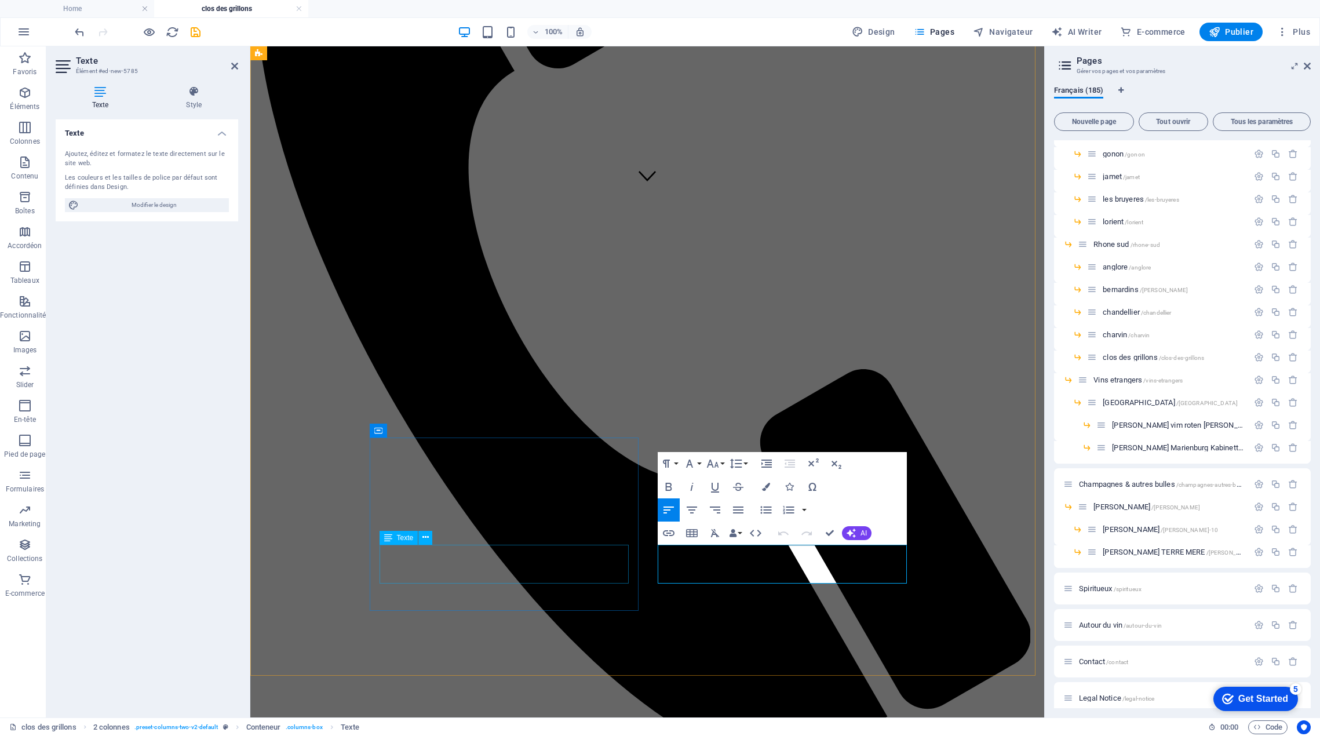
drag, startPoint x: 839, startPoint y: 564, endPoint x: 579, endPoint y: 545, distance: 260.3
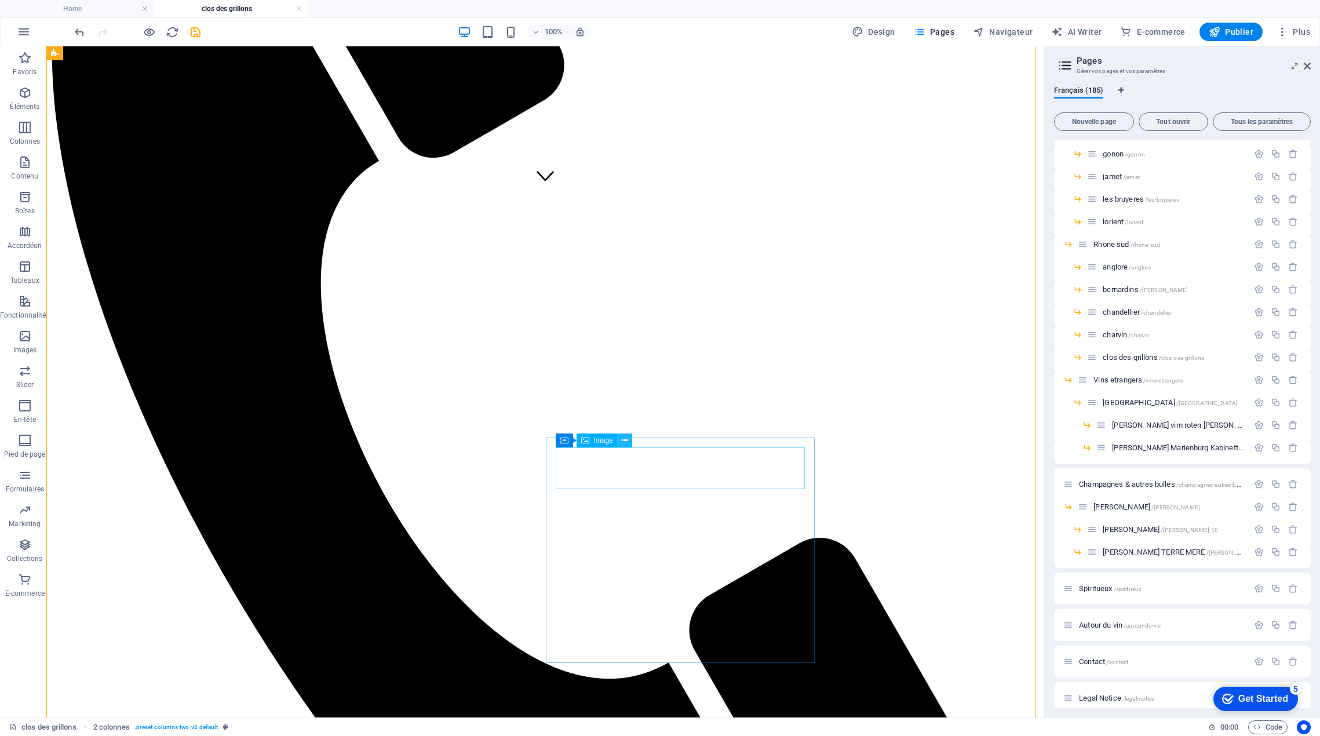
click at [623, 443] on icon at bounding box center [625, 441] width 6 height 12
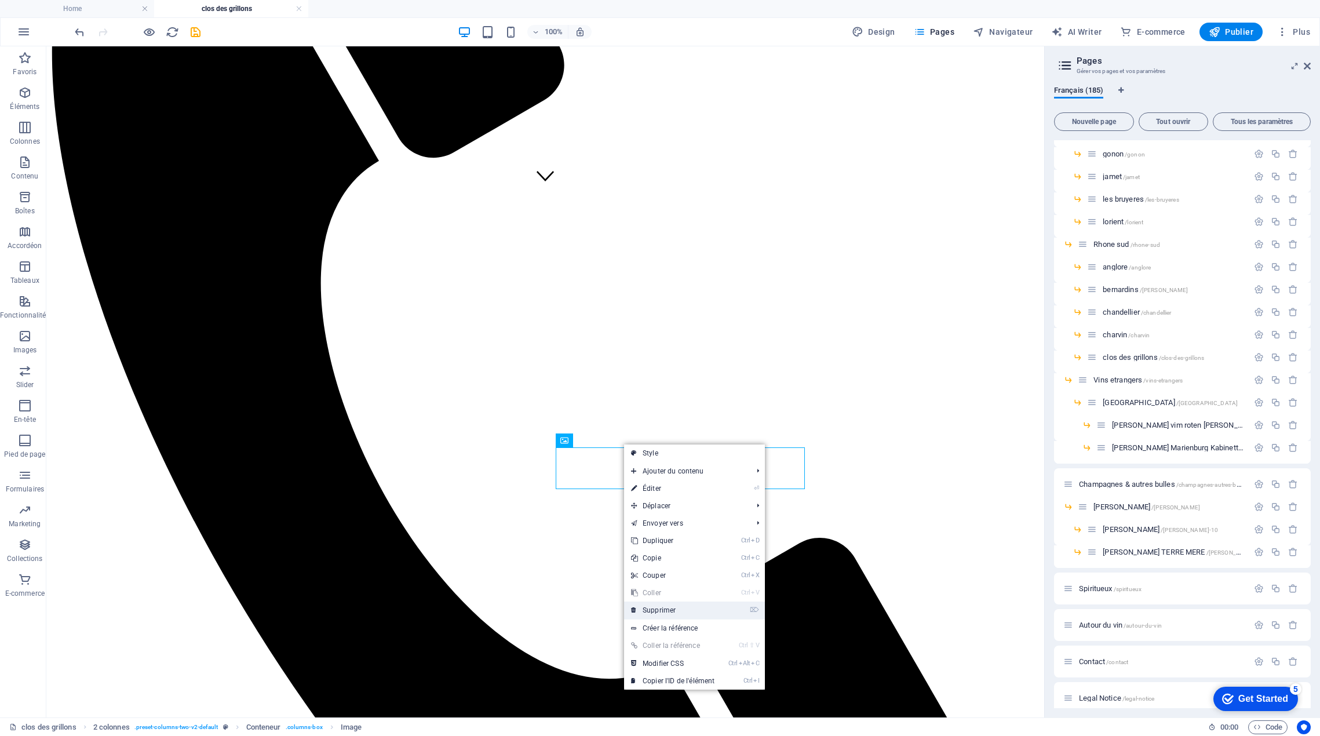
click at [661, 612] on link "⌦ Supprimer" at bounding box center [672, 610] width 97 height 17
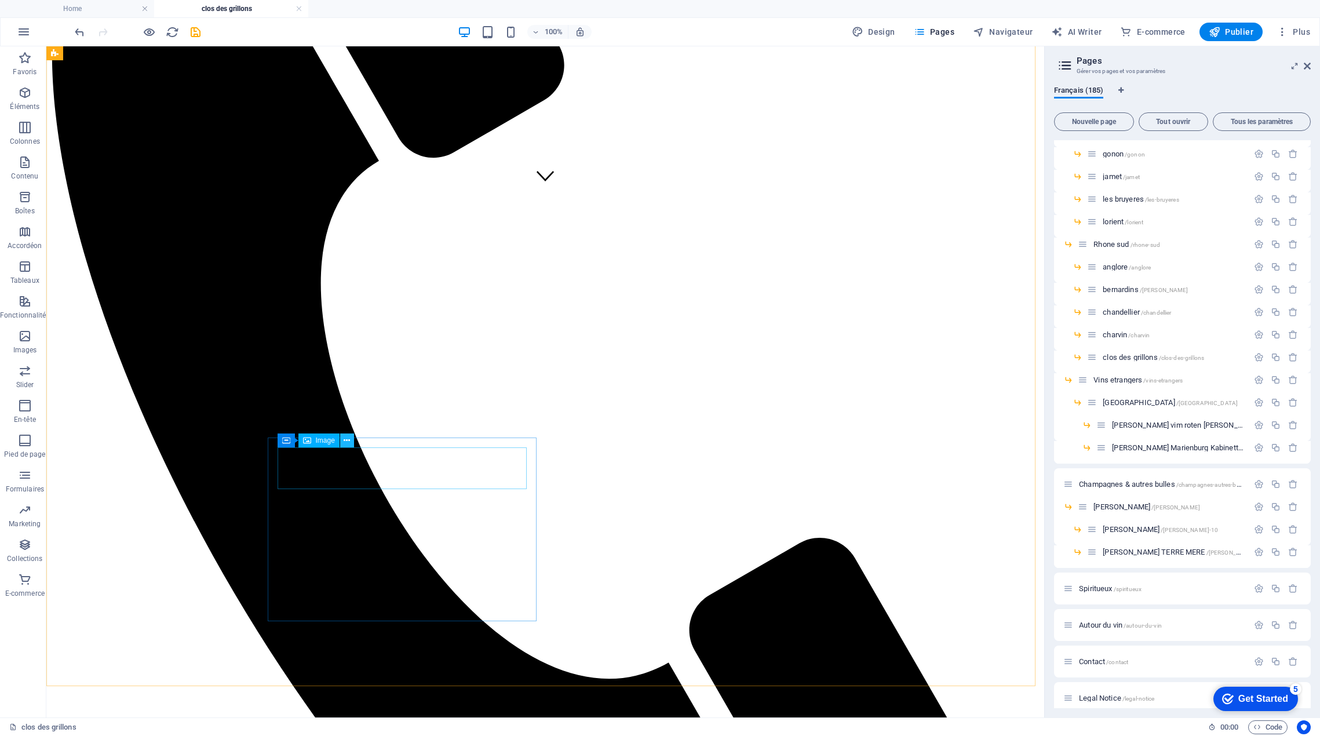
click at [347, 444] on icon at bounding box center [347, 441] width 6 height 12
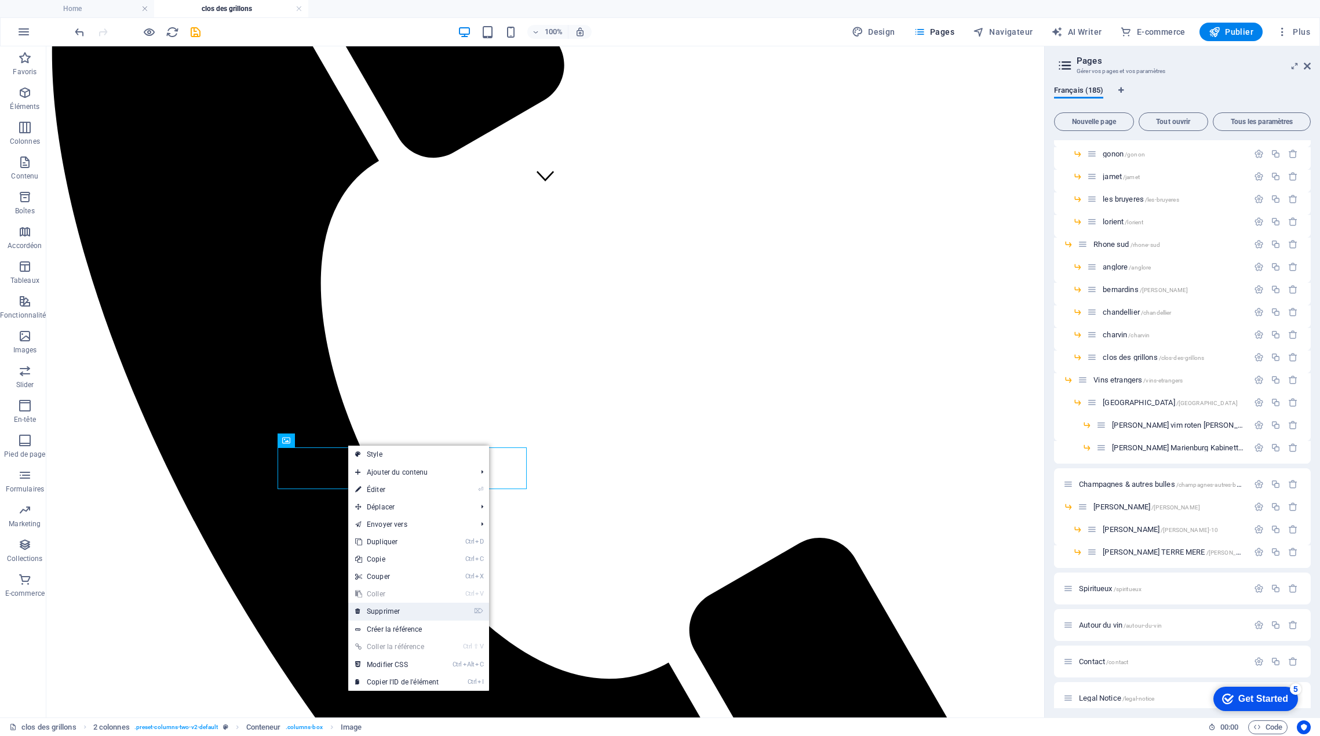
click at [395, 611] on link "⌦ Supprimer" at bounding box center [396, 611] width 97 height 17
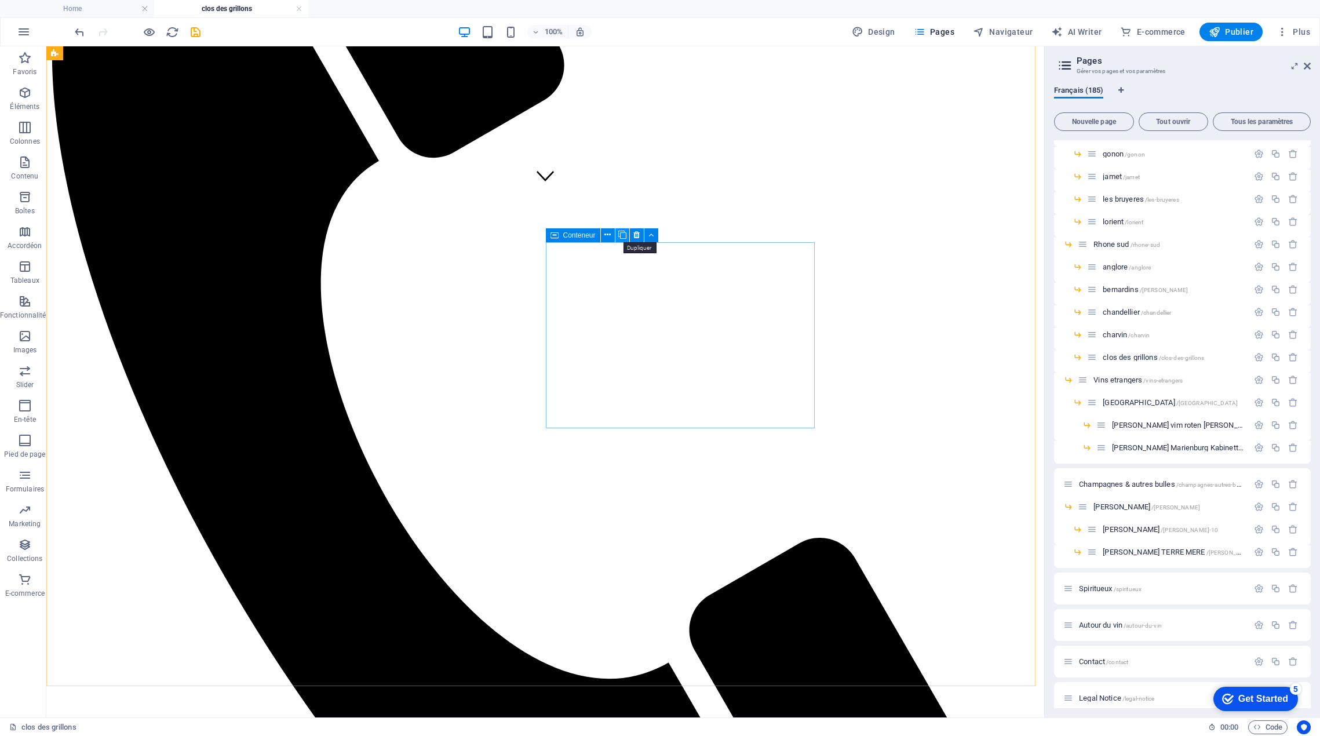
click at [624, 237] on icon at bounding box center [622, 235] width 8 height 12
drag, startPoint x: 387, startPoint y: 431, endPoint x: 354, endPoint y: 396, distance: 48.0
click at [387, 431] on icon at bounding box center [387, 431] width 5 height 12
click at [666, 435] on icon at bounding box center [665, 431] width 5 height 12
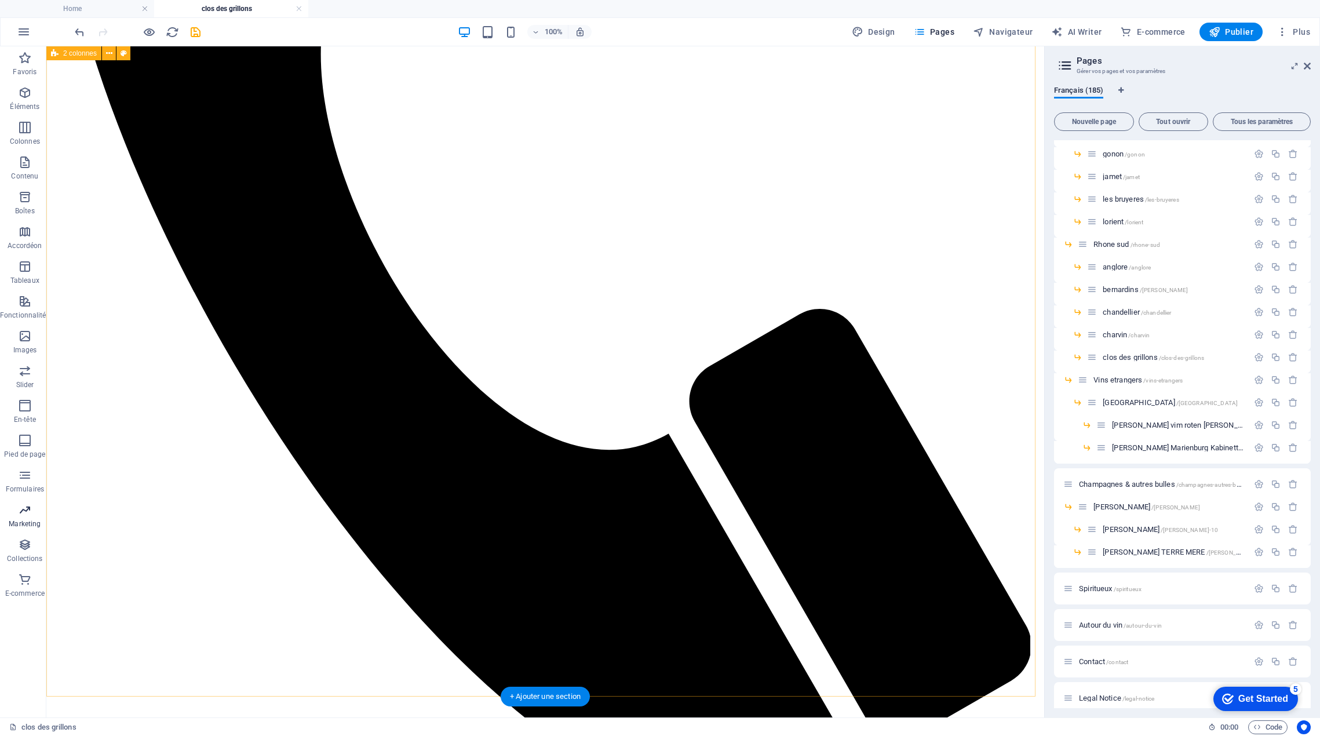
scroll to position [753, 0]
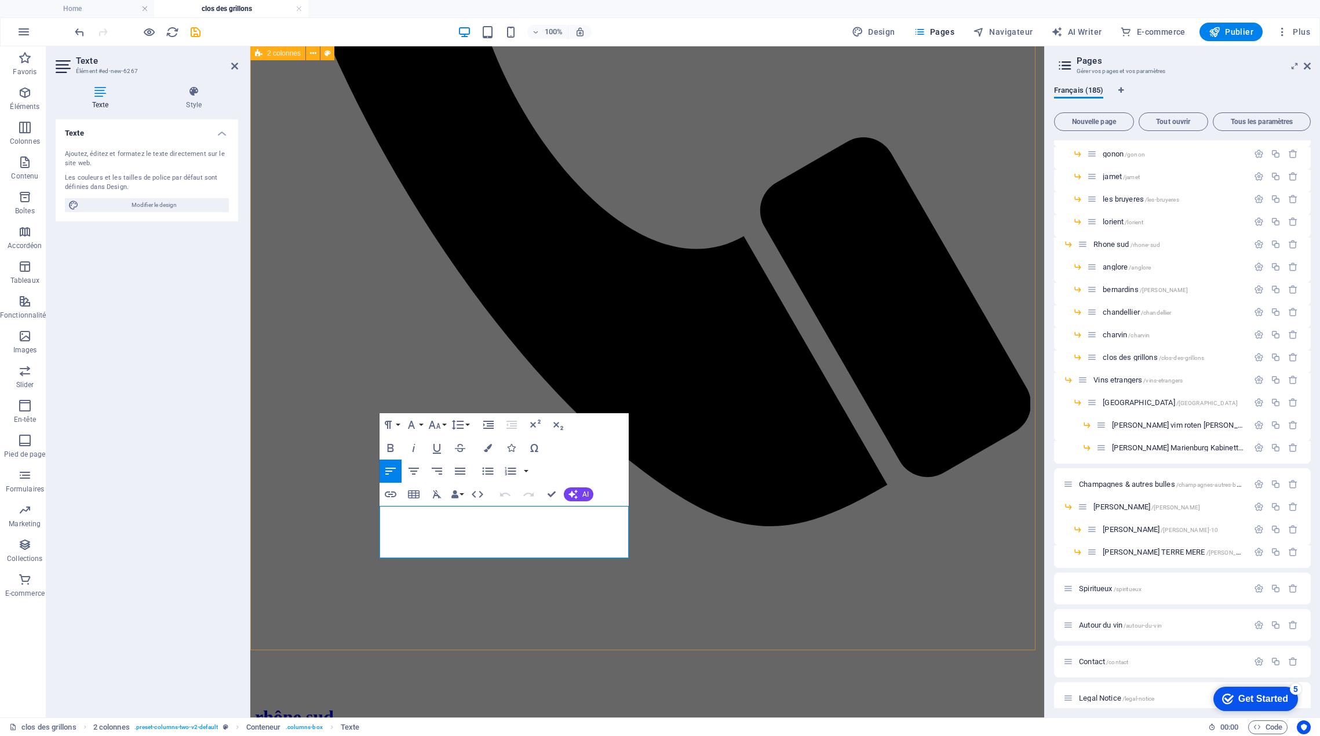
drag, startPoint x: 489, startPoint y: 535, endPoint x: 340, endPoint y: 501, distance: 152.7
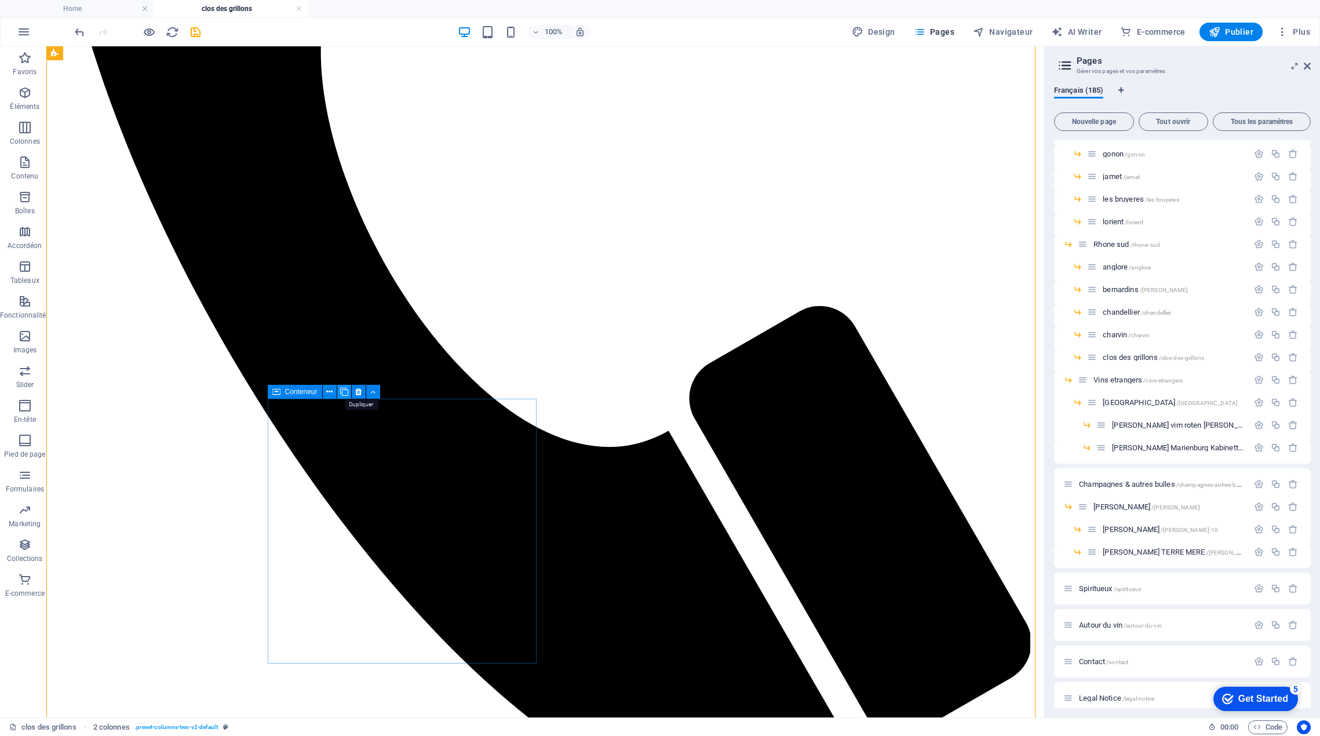
click at [341, 396] on icon at bounding box center [344, 392] width 8 height 12
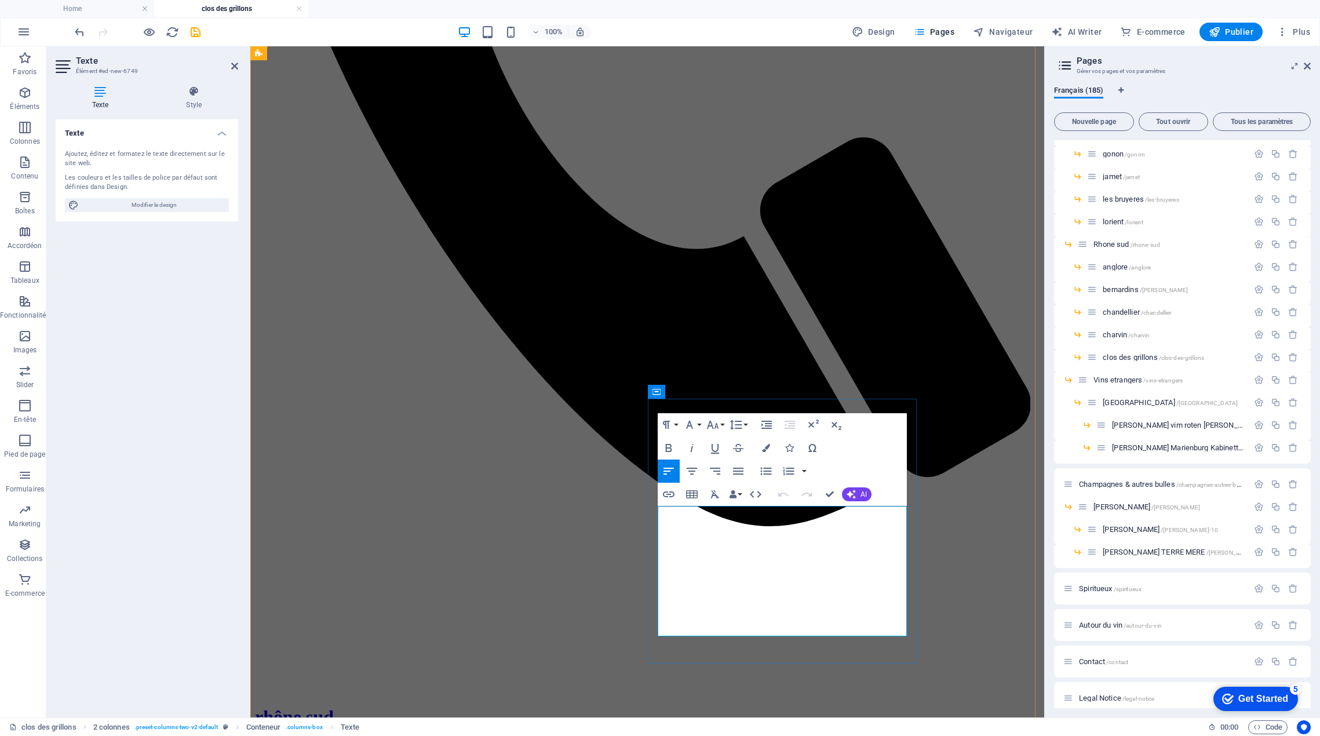
drag, startPoint x: 833, startPoint y: 612, endPoint x: 659, endPoint y: 509, distance: 202.1
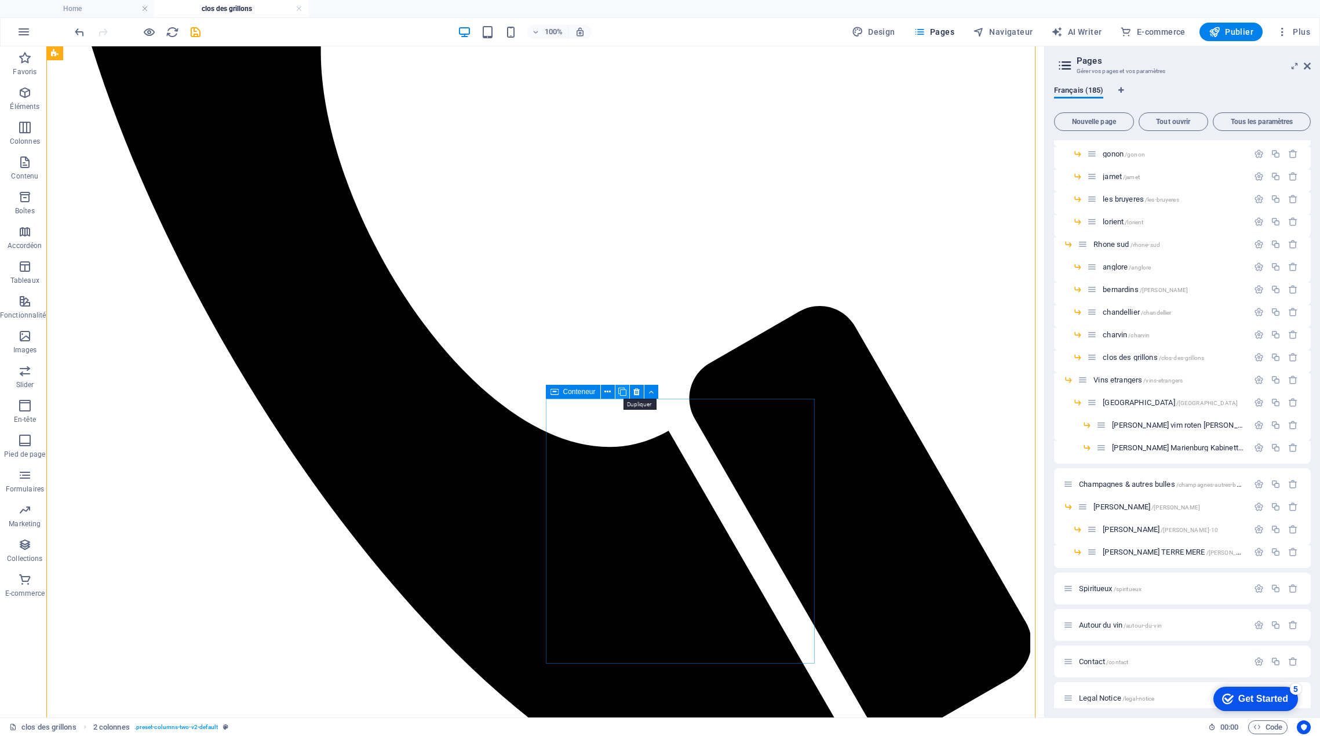
click at [622, 392] on icon at bounding box center [622, 392] width 8 height 12
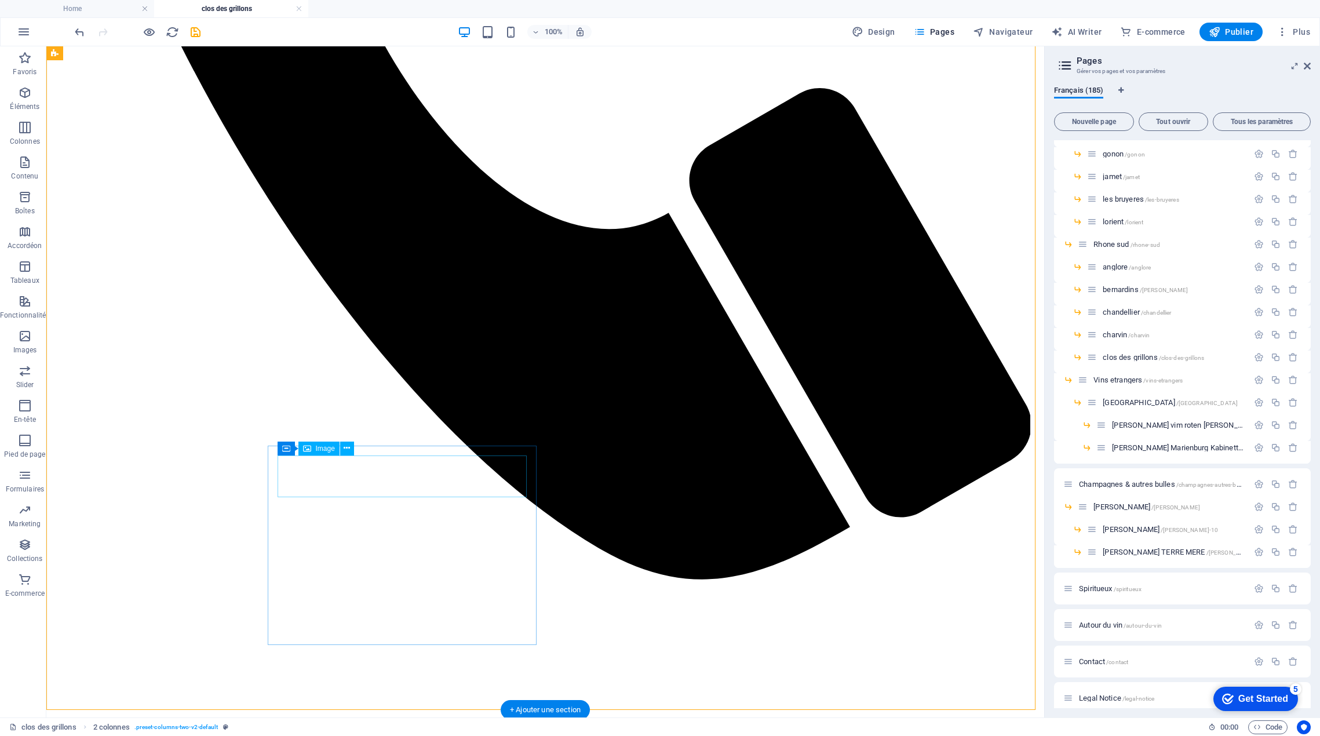
scroll to position [985, 0]
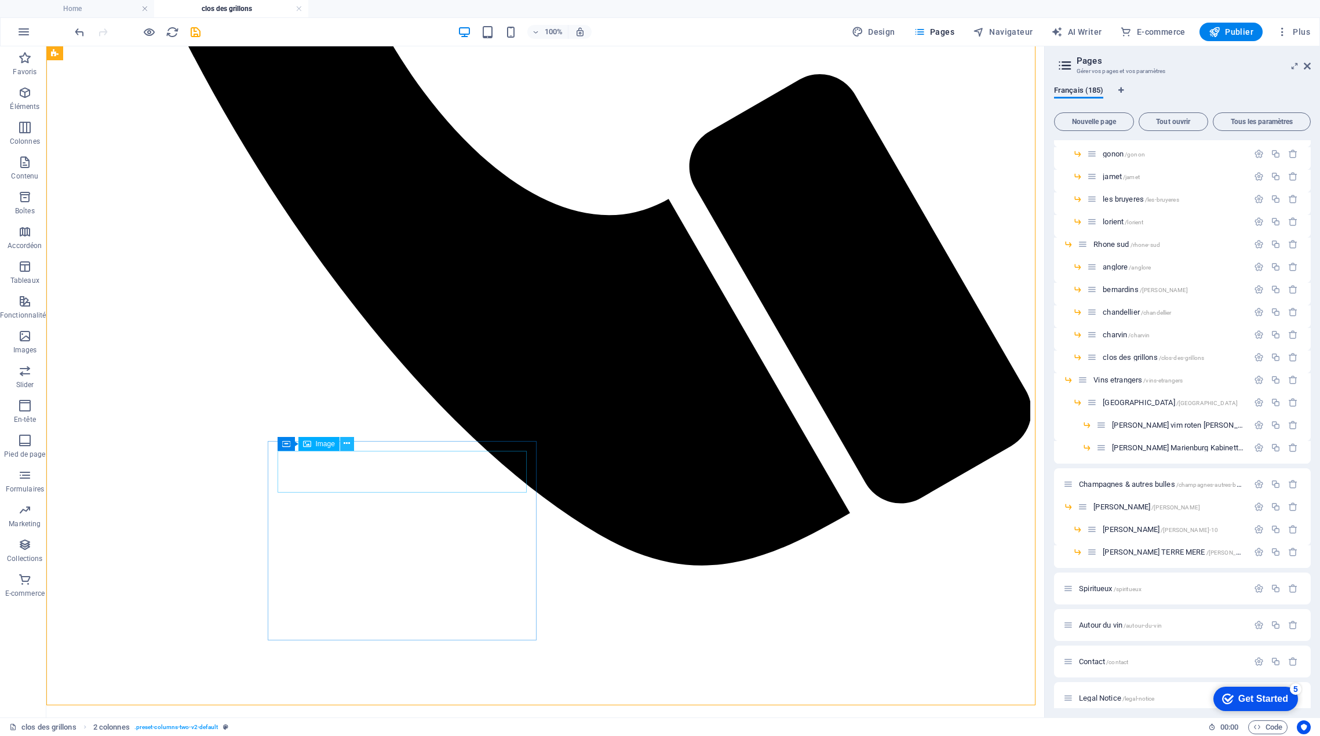
click at [346, 447] on icon at bounding box center [347, 444] width 6 height 12
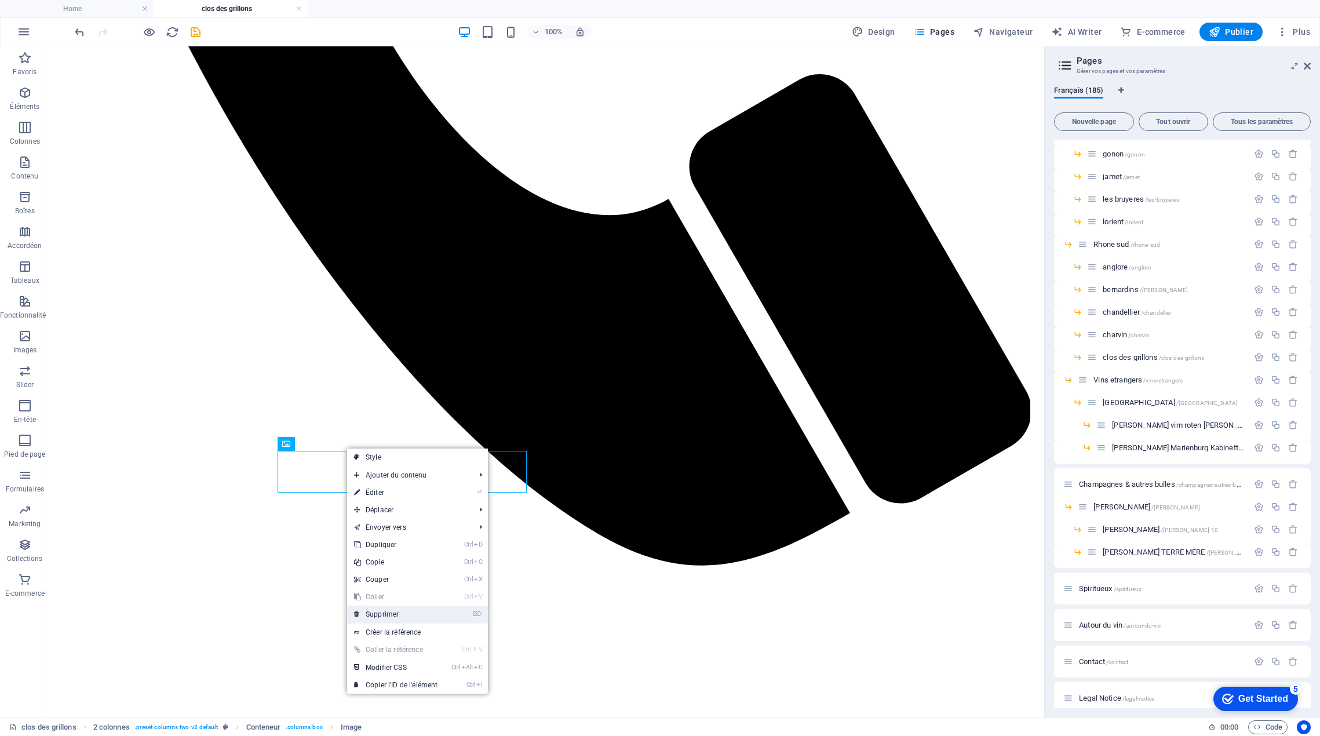
click at [402, 609] on link "⌦ Supprimer" at bounding box center [395, 614] width 97 height 17
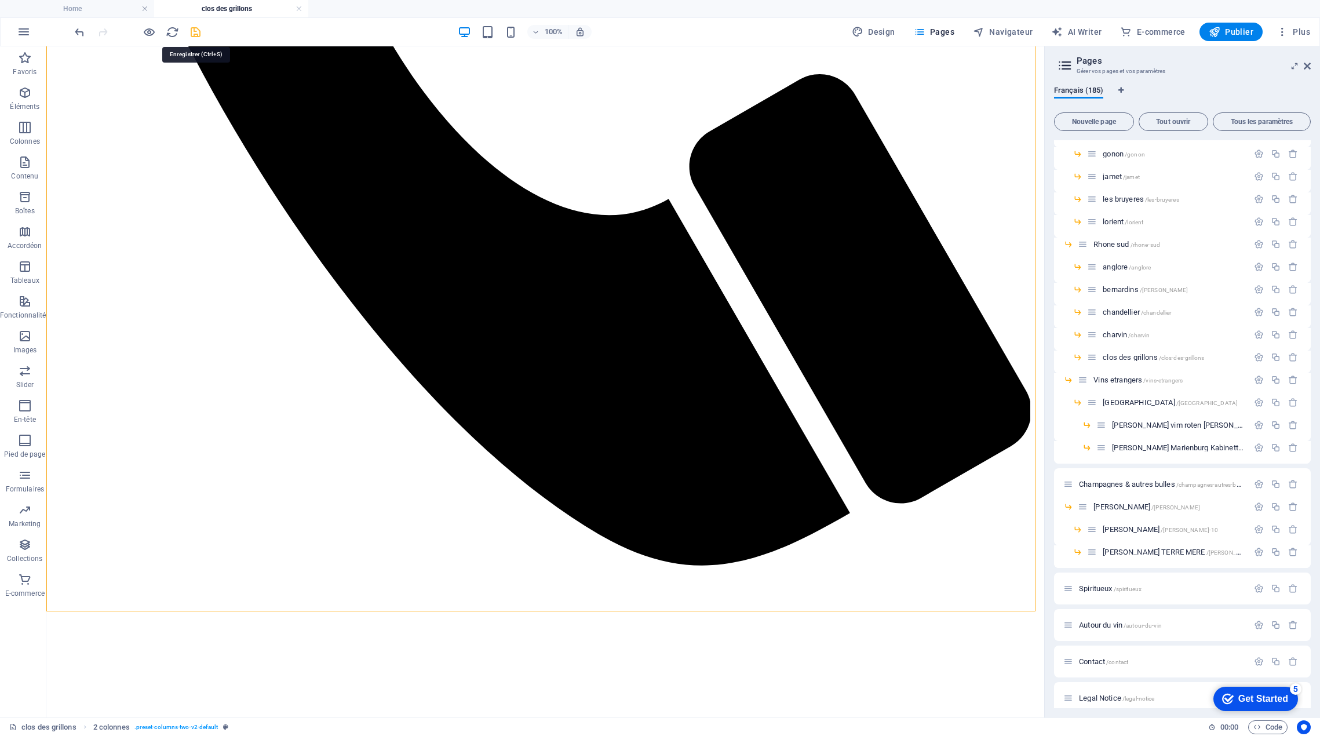
click at [192, 34] on icon "save" at bounding box center [195, 31] width 13 height 13
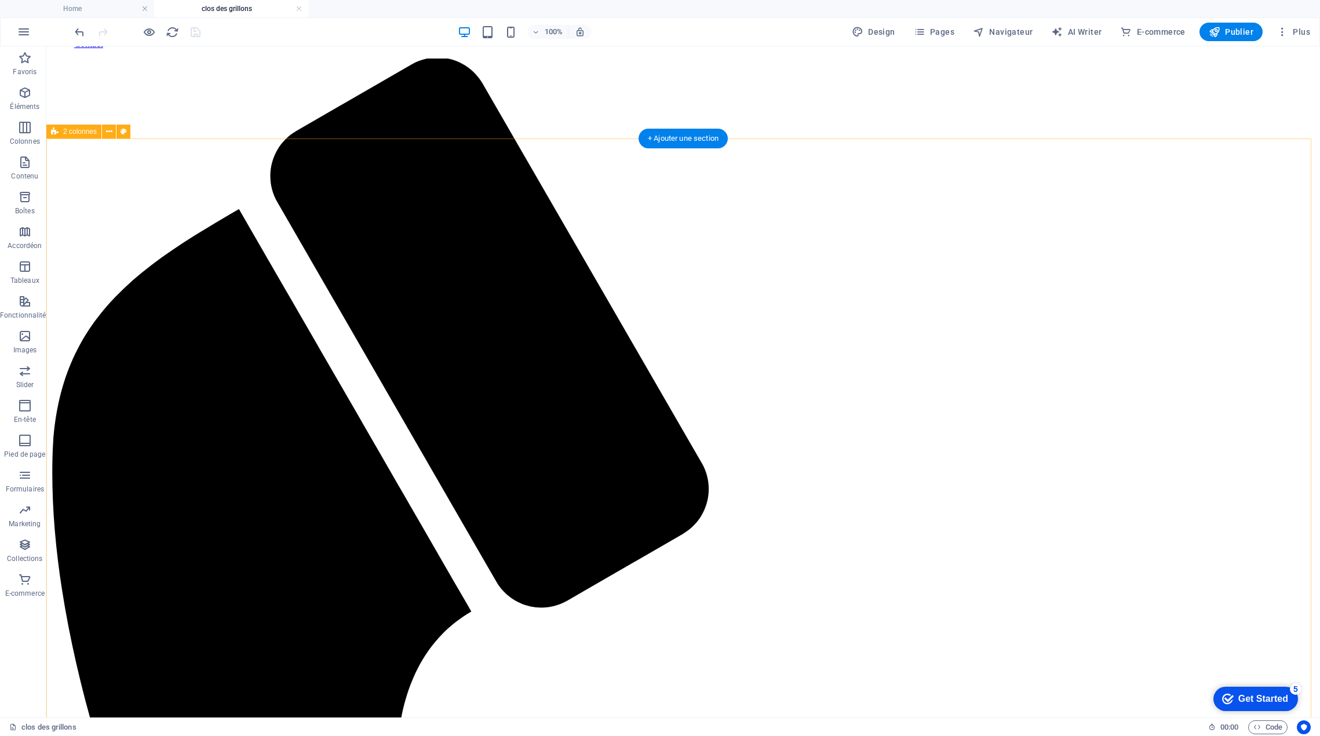
scroll to position [116, 0]
